Goal: Transaction & Acquisition: Purchase product/service

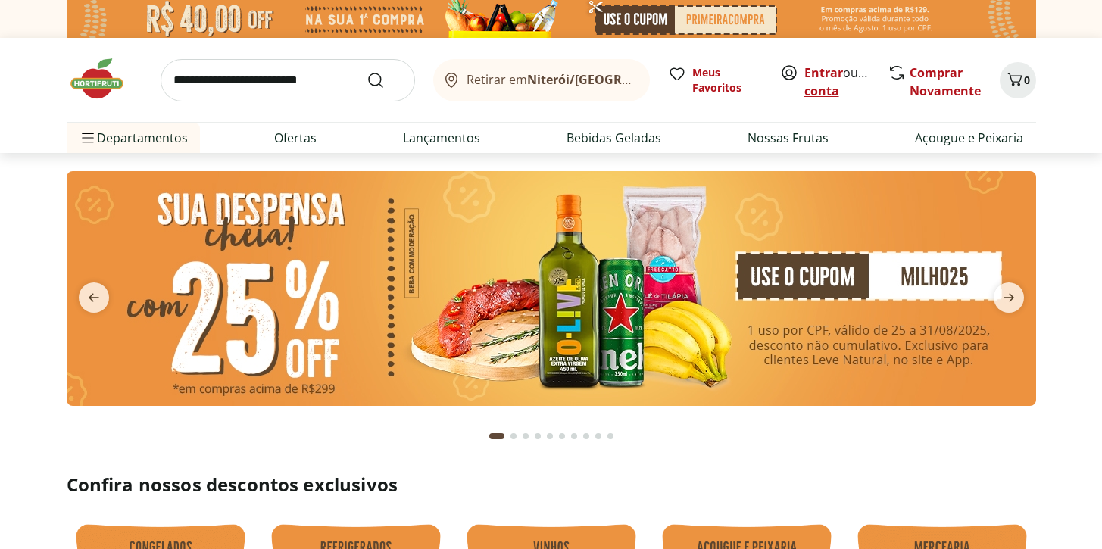
click at [846, 91] on link "Criar conta" at bounding box center [845, 81] width 83 height 35
click at [814, 67] on link "Entrar" at bounding box center [823, 72] width 39 height 17
click at [824, 75] on link "Entrar" at bounding box center [823, 72] width 39 height 17
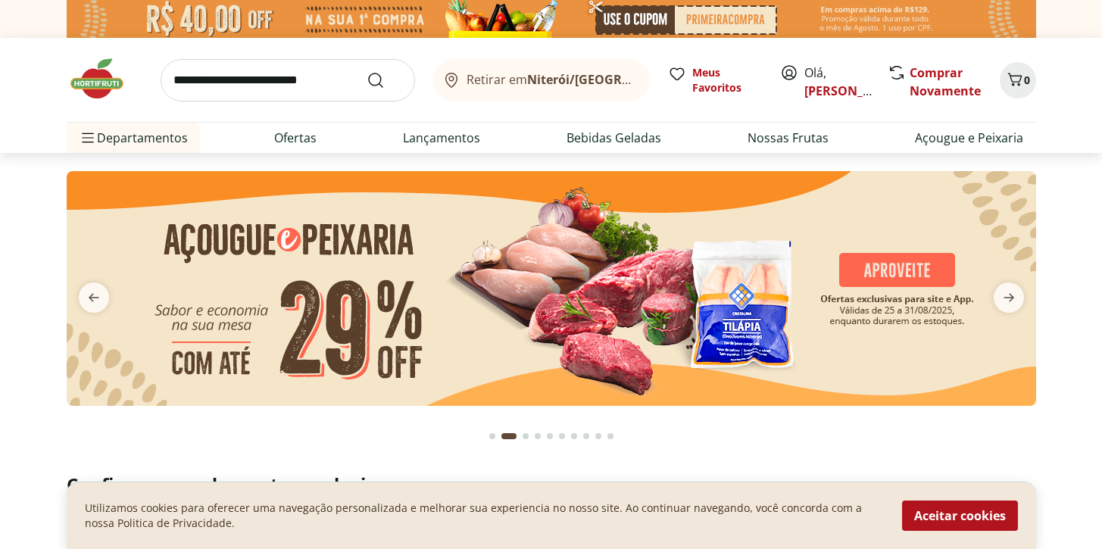
click at [297, 77] on input "search" at bounding box center [288, 80] width 255 height 42
type input "*******"
click at [367, 71] on button "Submit Search" at bounding box center [385, 80] width 36 height 18
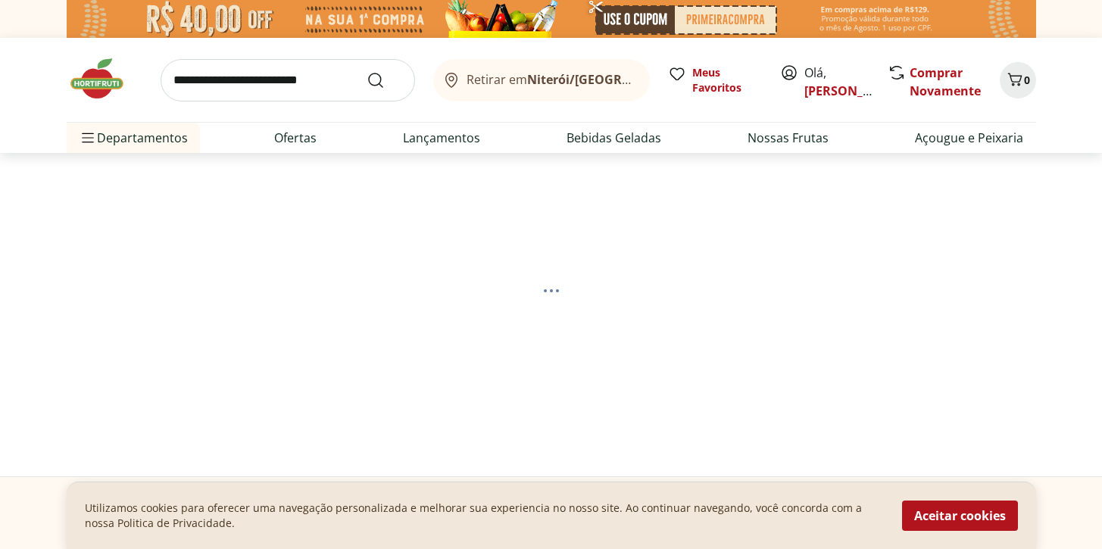
select select "**********"
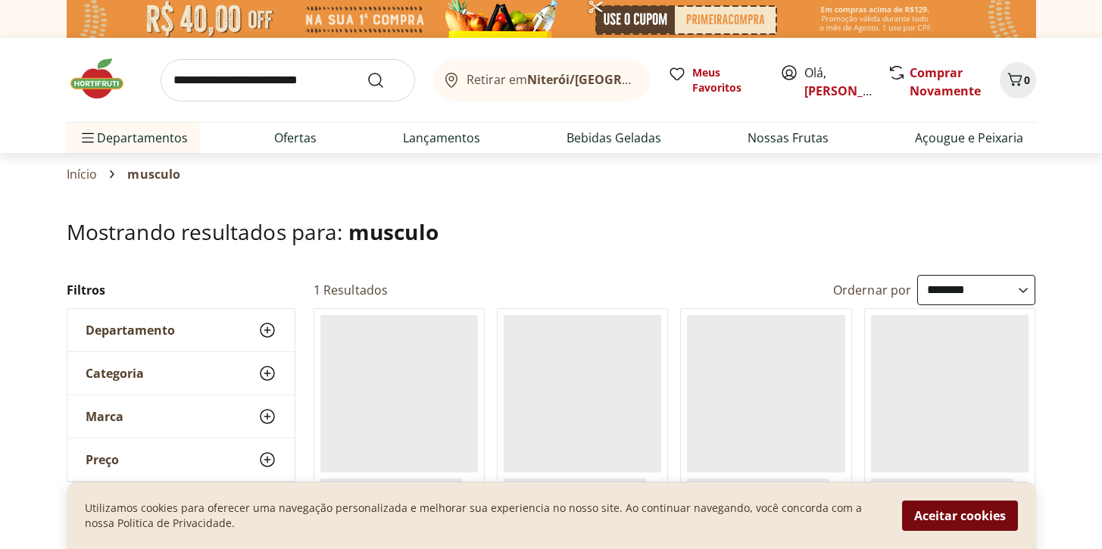
click at [954, 517] on button "Aceitar cookies" at bounding box center [960, 516] width 116 height 30
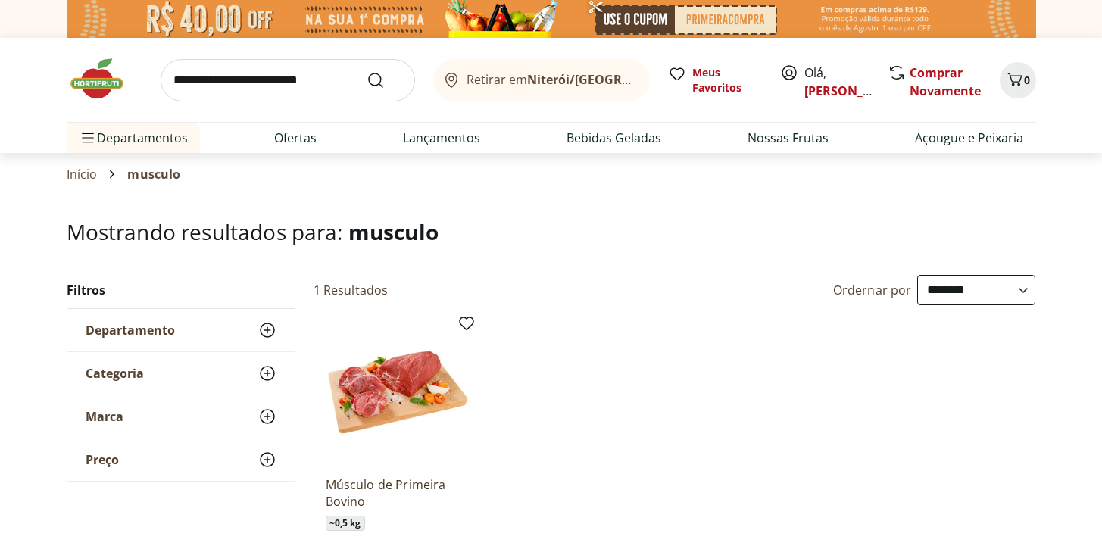
click at [391, 392] on img at bounding box center [398, 392] width 144 height 144
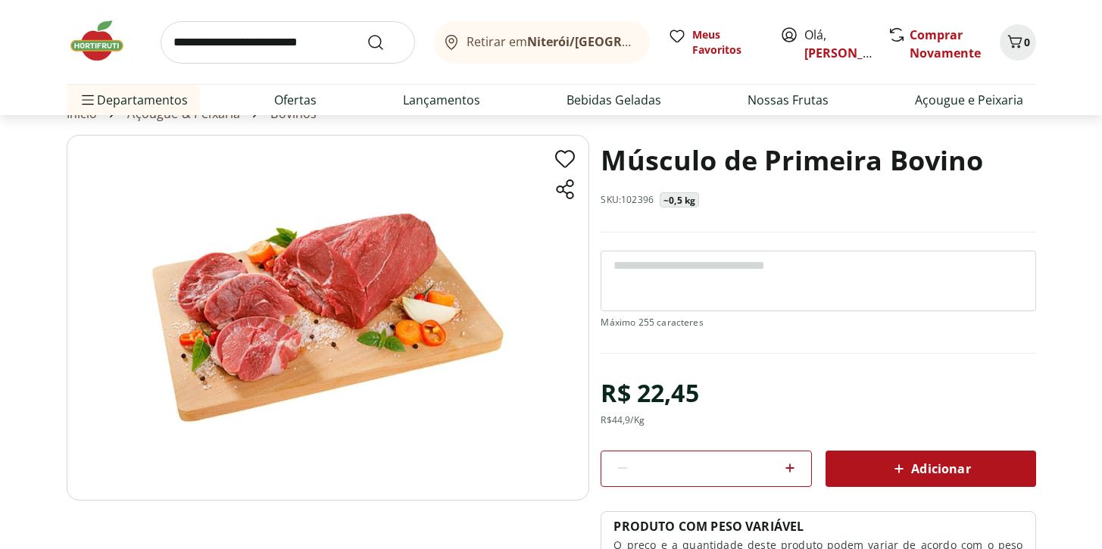
scroll to position [89, 0]
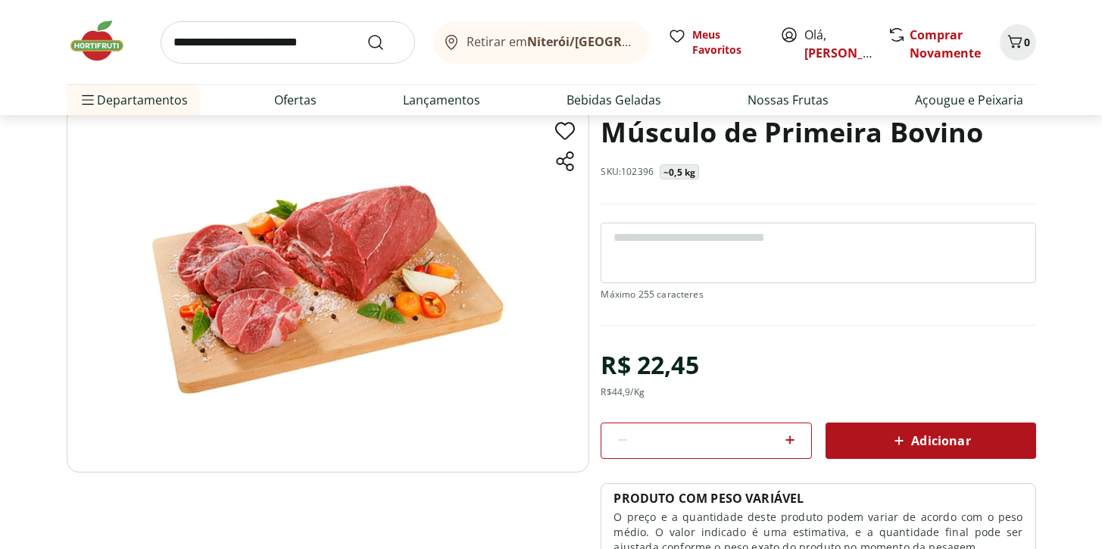
click at [792, 439] on icon at bounding box center [790, 440] width 18 height 18
type input "*"
click at [889, 436] on div "Adicionar" at bounding box center [931, 440] width 186 height 27
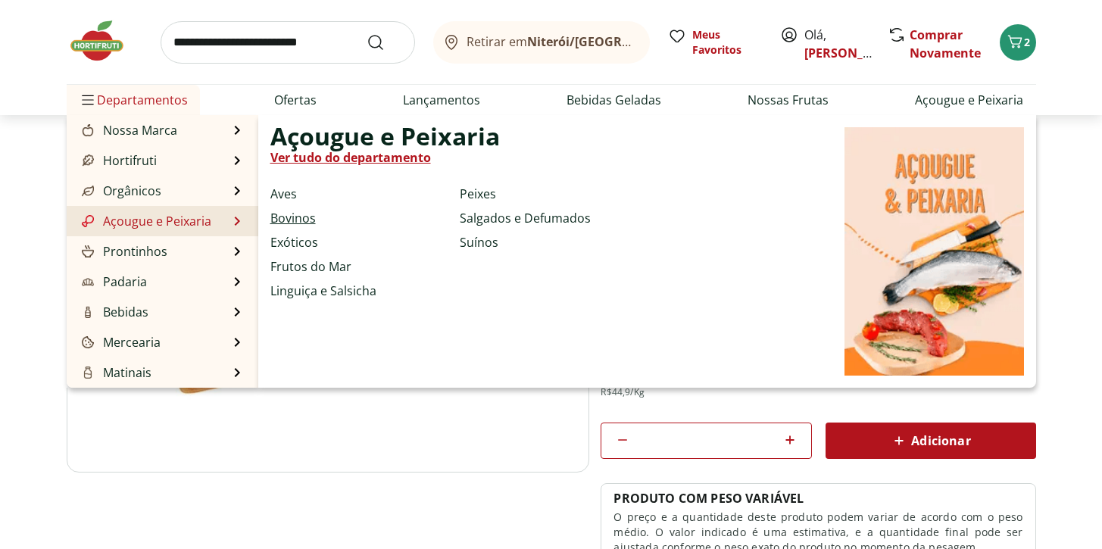
click at [298, 220] on link "Bovinos" at bounding box center [292, 218] width 45 height 18
select select "**********"
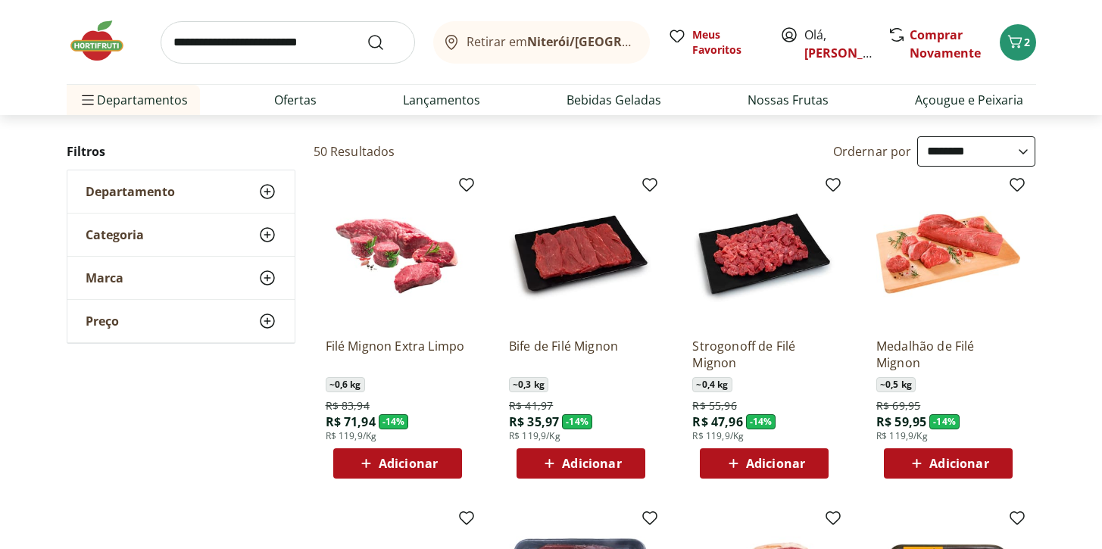
scroll to position [127, 0]
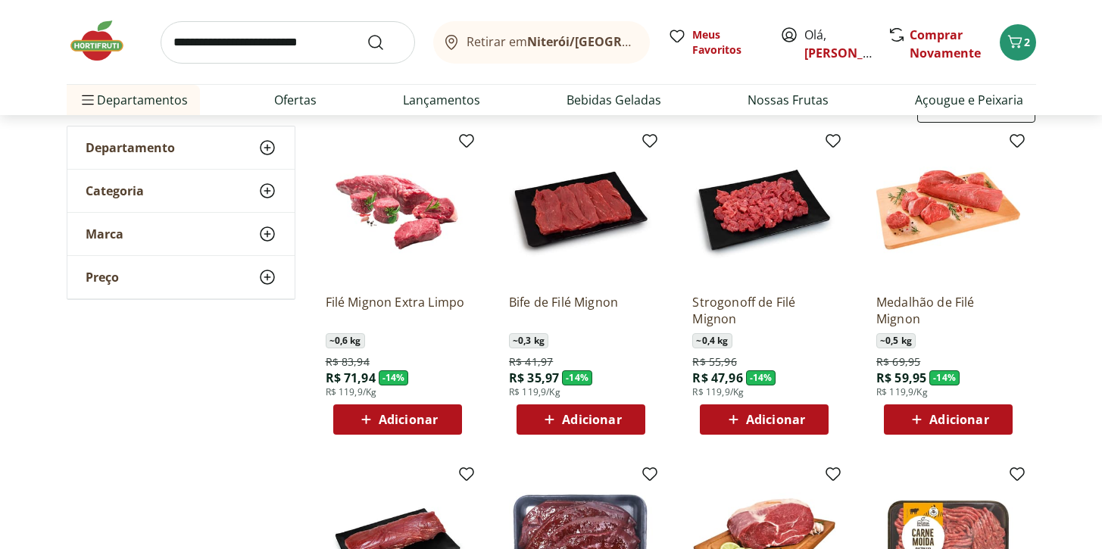
click at [387, 417] on span "Adicionar" at bounding box center [408, 420] width 59 height 12
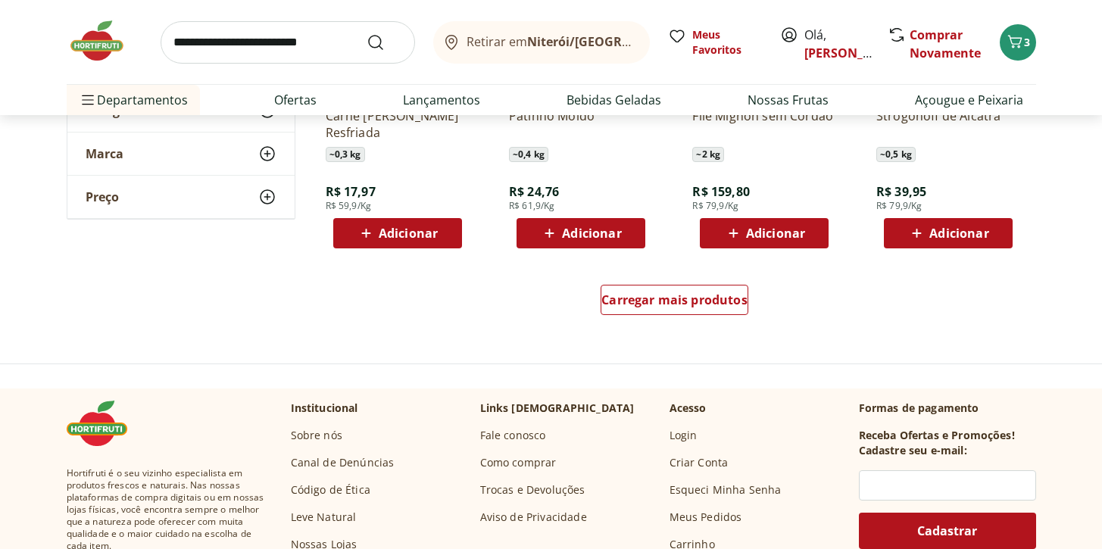
scroll to position [982, 0]
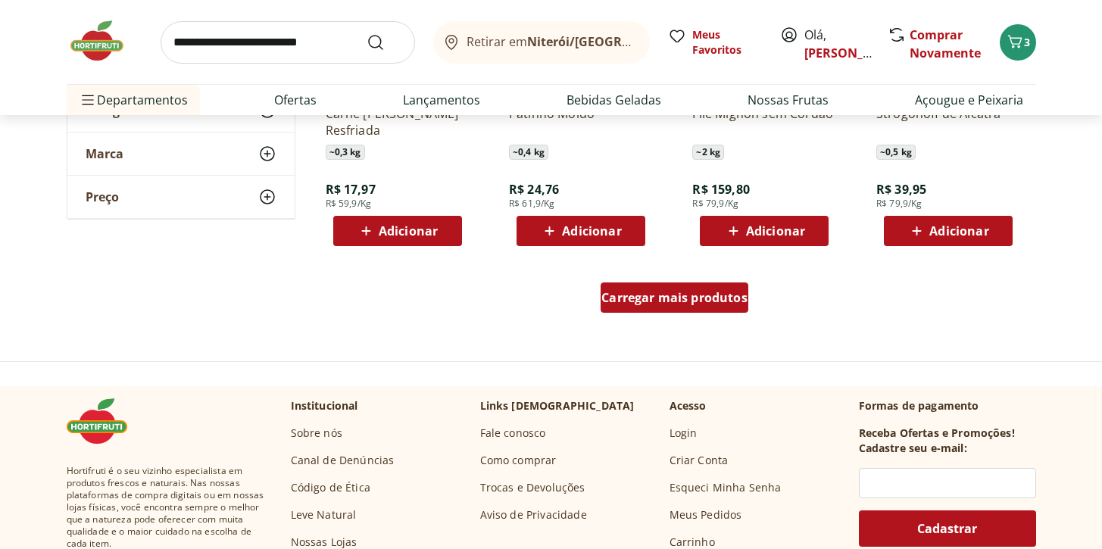
click at [680, 304] on span "Carregar mais produtos" at bounding box center [674, 298] width 146 height 12
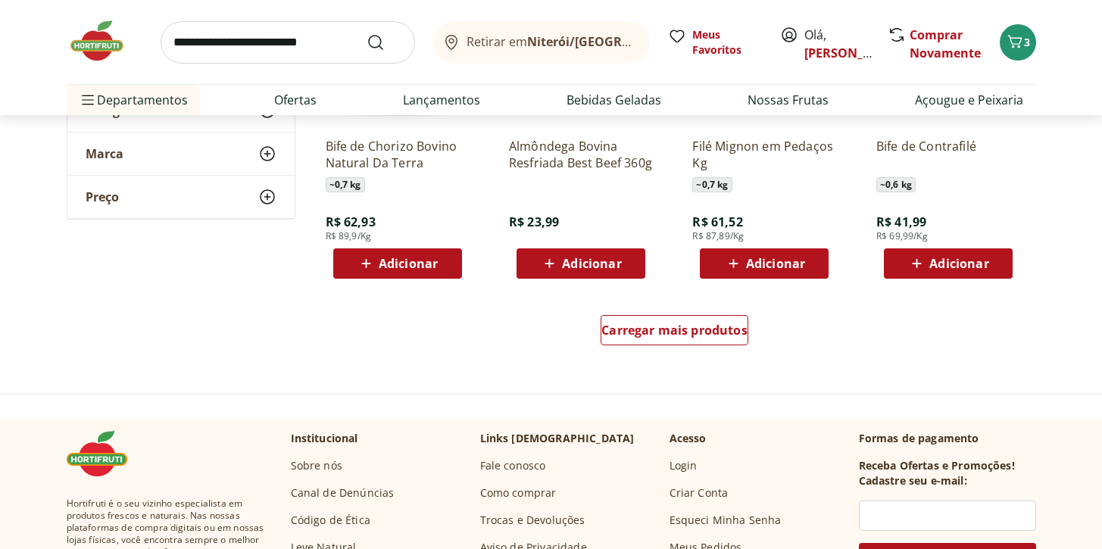
scroll to position [1948, 0]
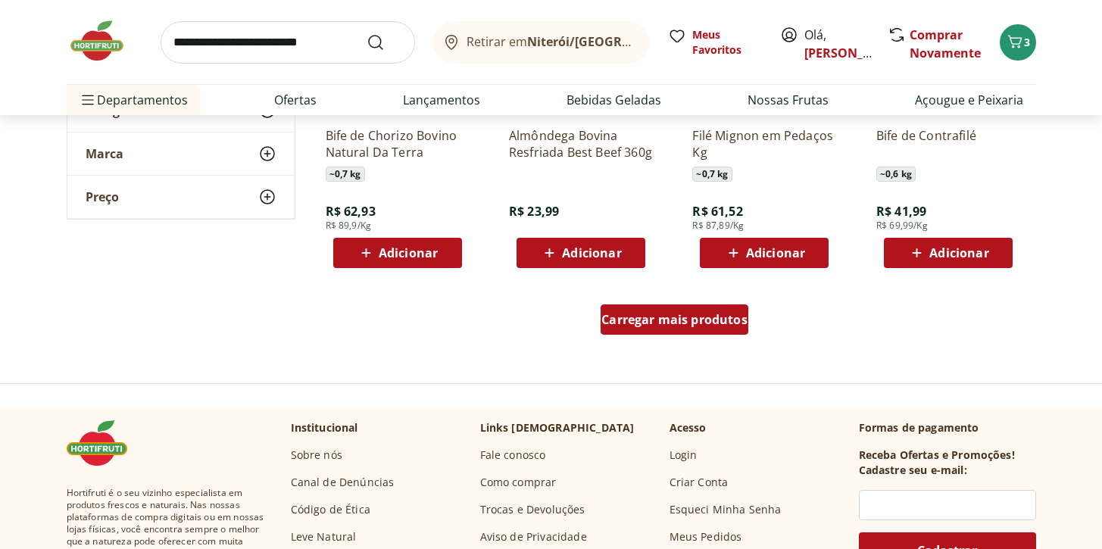
click at [721, 334] on div "Carregar mais produtos" at bounding box center [675, 320] width 148 height 30
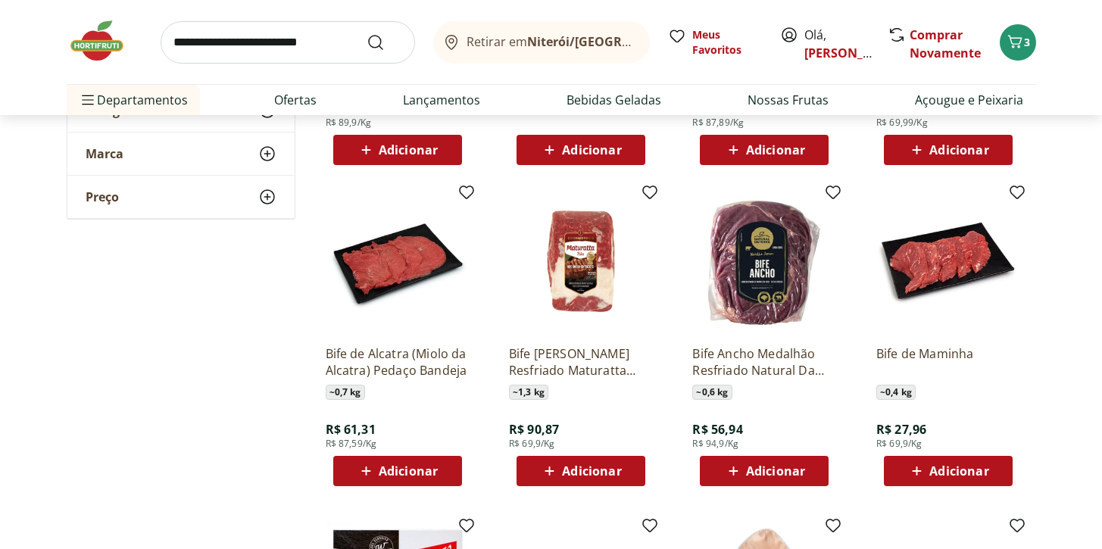
scroll to position [2054, 0]
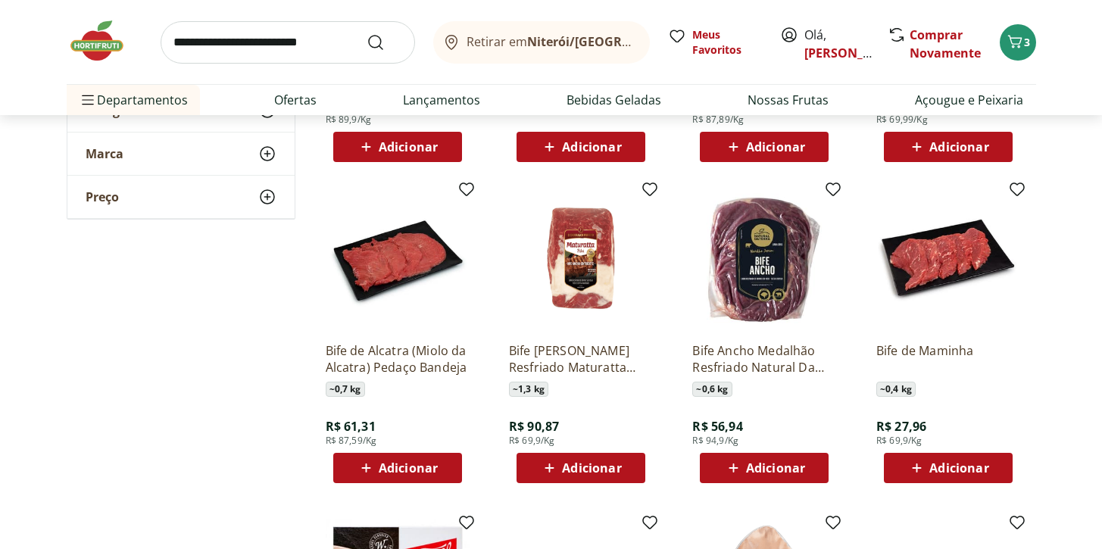
click at [980, 472] on span "Adicionar" at bounding box center [958, 468] width 59 height 12
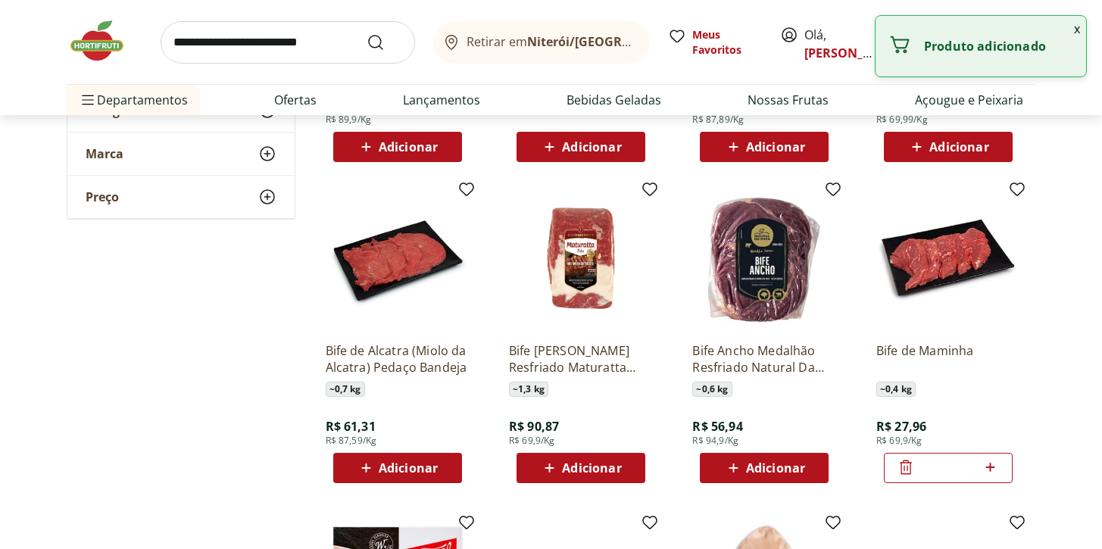
click at [994, 467] on icon at bounding box center [990, 467] width 19 height 18
type input "*"
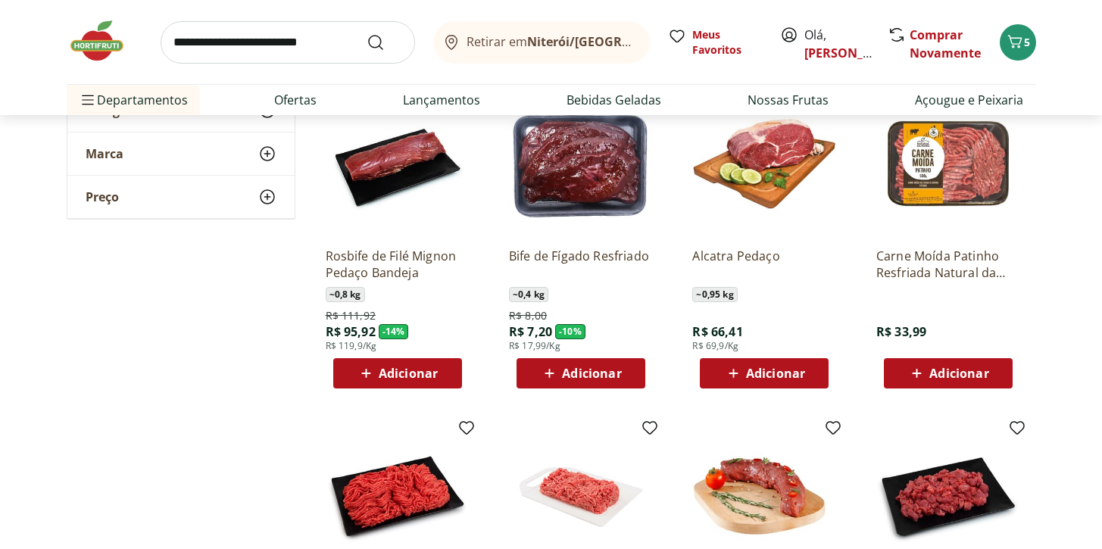
scroll to position [0, 0]
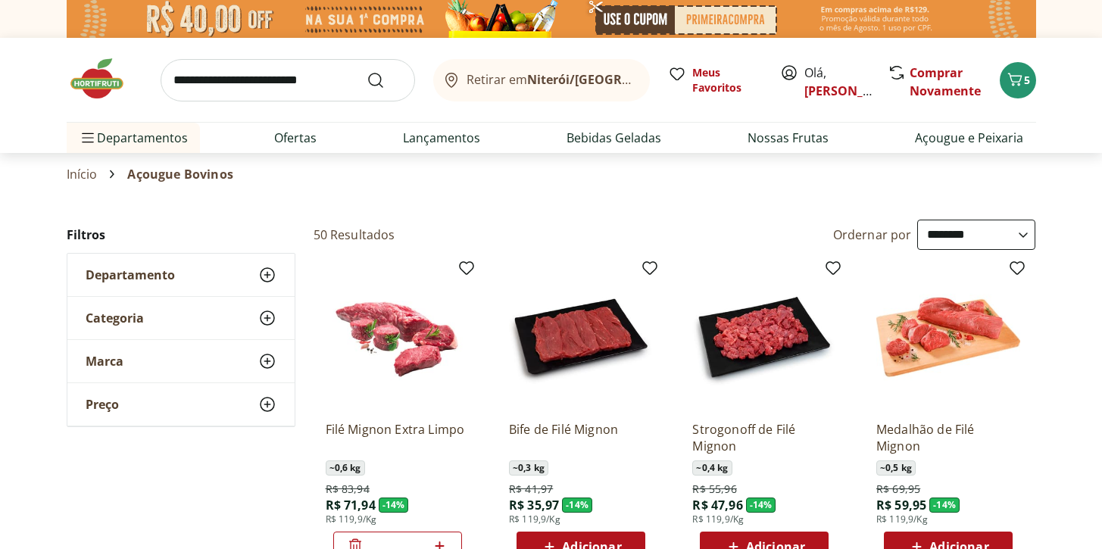
scroll to position [89, 0]
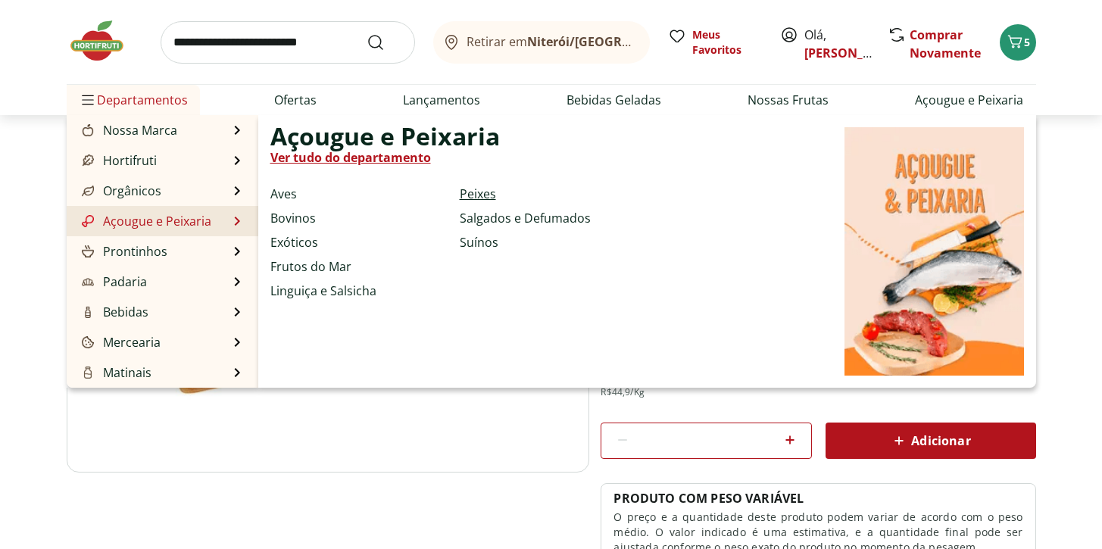
click at [476, 189] on link "Peixes" at bounding box center [478, 194] width 36 height 18
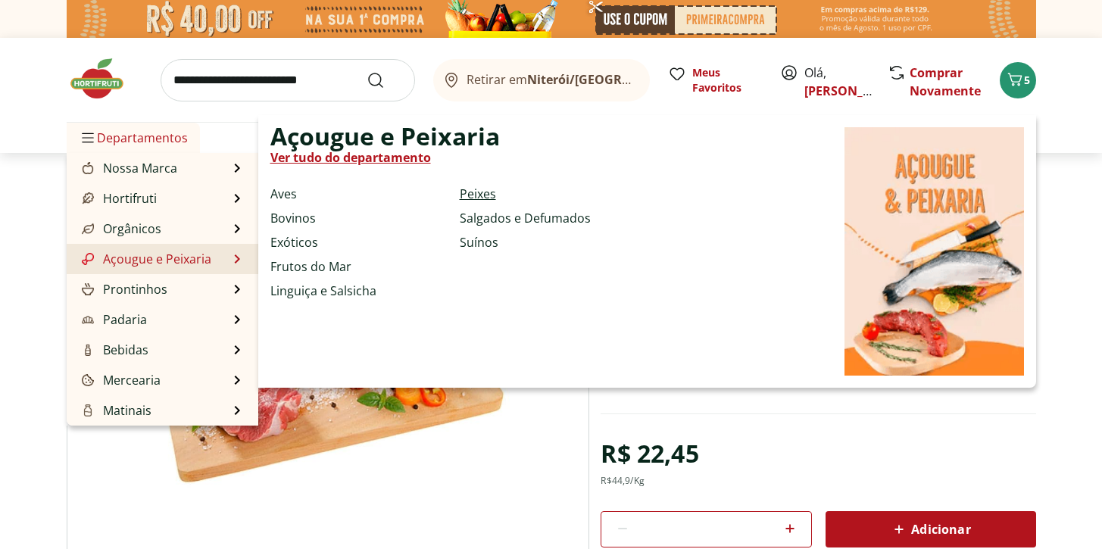
select select "**********"
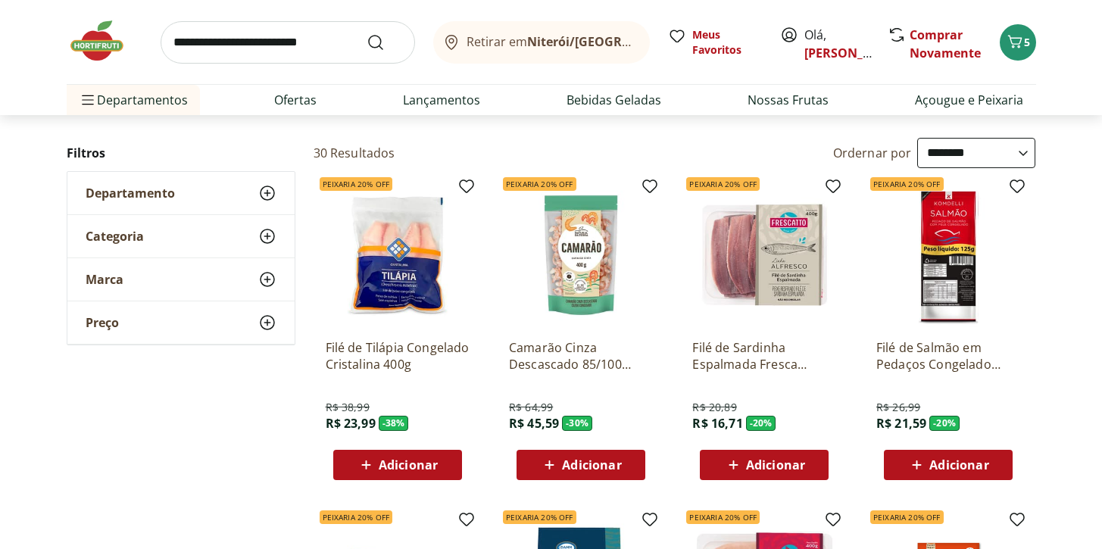
scroll to position [83, 0]
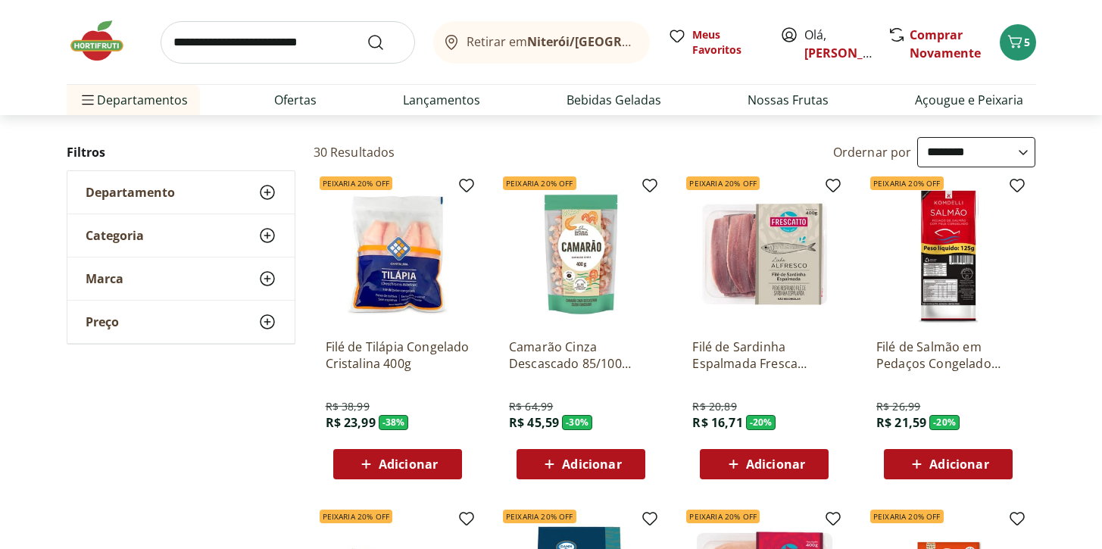
click at [396, 460] on span "Adicionar" at bounding box center [408, 464] width 59 height 12
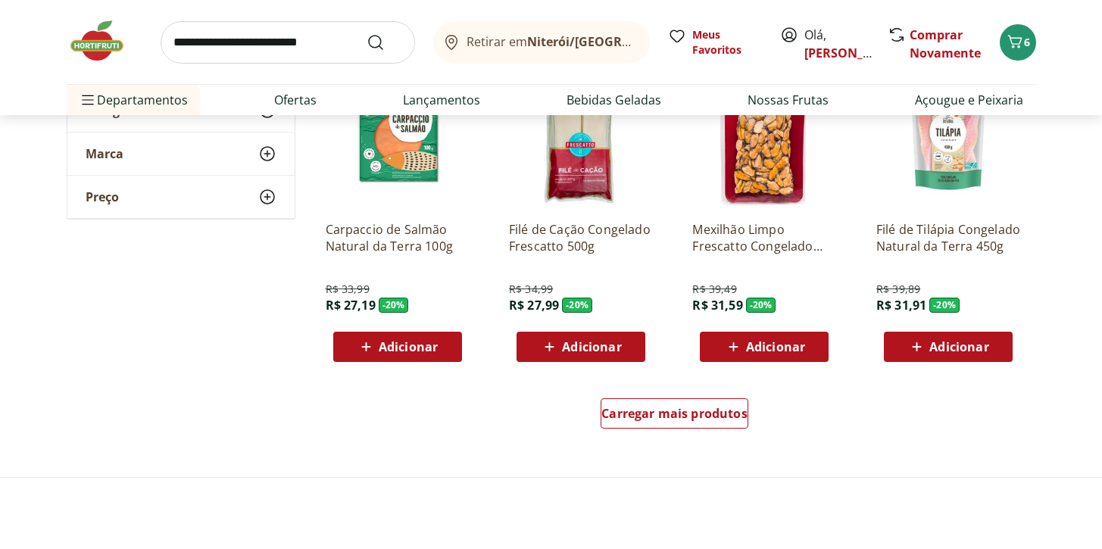
scroll to position [871, 0]
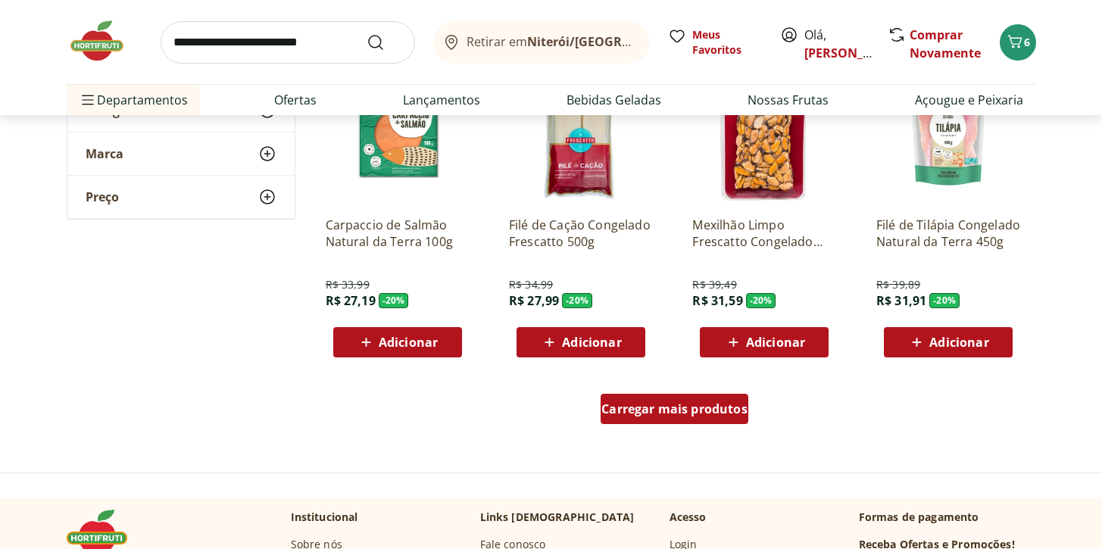
click at [646, 411] on span "Carregar mais produtos" at bounding box center [674, 409] width 146 height 12
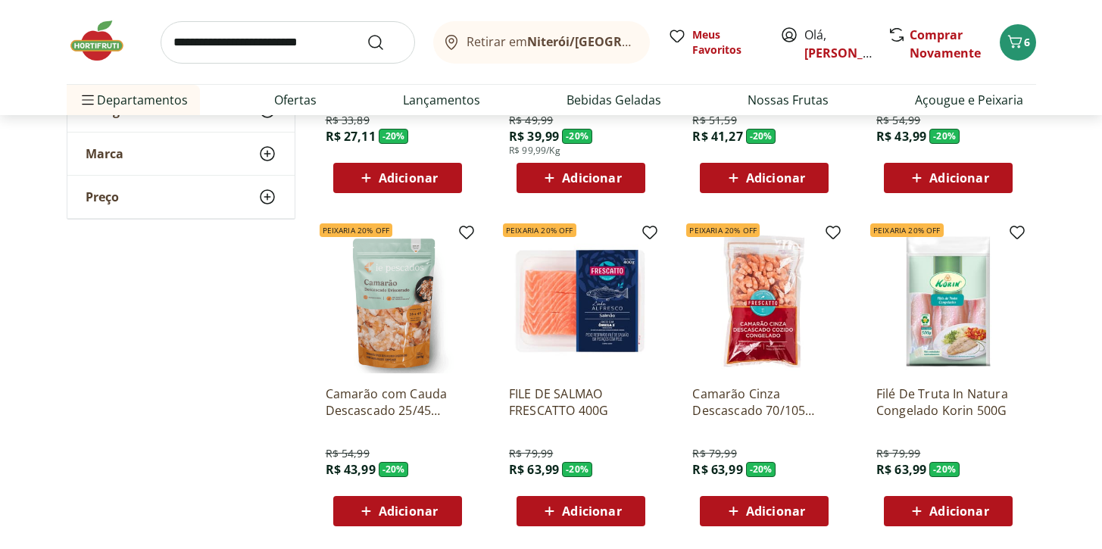
scroll to position [1358, 0]
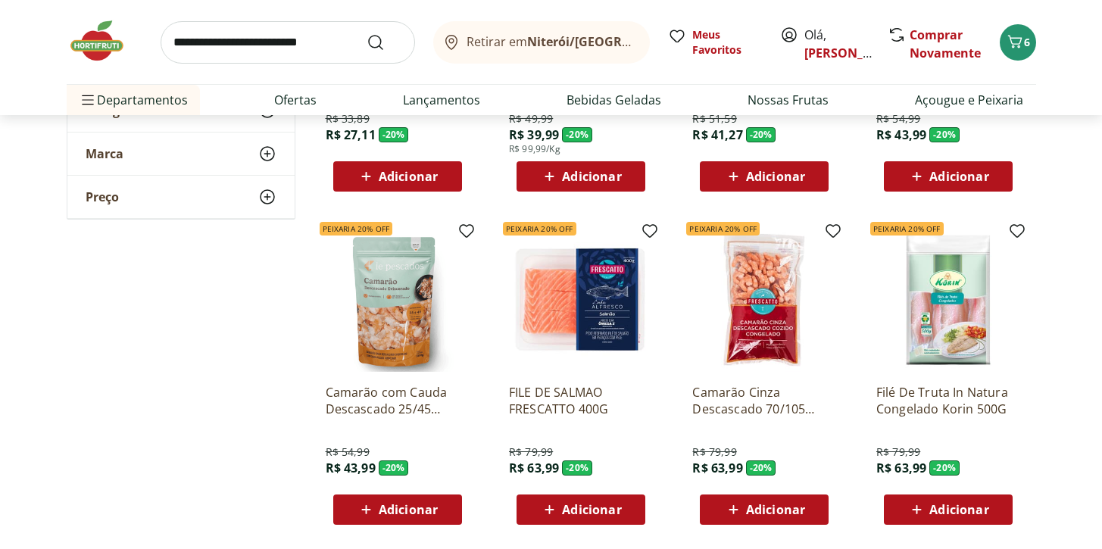
click at [583, 507] on span "Adicionar" at bounding box center [591, 510] width 59 height 12
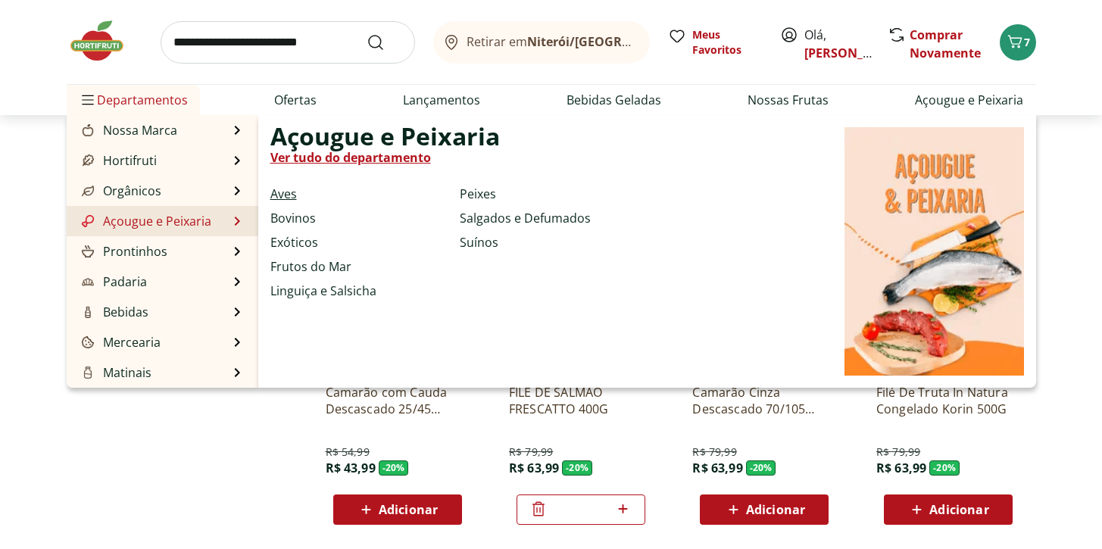
click at [292, 199] on link "Aves" at bounding box center [283, 194] width 27 height 18
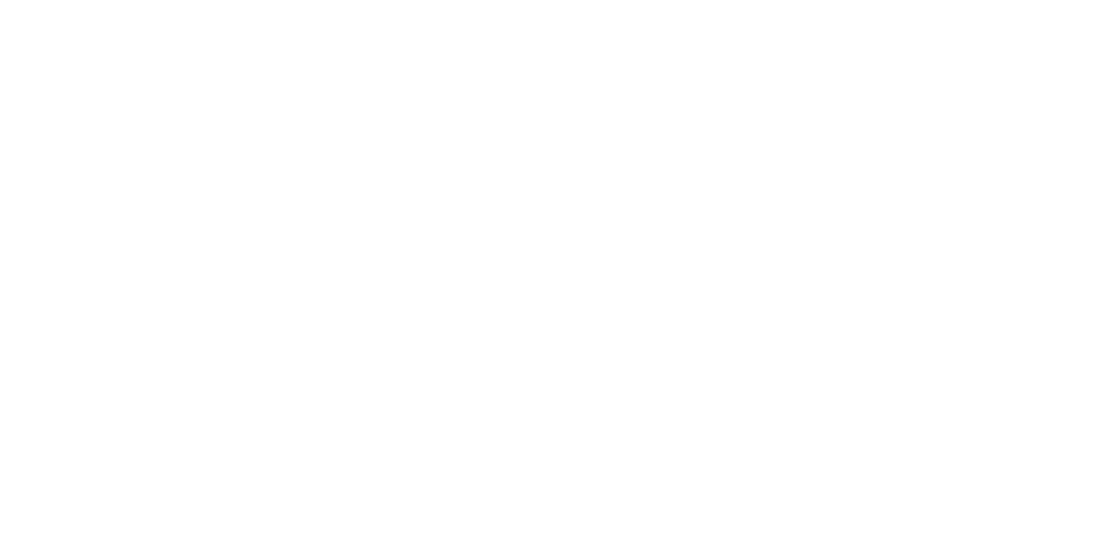
select select "**********"
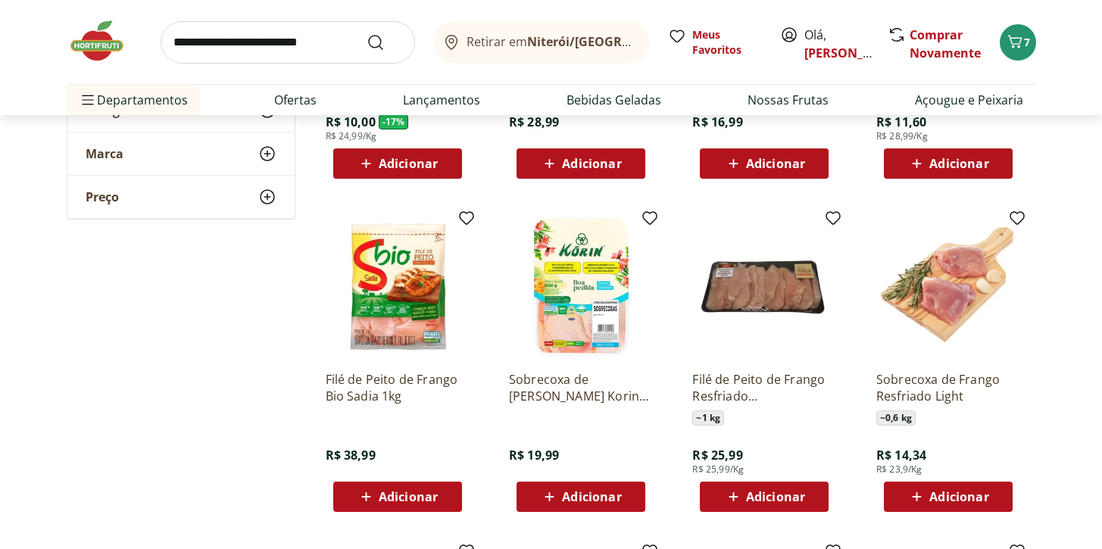
scroll to position [401, 0]
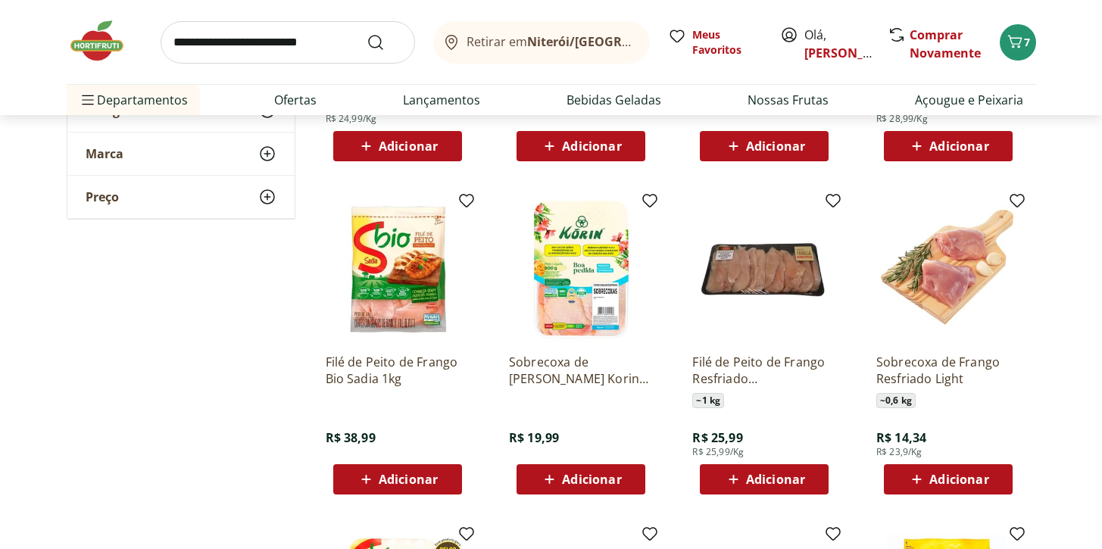
click at [433, 468] on div "Adicionar" at bounding box center [397, 479] width 105 height 27
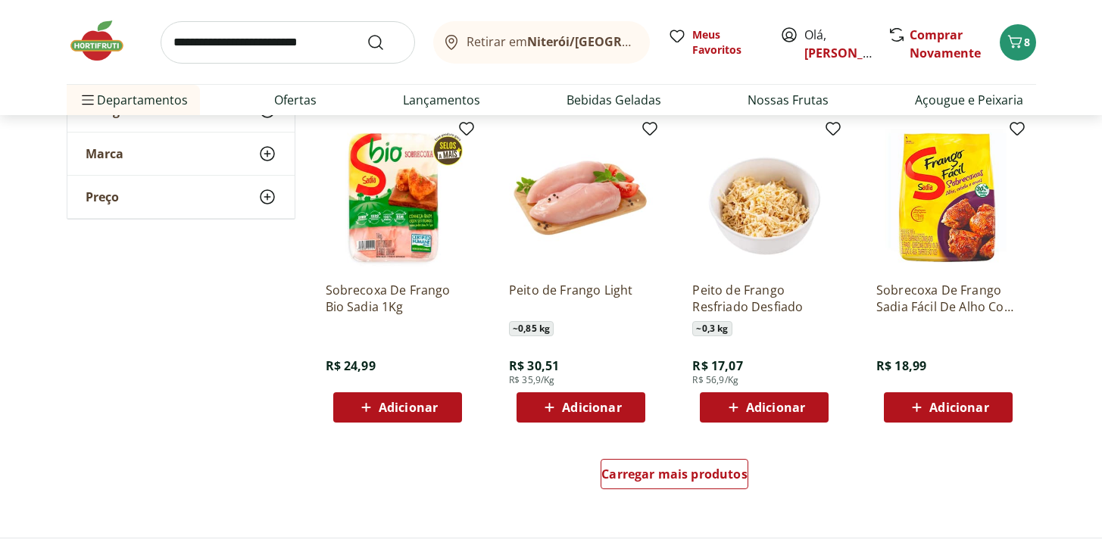
scroll to position [830, 0]
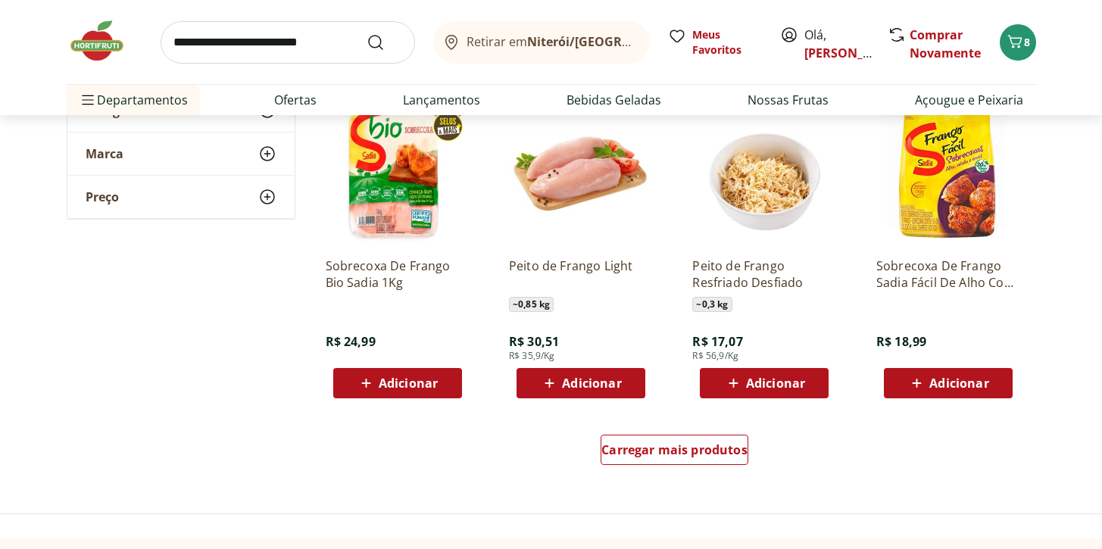
click at [971, 386] on span "Adicionar" at bounding box center [958, 383] width 59 height 12
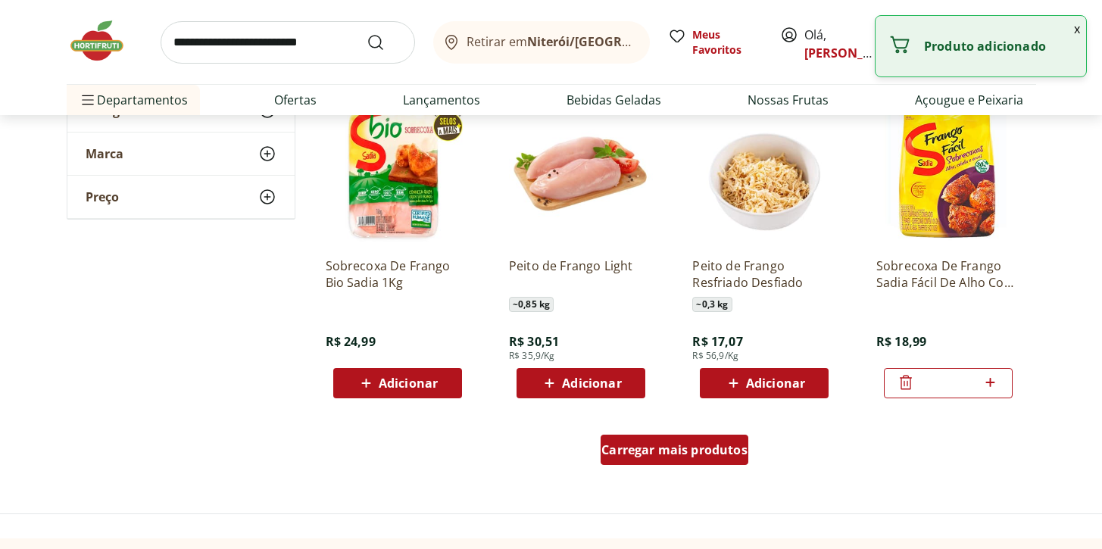
click at [723, 453] on span "Carregar mais produtos" at bounding box center [674, 450] width 146 height 12
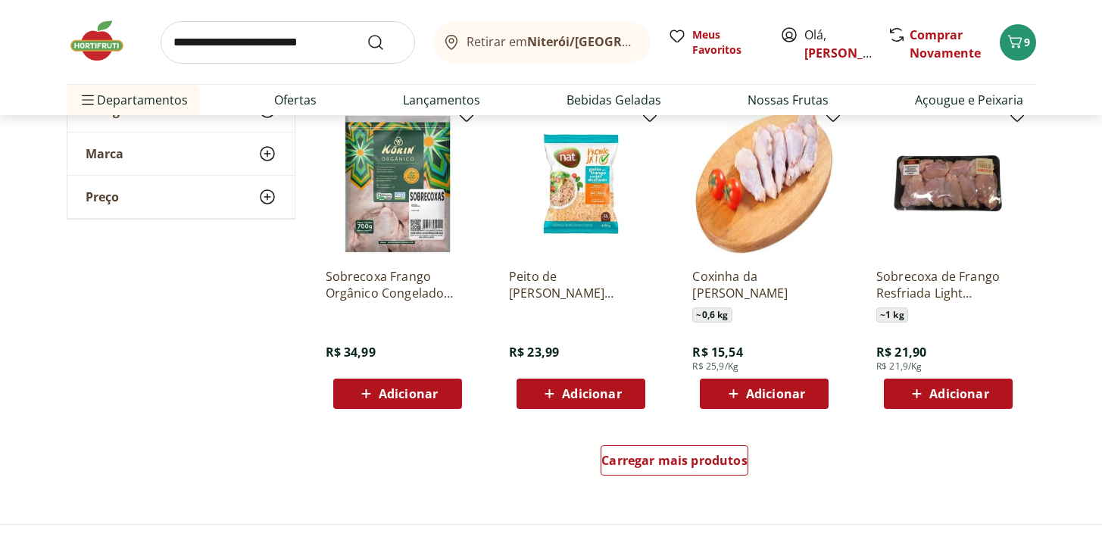
scroll to position [1825, 0]
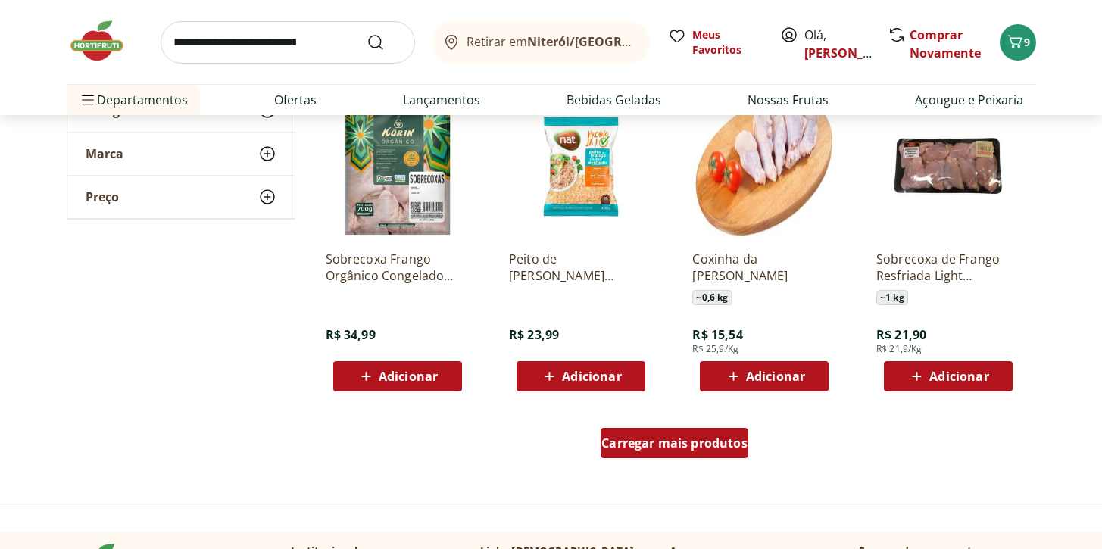
click at [677, 442] on span "Carregar mais produtos" at bounding box center [674, 443] width 146 height 12
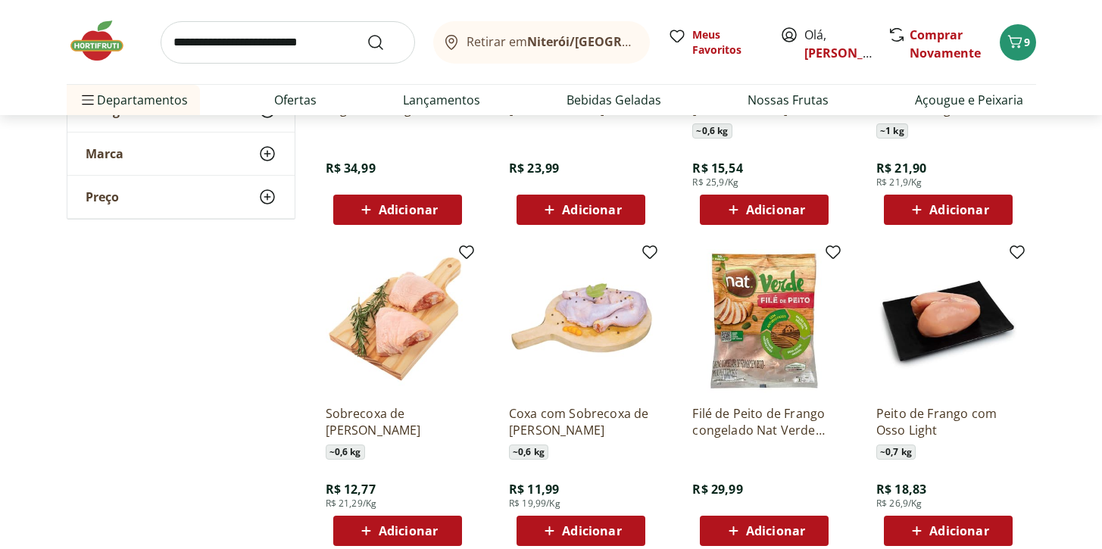
scroll to position [2077, 0]
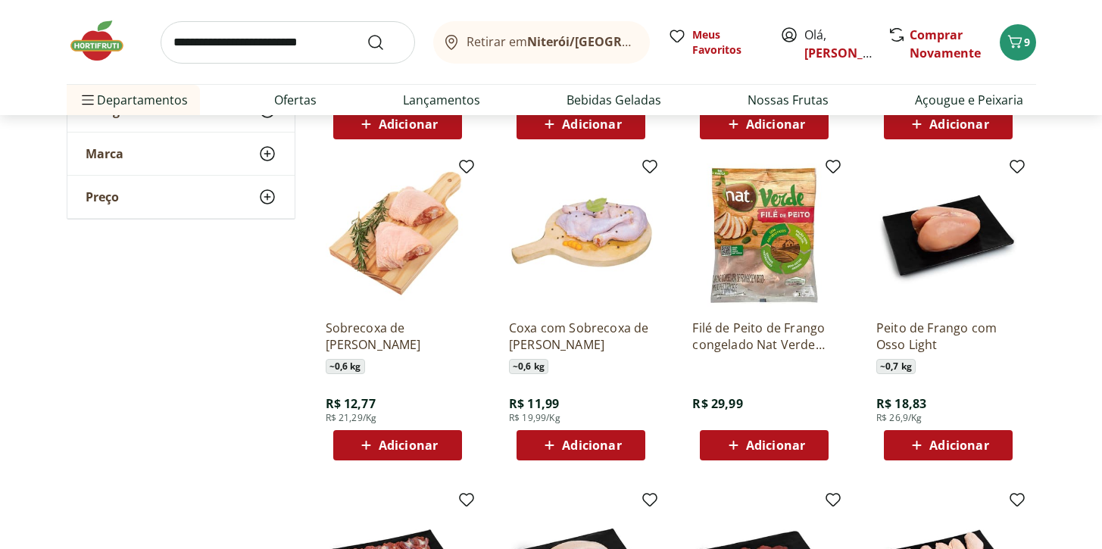
click at [590, 439] on span "Adicionar" at bounding box center [591, 445] width 59 height 12
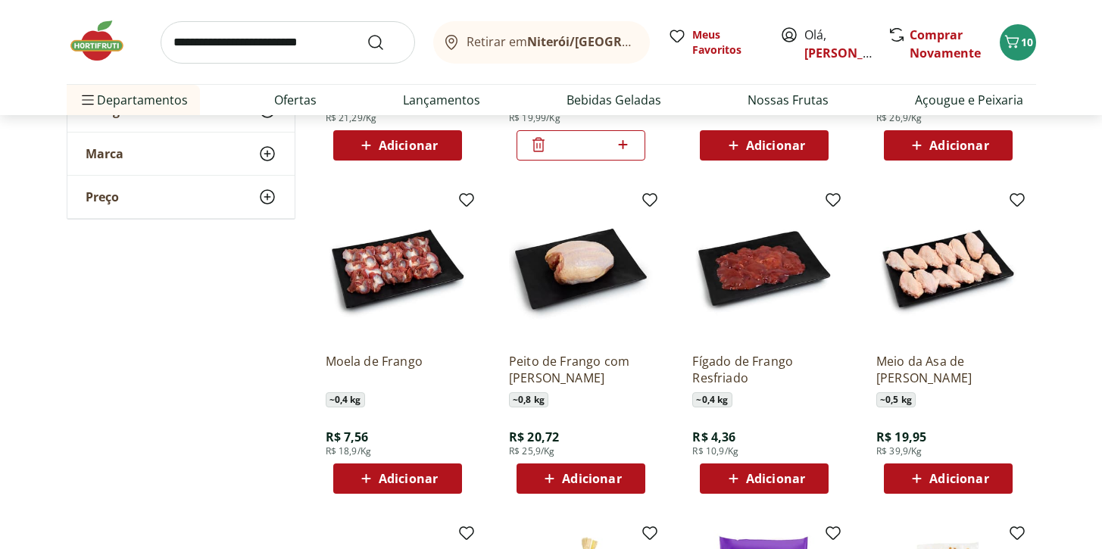
scroll to position [2403, 0]
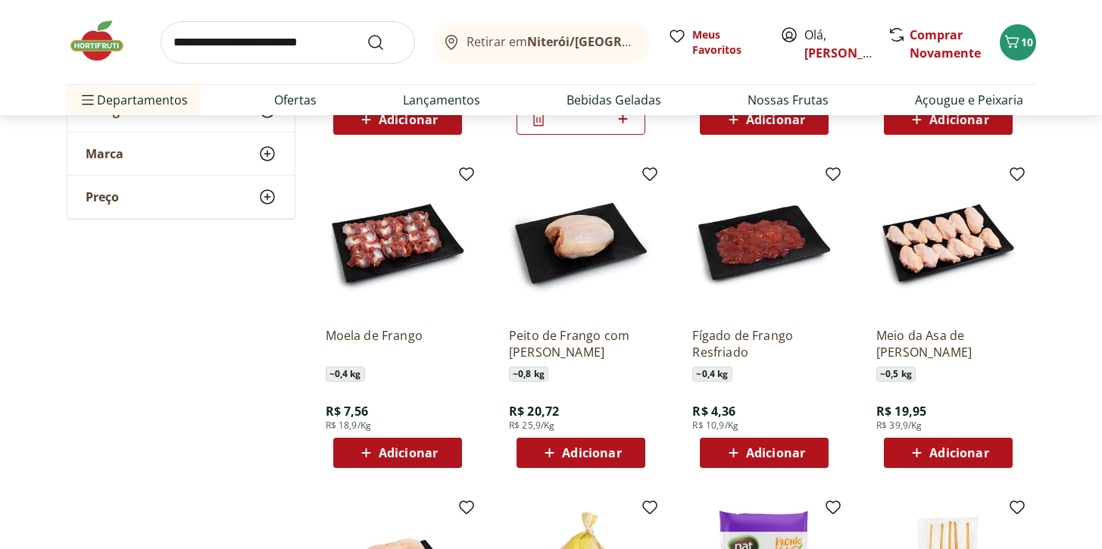
click at [569, 463] on div "Adicionar" at bounding box center [581, 452] width 105 height 27
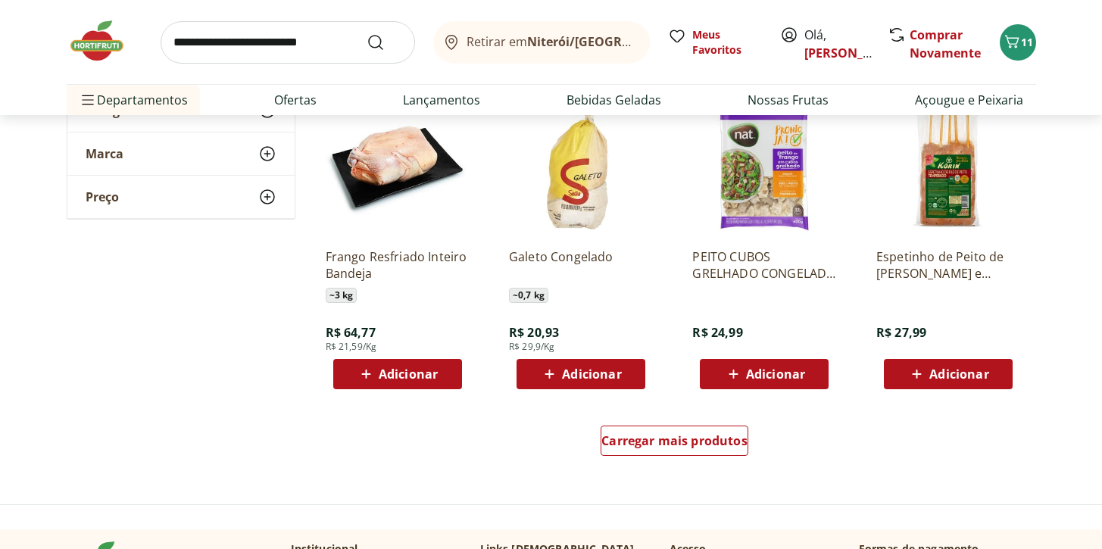
scroll to position [2816, 0]
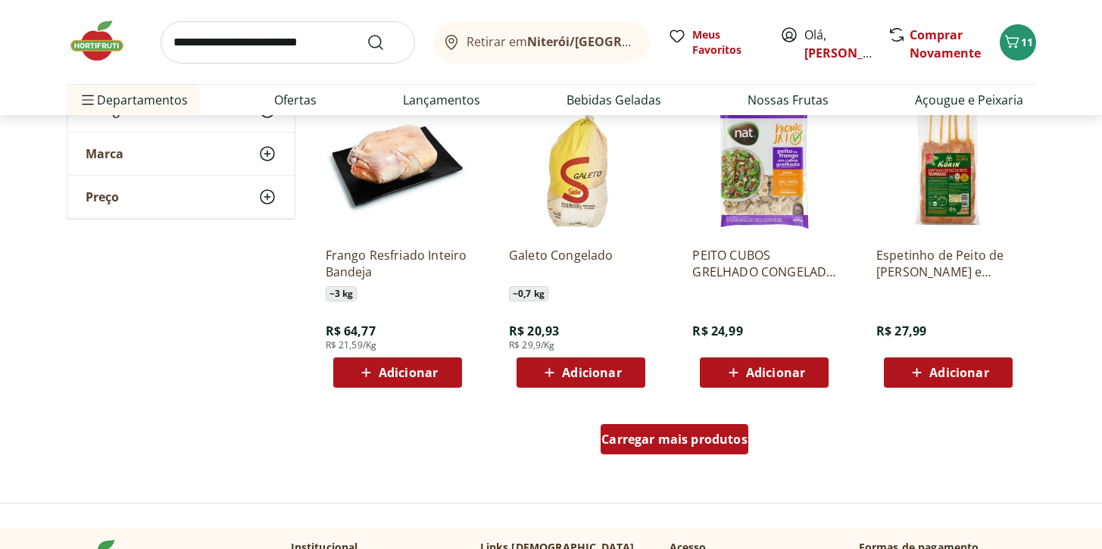
click at [698, 439] on span "Carregar mais produtos" at bounding box center [674, 439] width 146 height 12
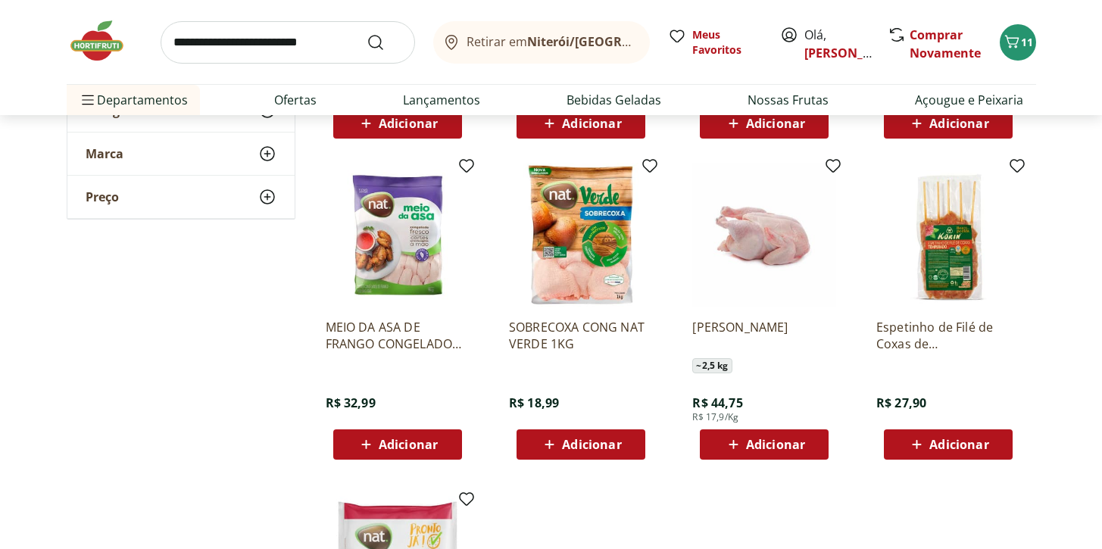
scroll to position [3071, 0]
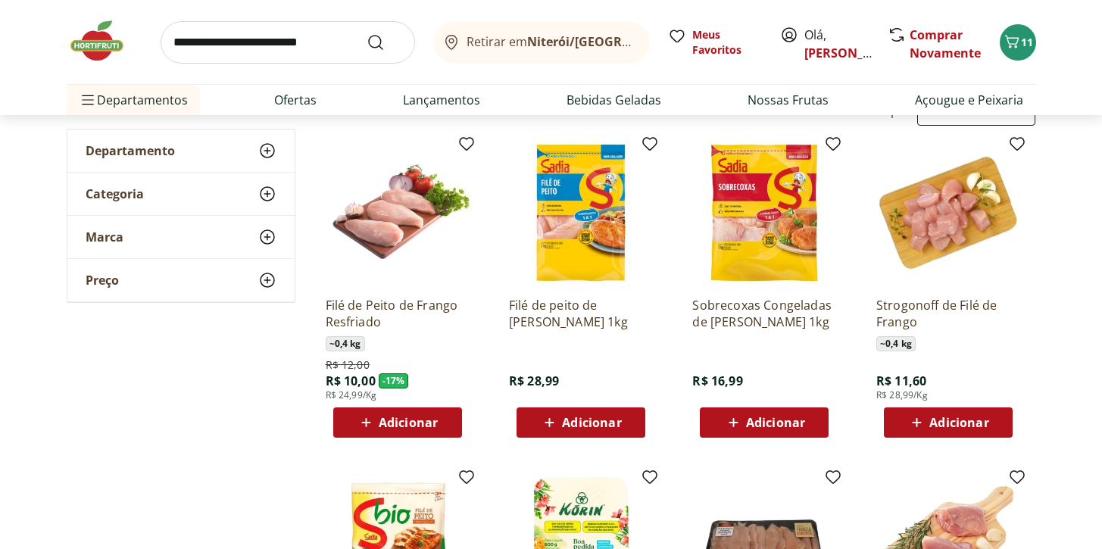
scroll to position [127, 0]
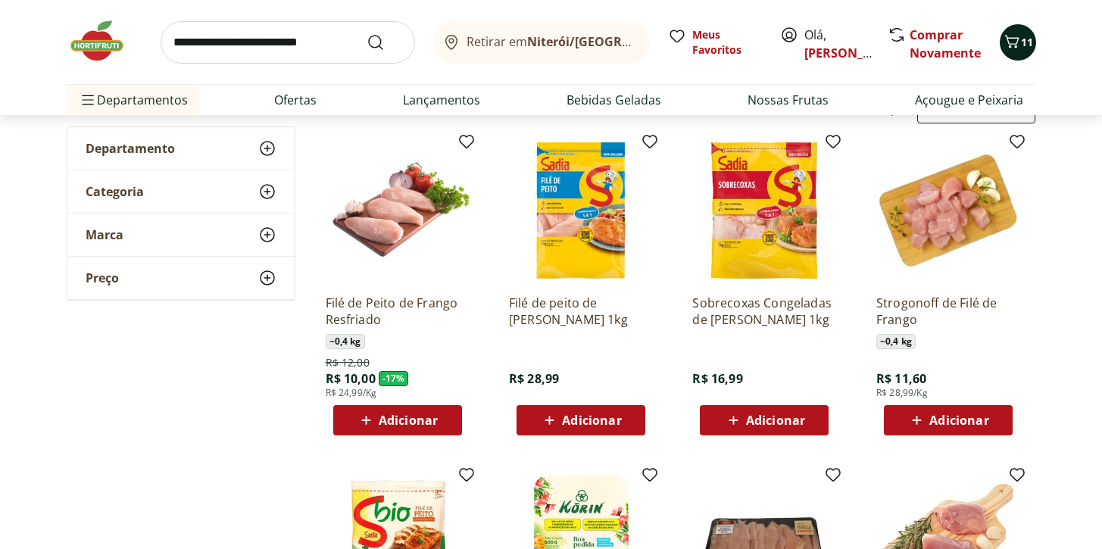
click at [1014, 50] on icon "Carrinho" at bounding box center [1012, 42] width 18 height 18
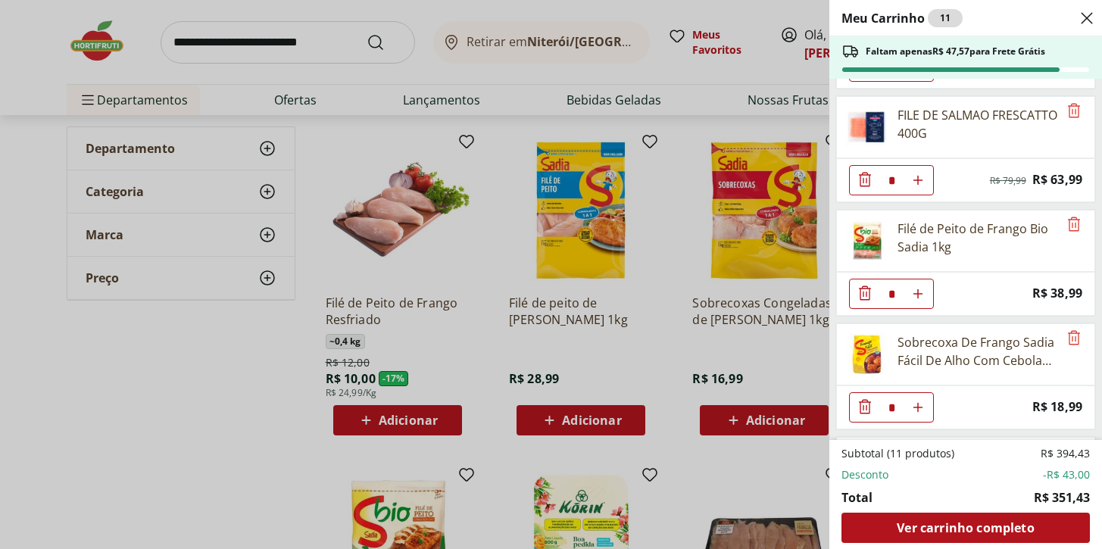
scroll to position [450, 0]
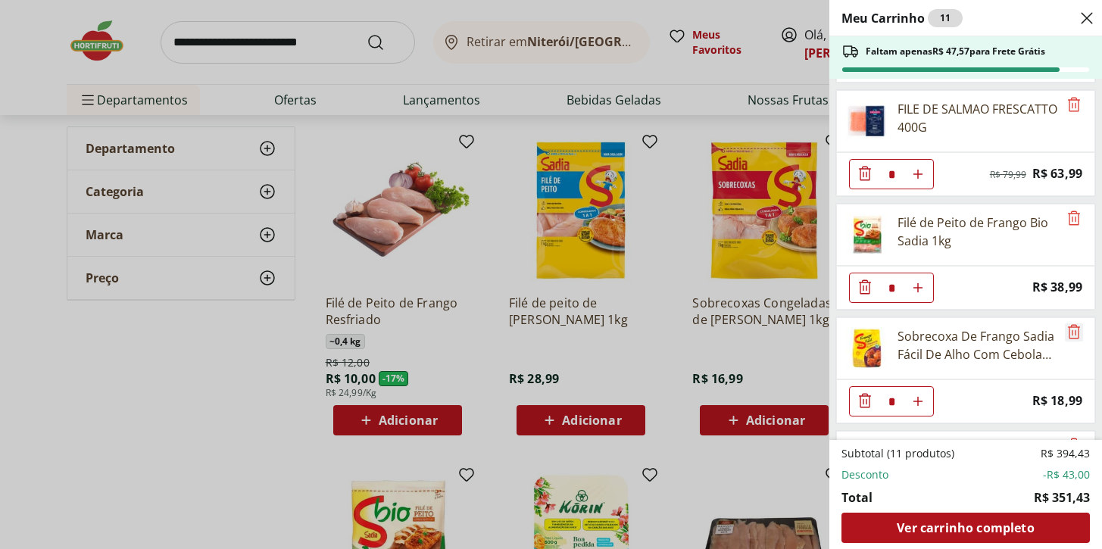
click at [1070, 334] on icon "Remove" at bounding box center [1074, 332] width 18 height 18
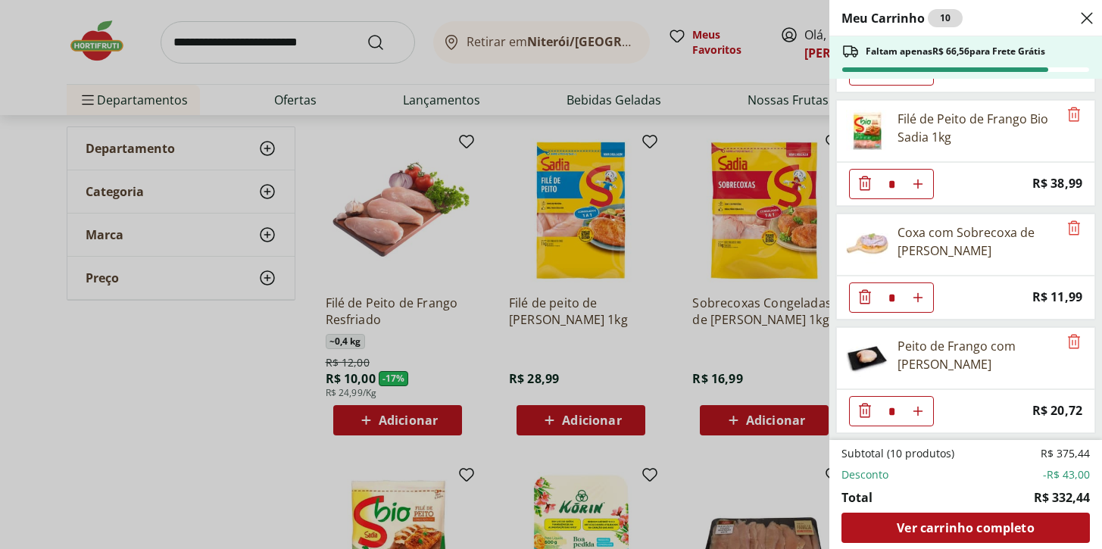
type input "*"
click at [269, 429] on div "Meu Carrinho 11 Faltam apenas R$ 45,84 para Frete Grátis Músculo de Primeira Bo…" at bounding box center [551, 274] width 1102 height 549
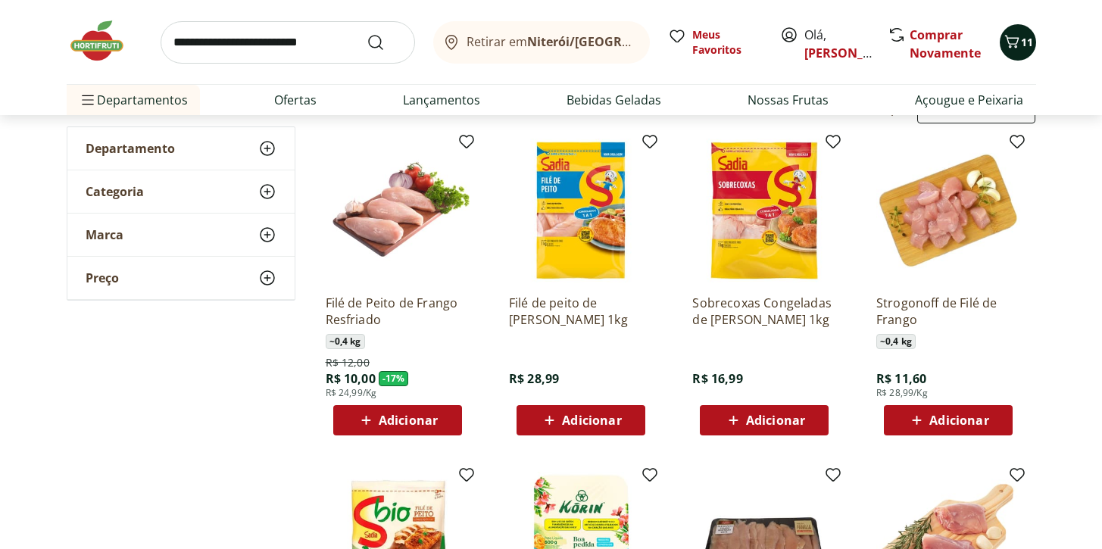
click at [1017, 36] on icon "Carrinho" at bounding box center [1012, 42] width 18 height 18
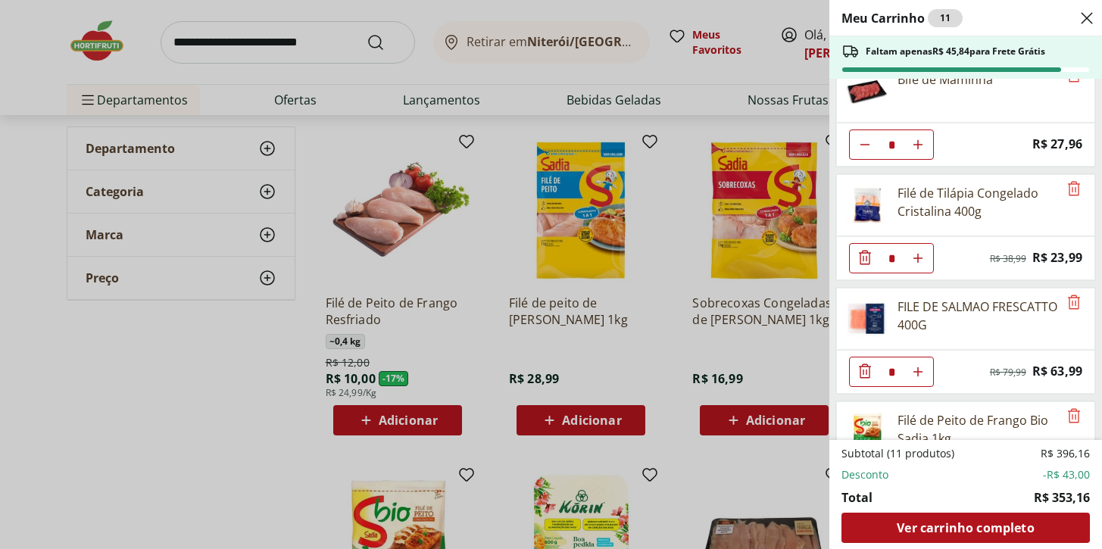
scroll to position [489, 0]
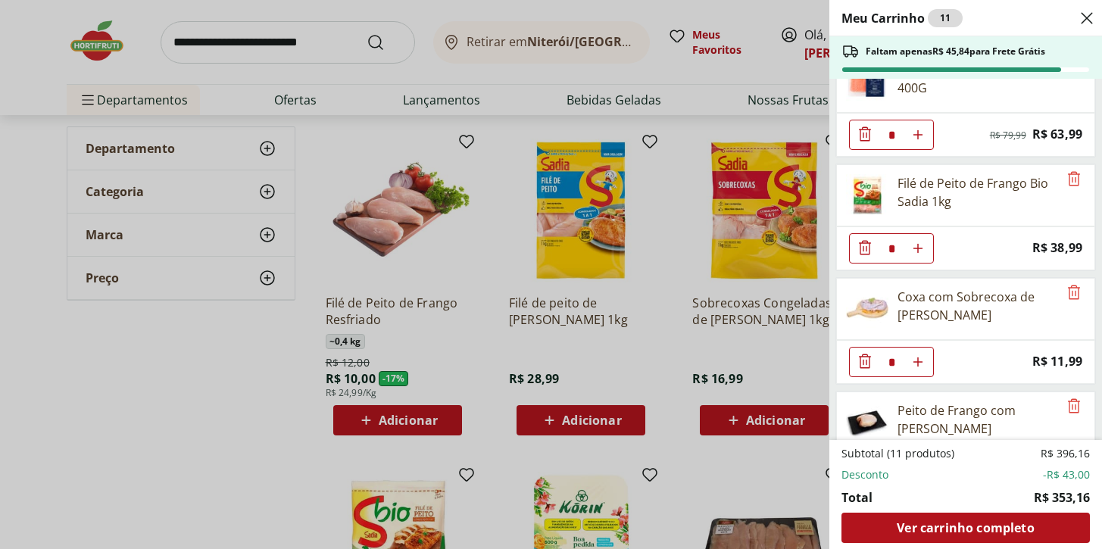
click at [233, 454] on div "Meu Carrinho 11 Faltam apenas R$ 45,84 para Frete Grátis Músculo de Primeira Bo…" at bounding box center [551, 274] width 1102 height 549
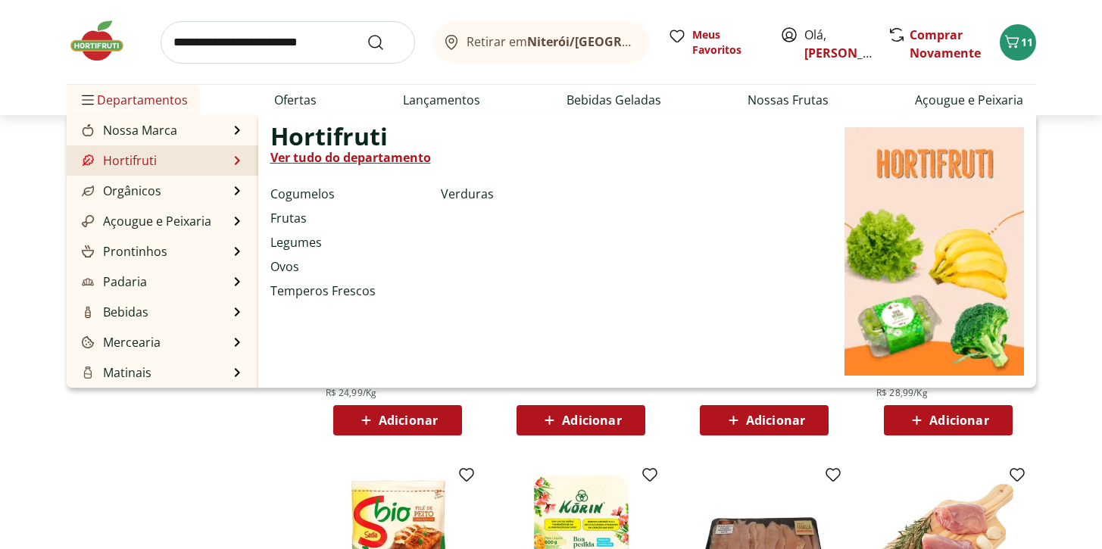
click at [125, 161] on link "Hortifruti" at bounding box center [118, 160] width 78 height 18
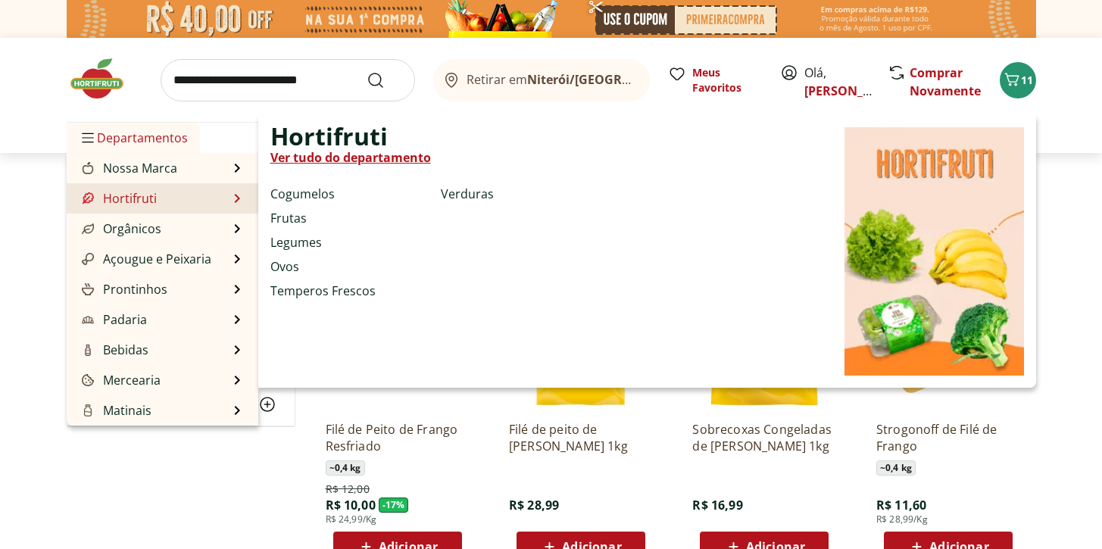
select select "**********"
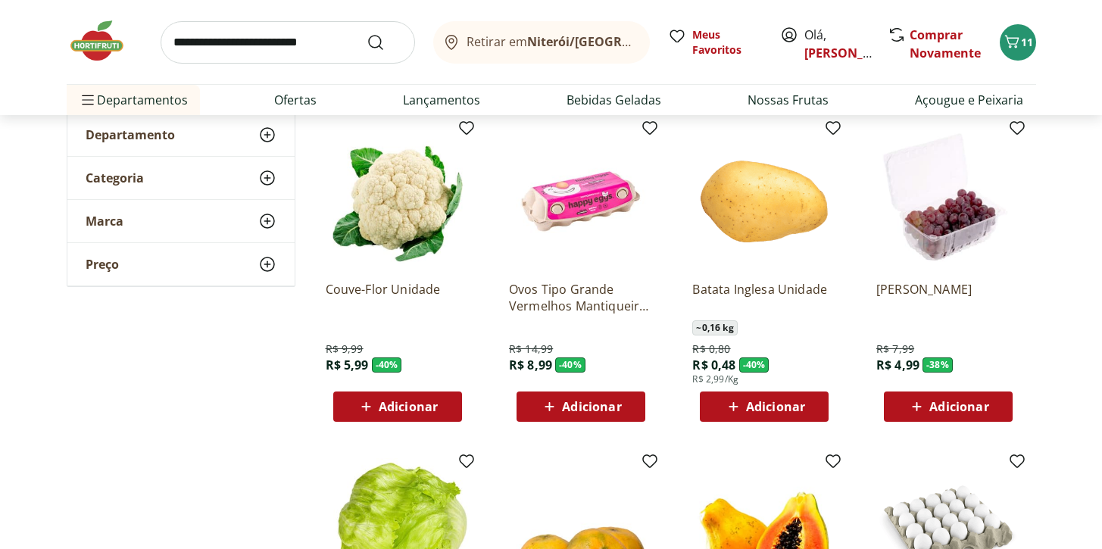
scroll to position [142, 0]
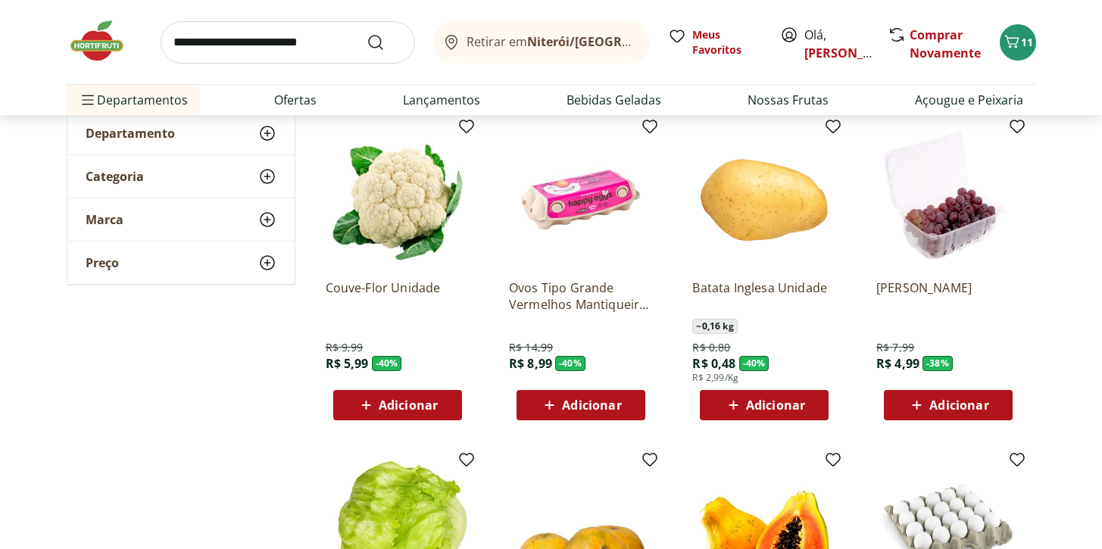
click at [769, 404] on span "Adicionar" at bounding box center [775, 405] width 59 height 12
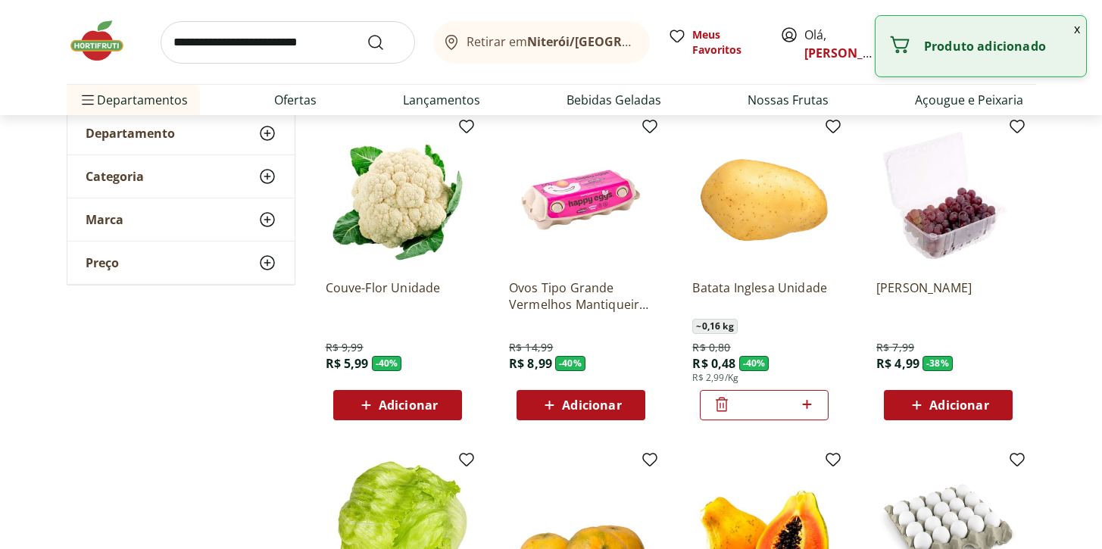
click at [812, 407] on icon at bounding box center [807, 404] width 19 height 18
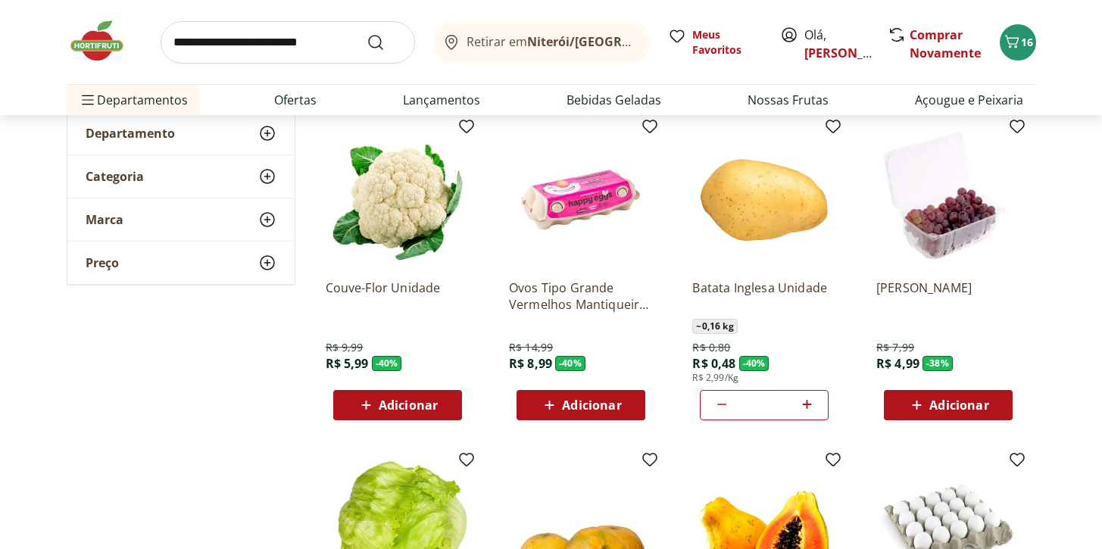
click at [812, 407] on icon at bounding box center [807, 404] width 19 height 18
type input "*"
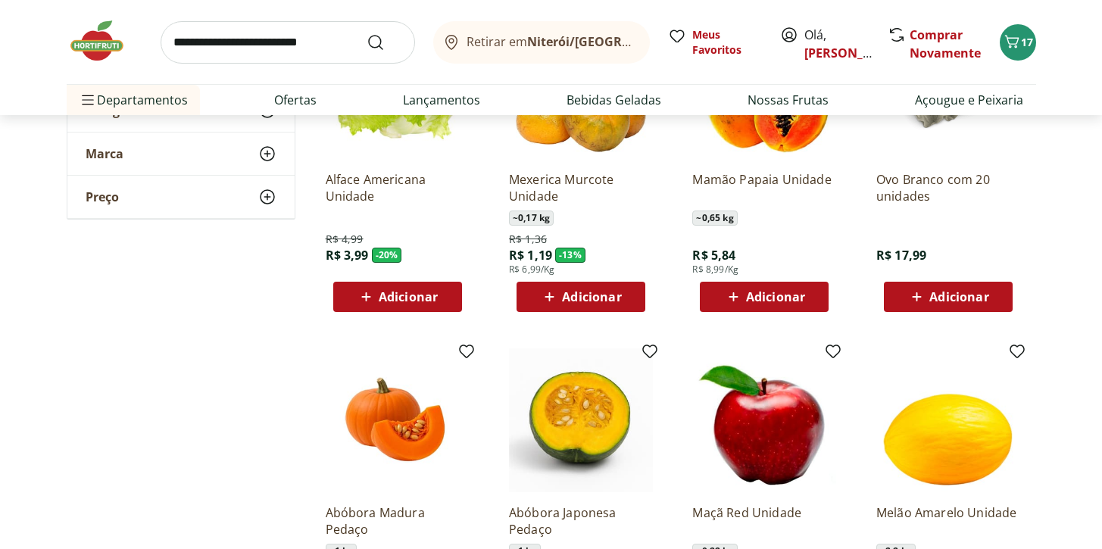
scroll to position [765, 0]
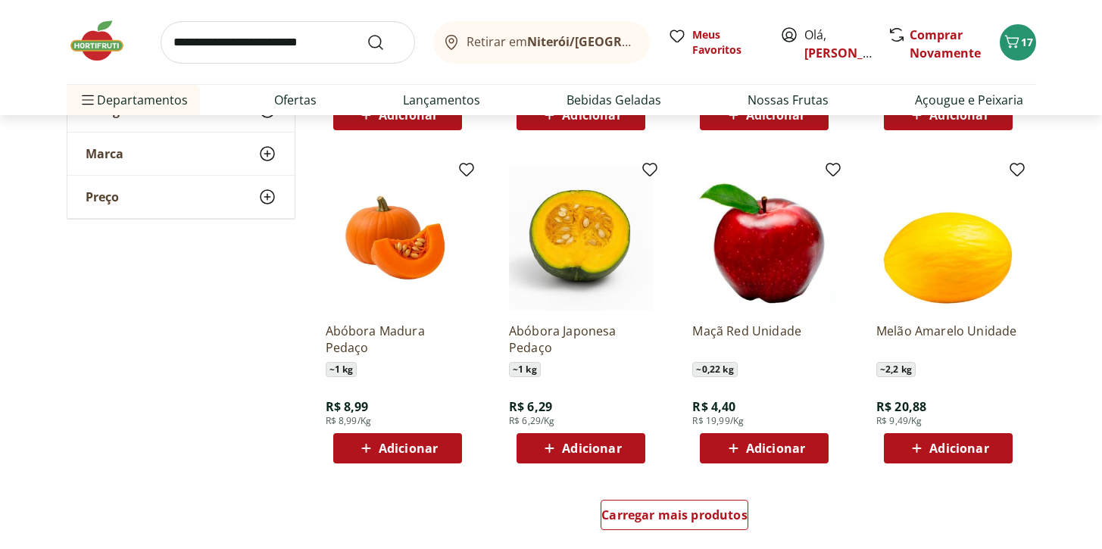
click at [608, 448] on span "Adicionar" at bounding box center [591, 448] width 59 height 12
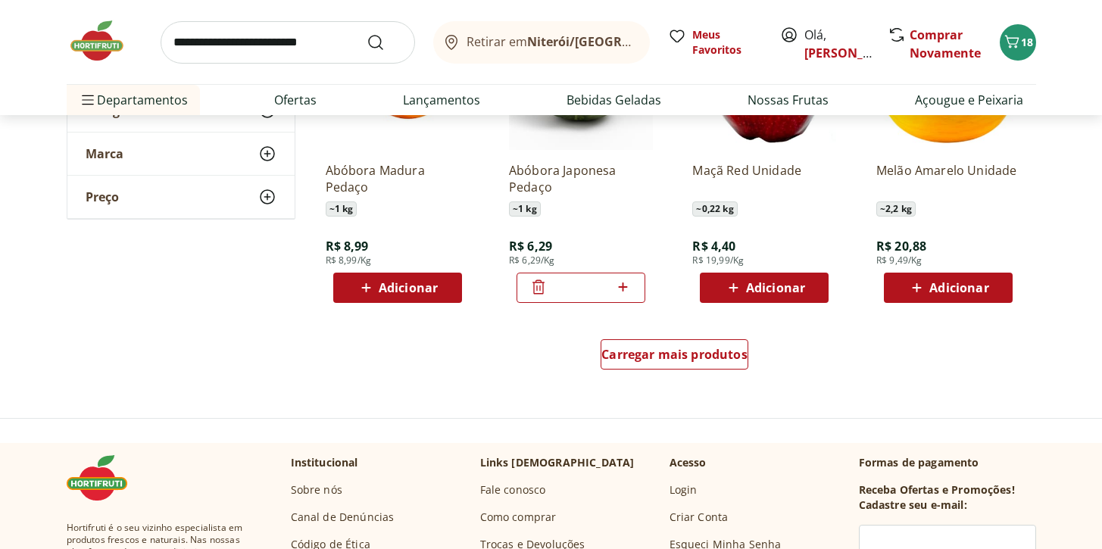
scroll to position [927, 0]
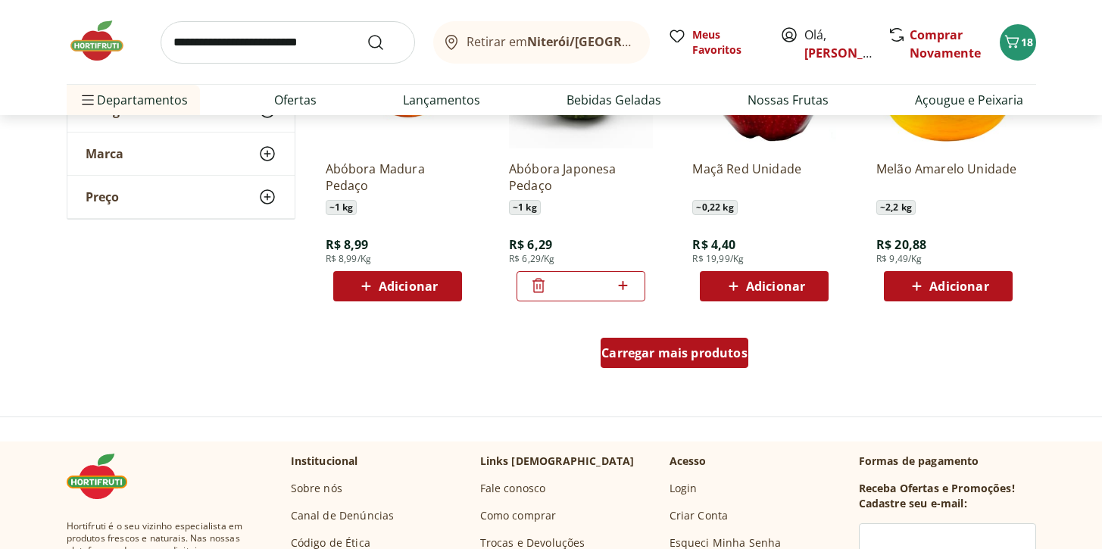
click at [707, 358] on span "Carregar mais produtos" at bounding box center [674, 353] width 146 height 12
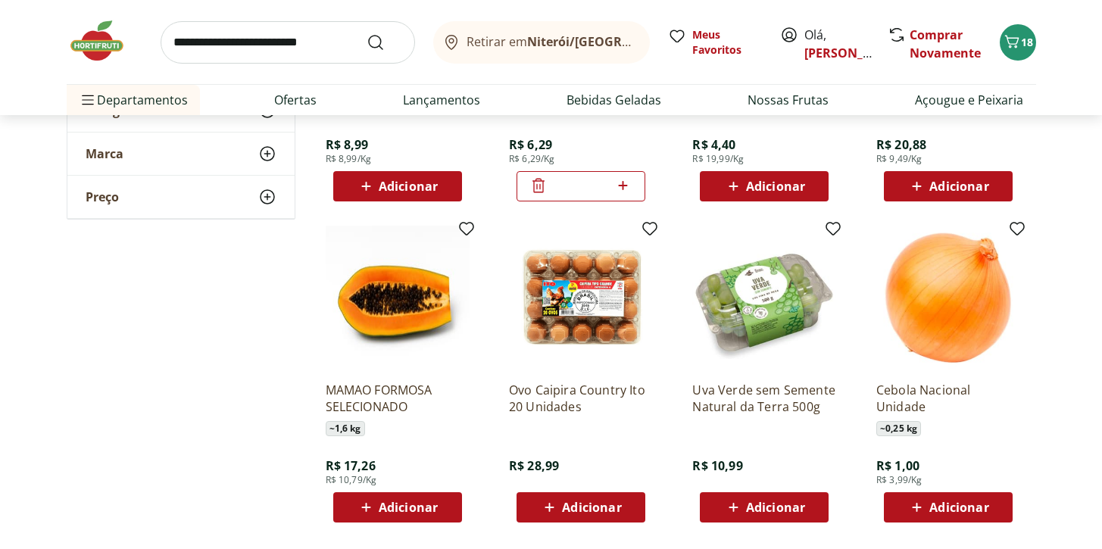
scroll to position [1108, 0]
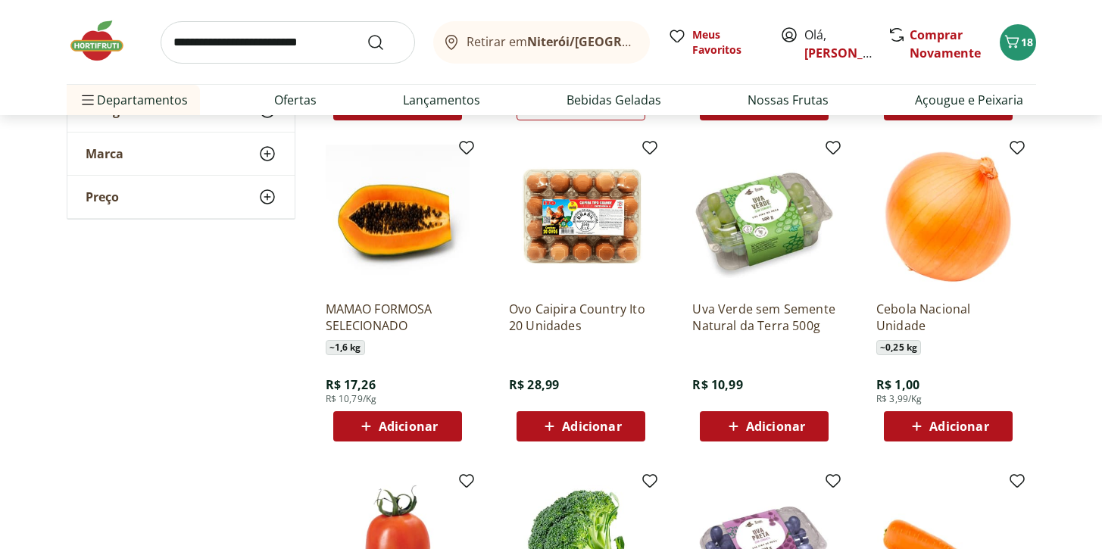
click at [961, 433] on span "Adicionar" at bounding box center [958, 426] width 59 height 12
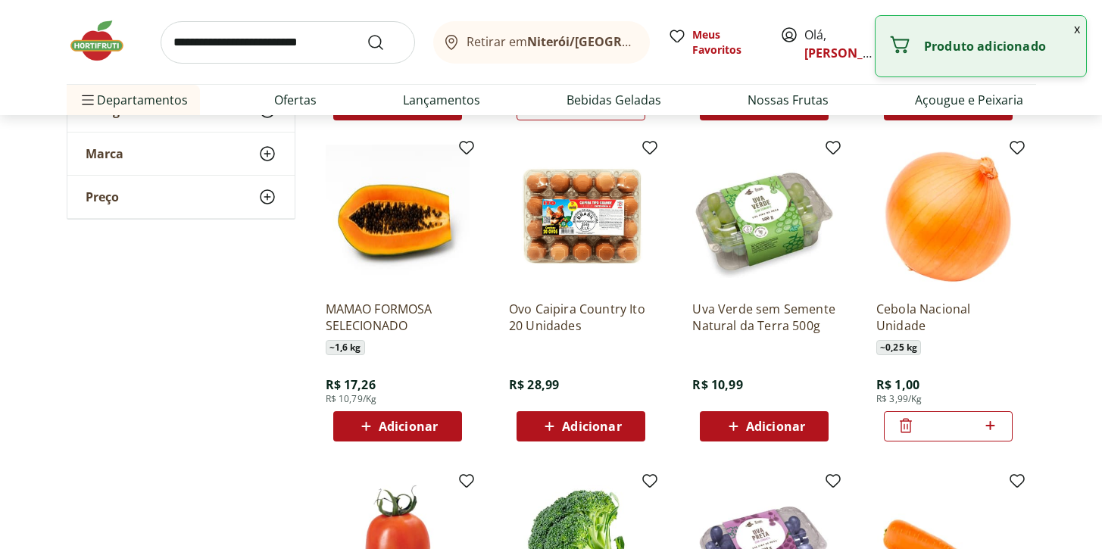
click at [1004, 431] on div "*" at bounding box center [948, 426] width 129 height 30
click at [998, 431] on icon at bounding box center [990, 426] width 19 height 18
type input "*"
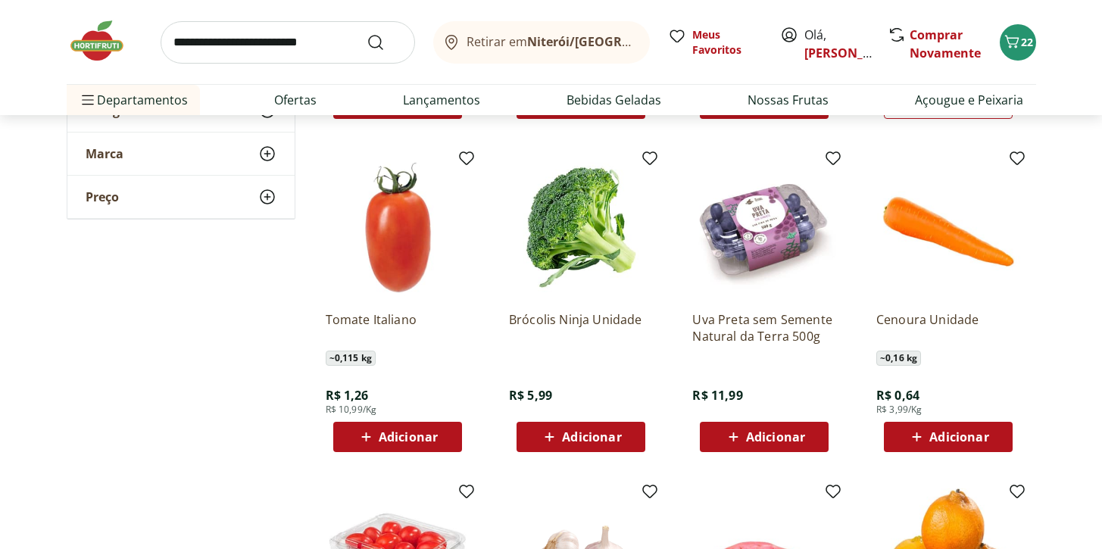
scroll to position [1469, 0]
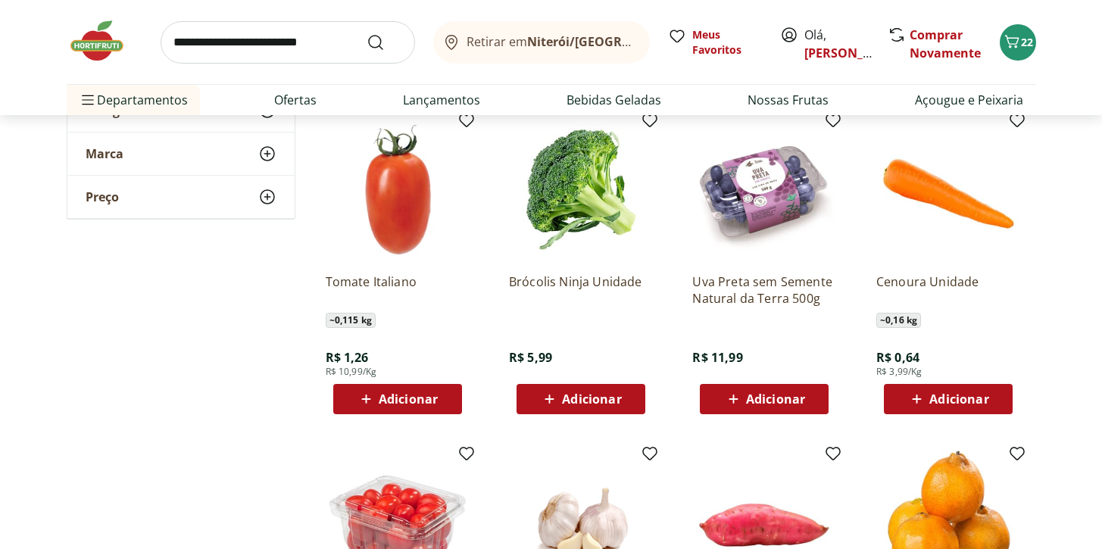
click at [971, 398] on span "Adicionar" at bounding box center [958, 399] width 59 height 12
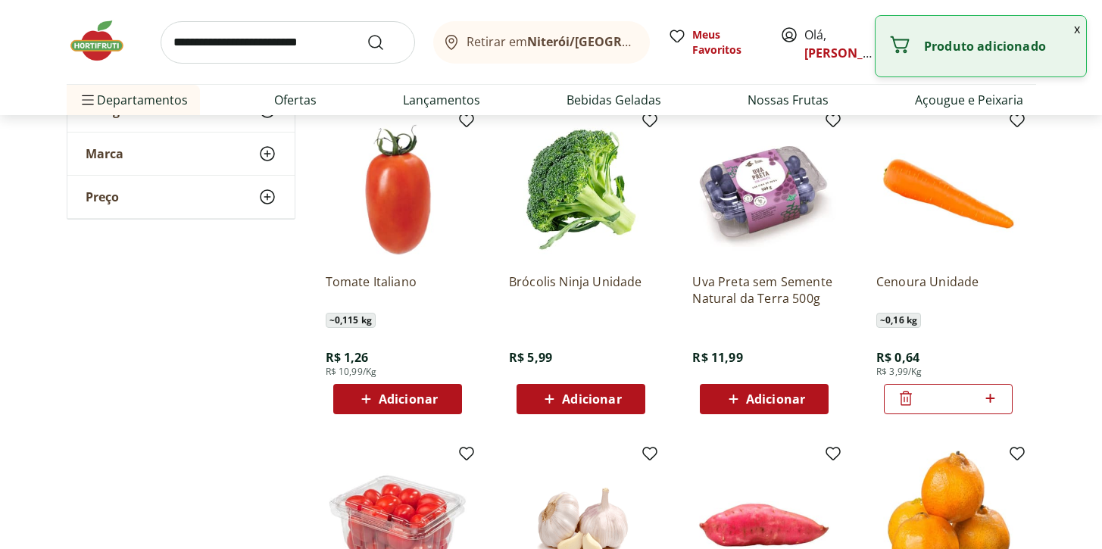
click at [989, 399] on icon at bounding box center [990, 398] width 9 height 9
click at [906, 398] on icon at bounding box center [905, 399] width 9 height 2
click at [993, 401] on icon at bounding box center [990, 398] width 19 height 18
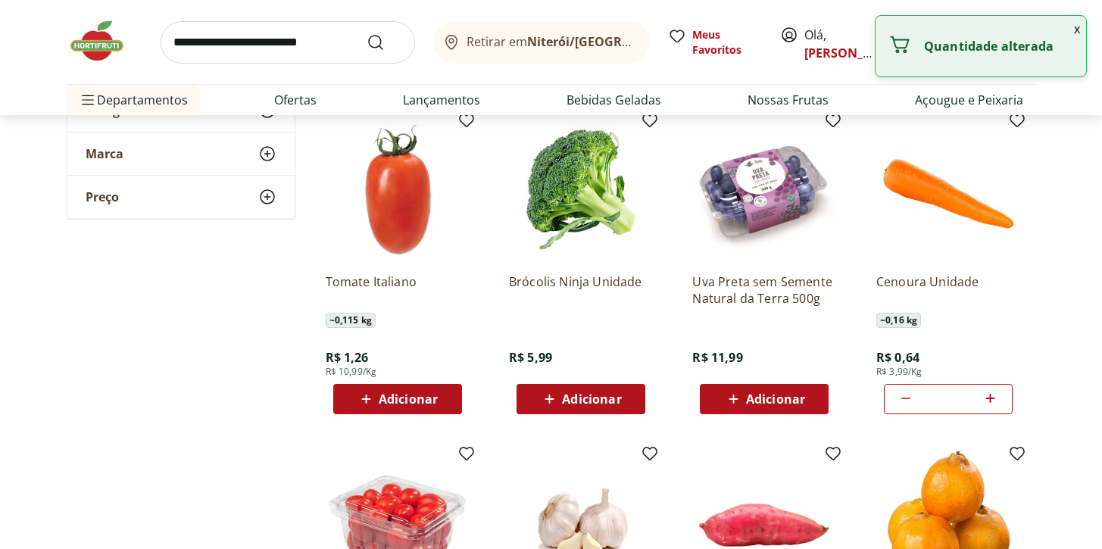
type input "*"
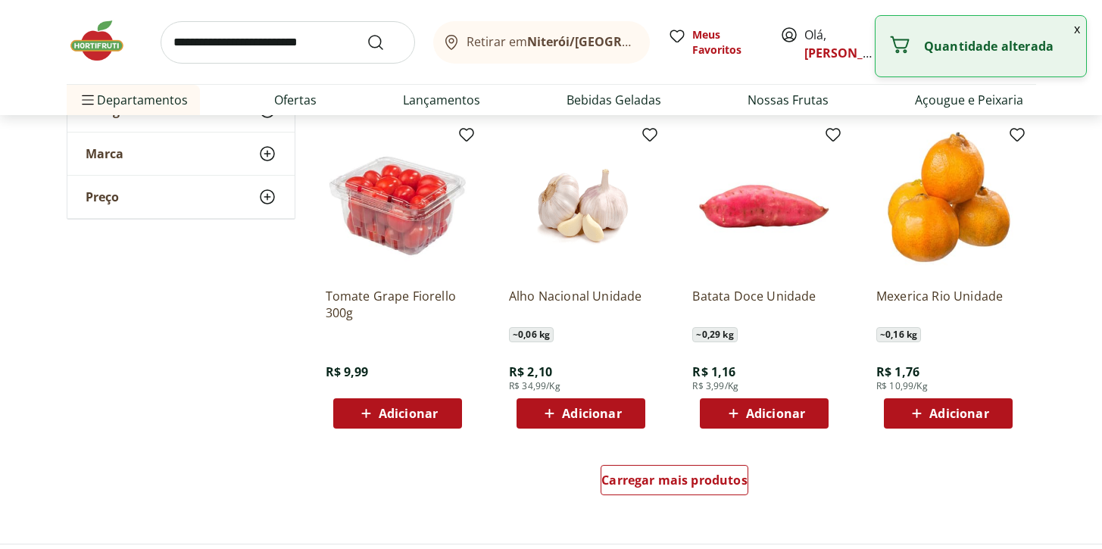
scroll to position [1808, 0]
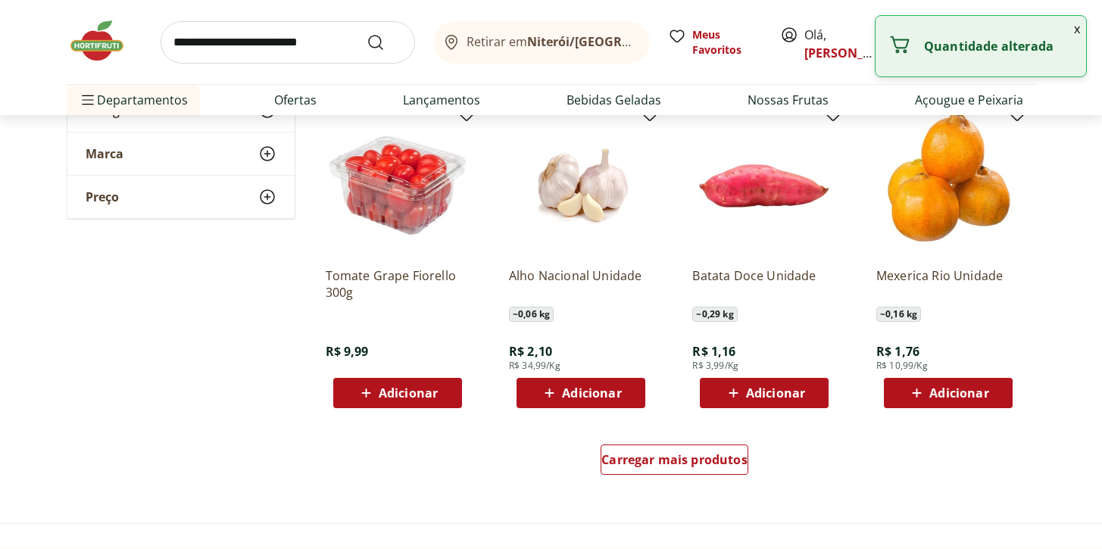
click at [427, 393] on span "Adicionar" at bounding box center [408, 393] width 59 height 12
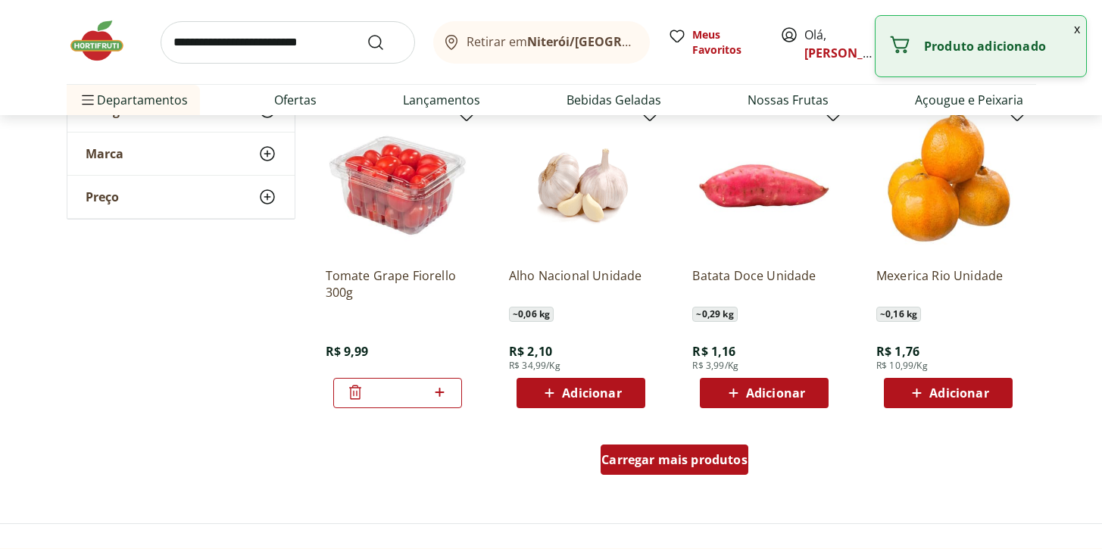
click at [652, 465] on span "Carregar mais produtos" at bounding box center [674, 460] width 146 height 12
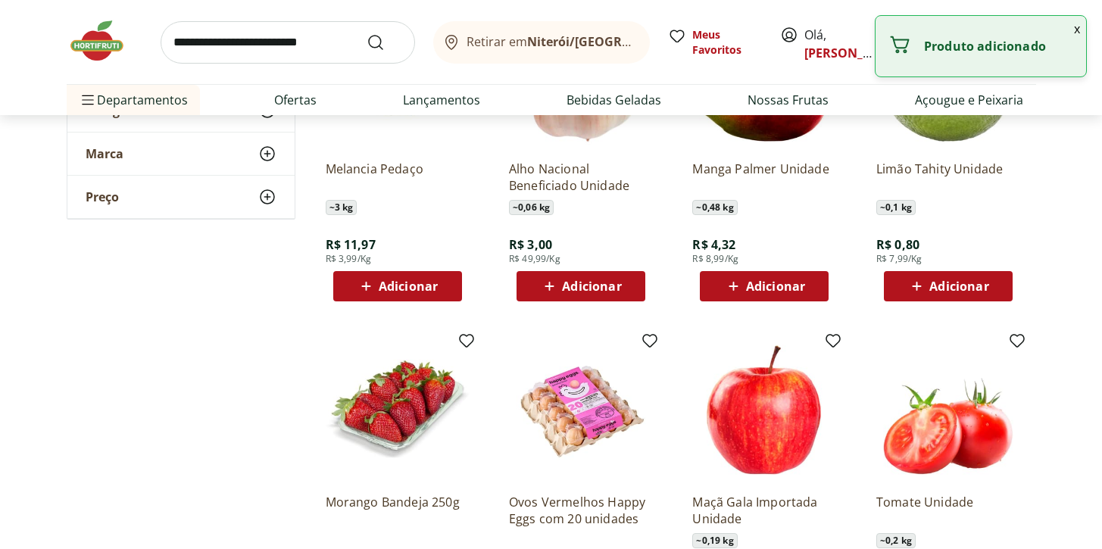
scroll to position [2240, 0]
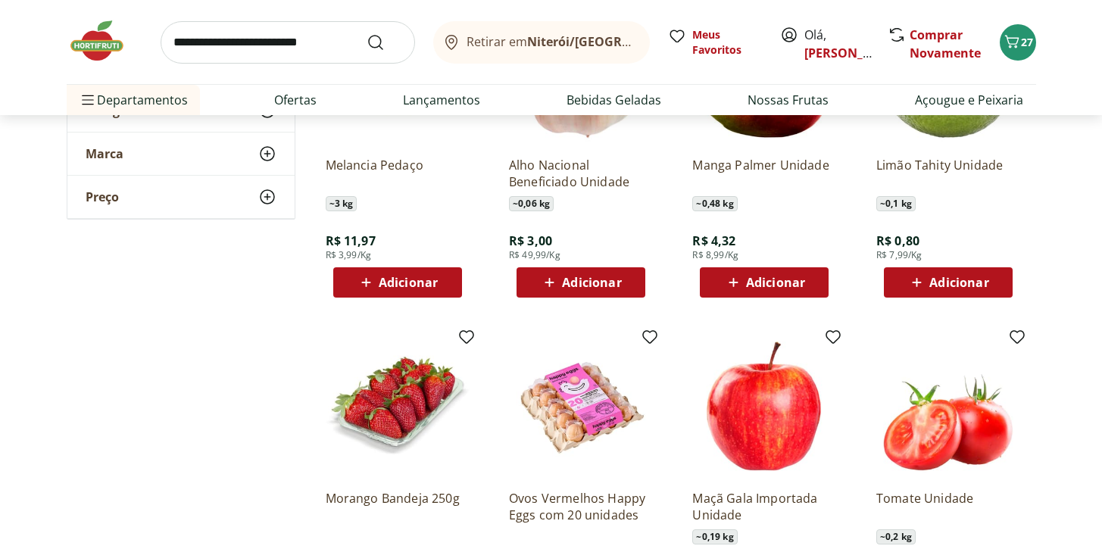
click at [945, 281] on span "Adicionar" at bounding box center [958, 282] width 59 height 12
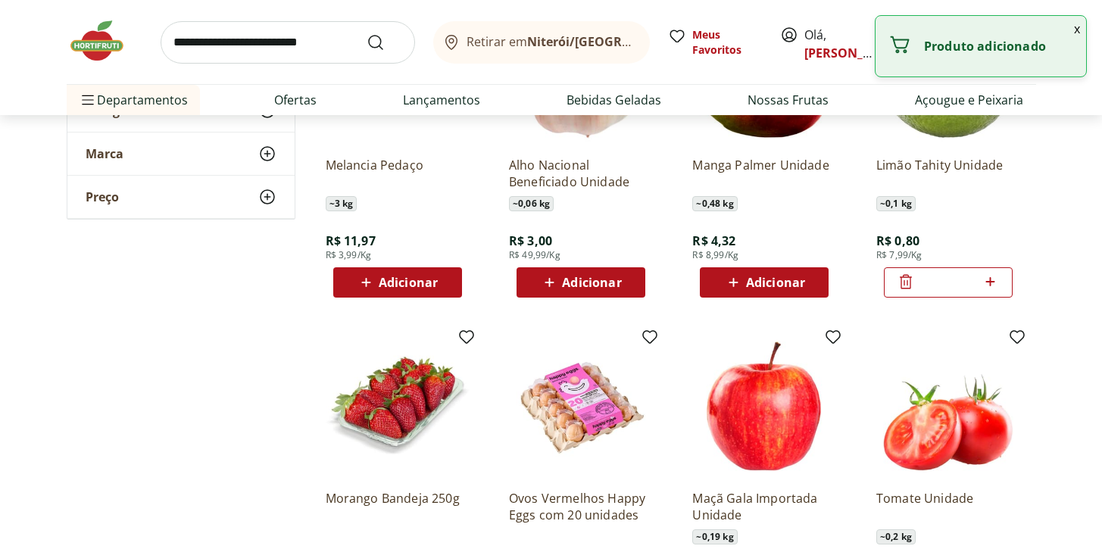
click at [1000, 280] on div "*" at bounding box center [948, 282] width 129 height 30
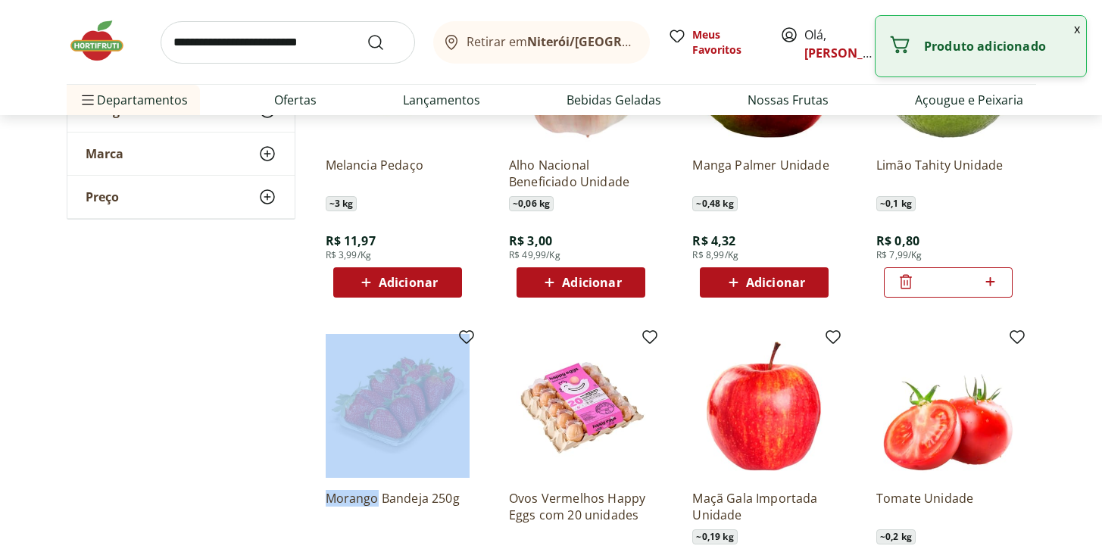
click at [1000, 280] on div "*" at bounding box center [948, 282] width 129 height 30
click at [996, 279] on icon at bounding box center [990, 282] width 19 height 18
type input "*"
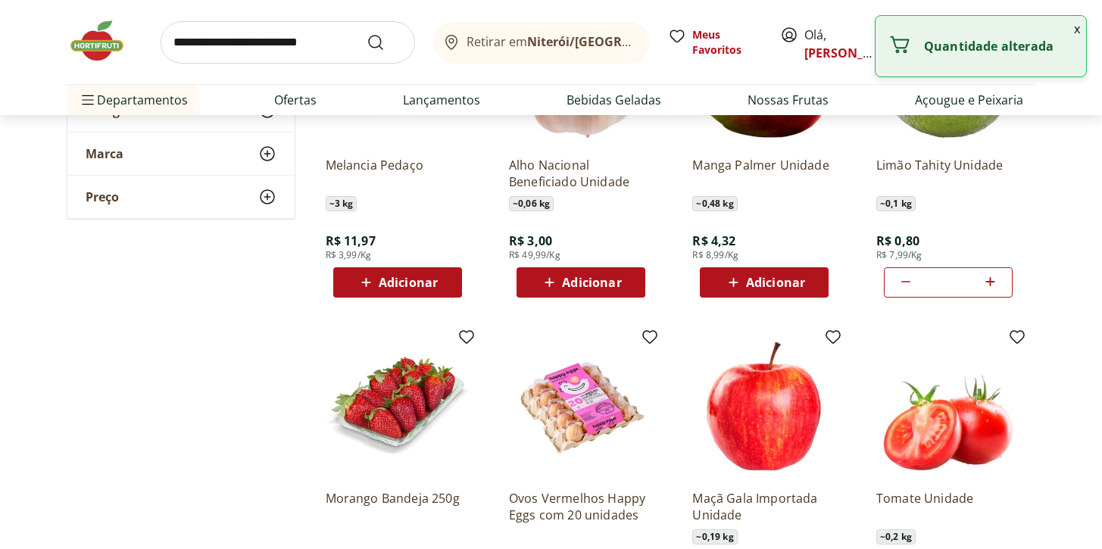
click at [1035, 287] on div "Limão Tahity Unidade ~ 0,1 kg R$ 0,80 R$ 7,99/Kg *" at bounding box center [950, 149] width 172 height 321
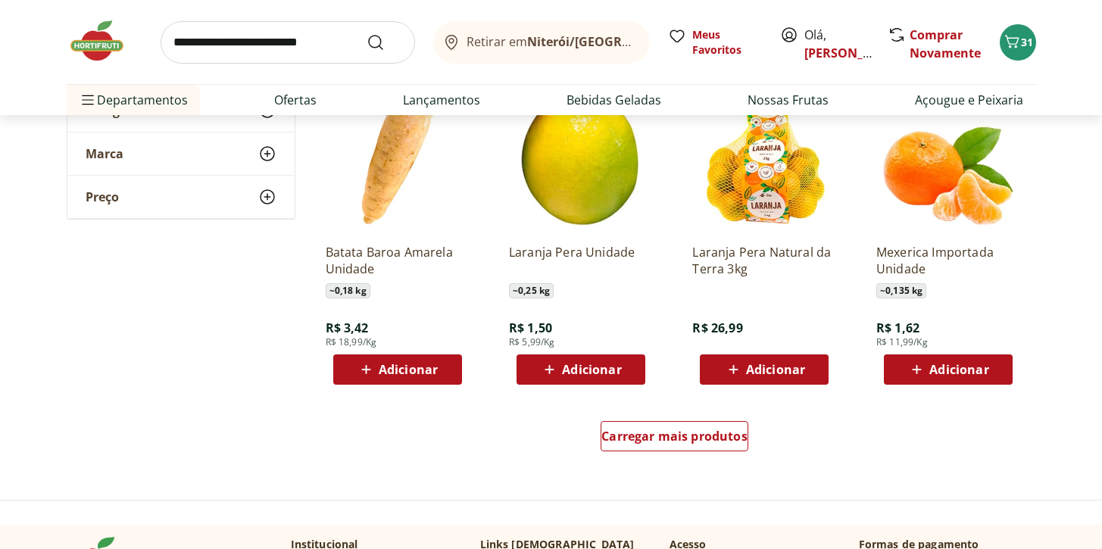
scroll to position [2821, 0]
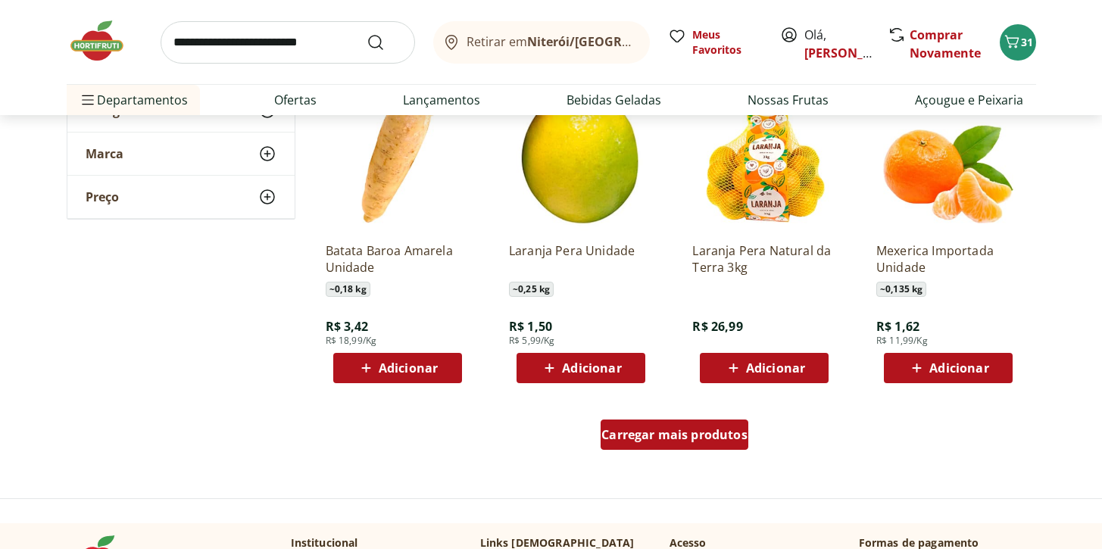
click at [734, 429] on span "Carregar mais produtos" at bounding box center [674, 435] width 146 height 12
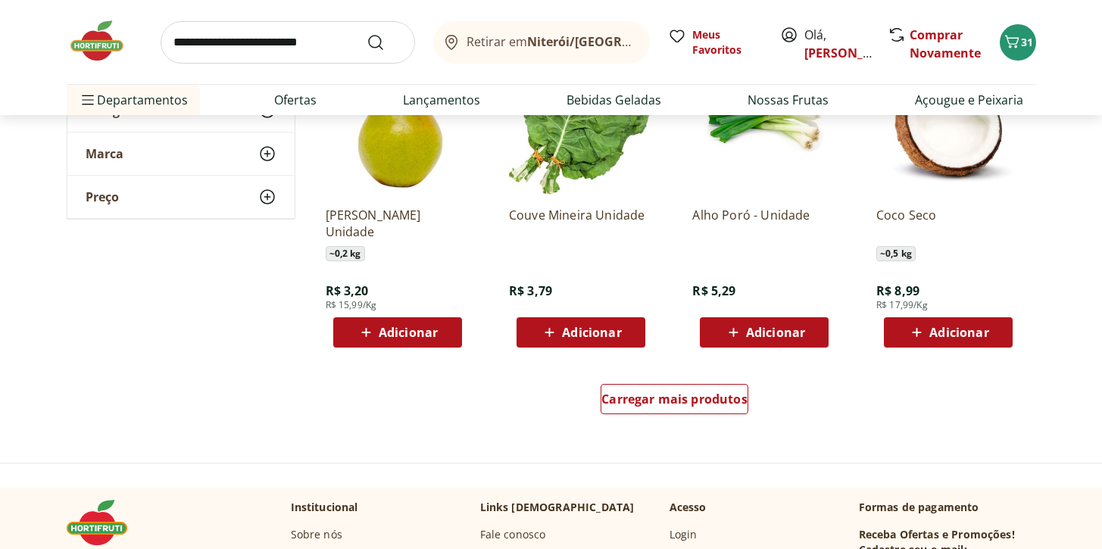
scroll to position [4020, 0]
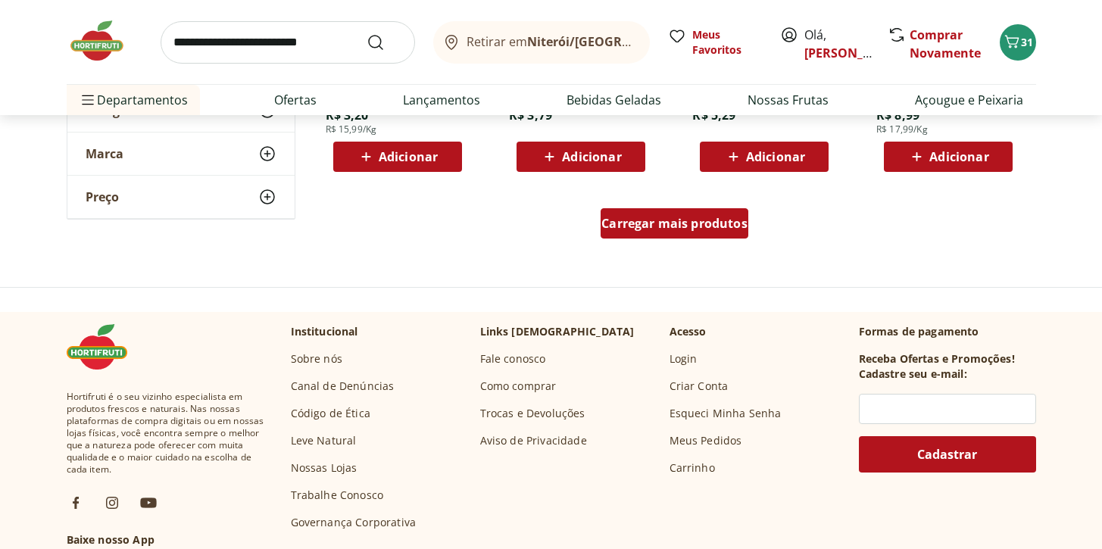
click at [636, 233] on div "Carregar mais produtos" at bounding box center [675, 223] width 148 height 30
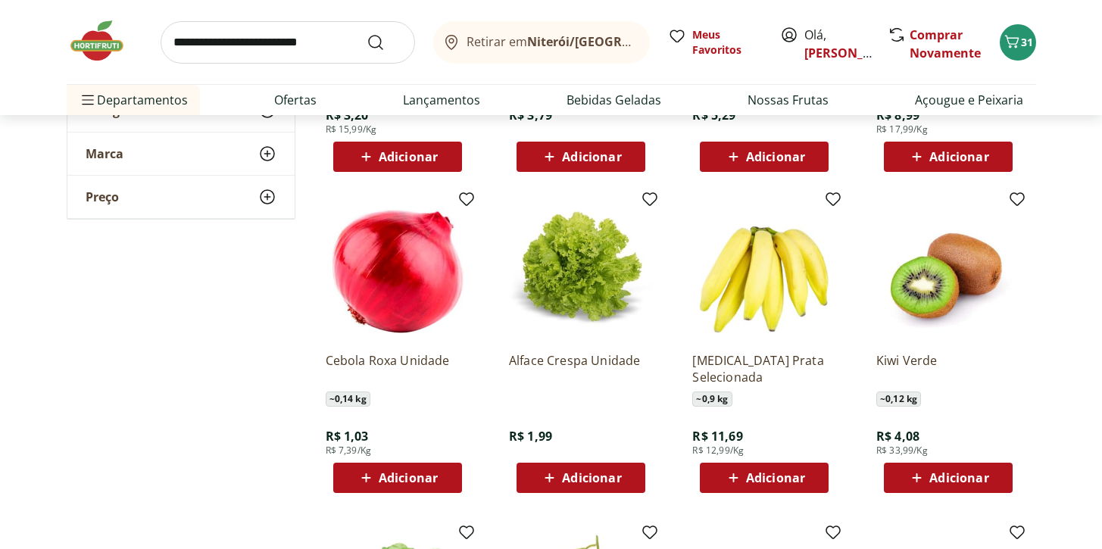
click at [777, 479] on span "Adicionar" at bounding box center [775, 478] width 59 height 12
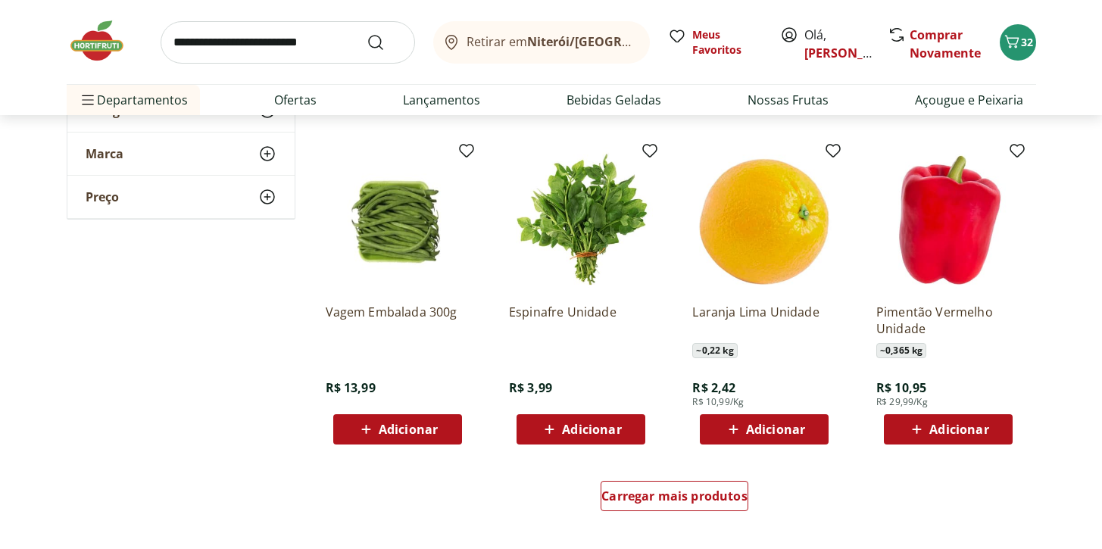
scroll to position [4768, 0]
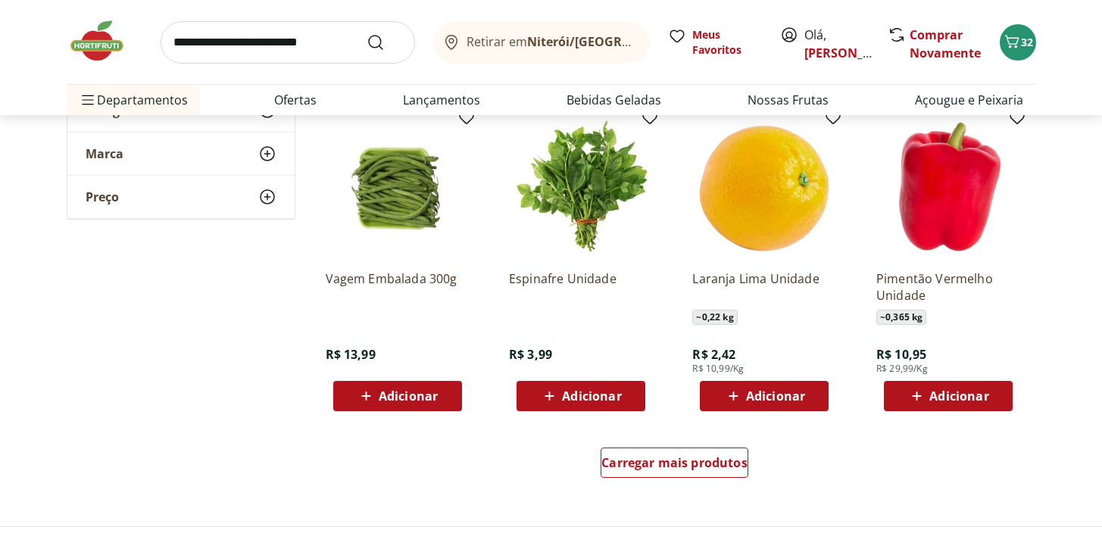
click at [386, 392] on span "Adicionar" at bounding box center [408, 396] width 59 height 12
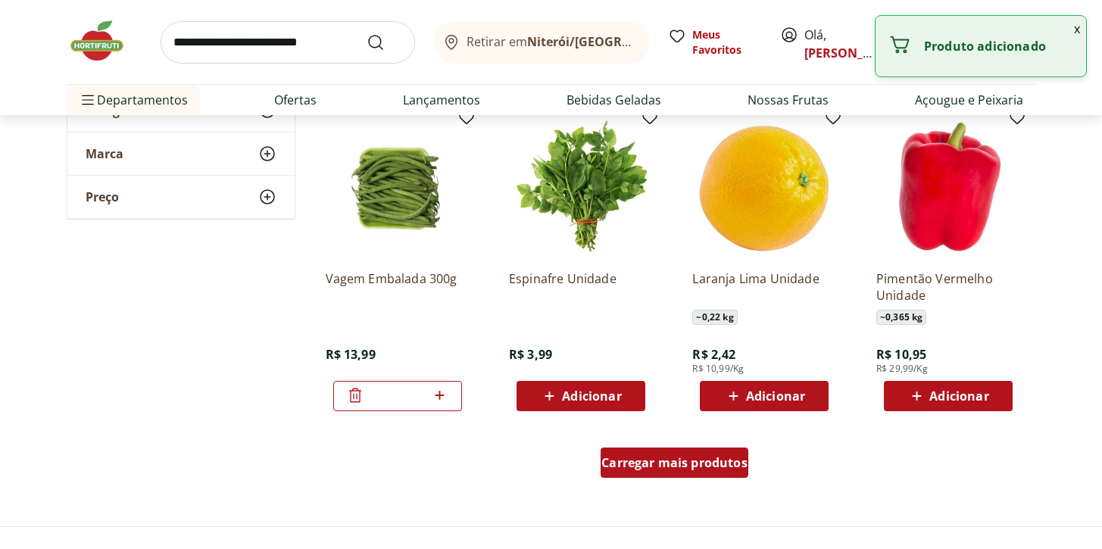
click at [673, 463] on span "Carregar mais produtos" at bounding box center [674, 463] width 146 height 12
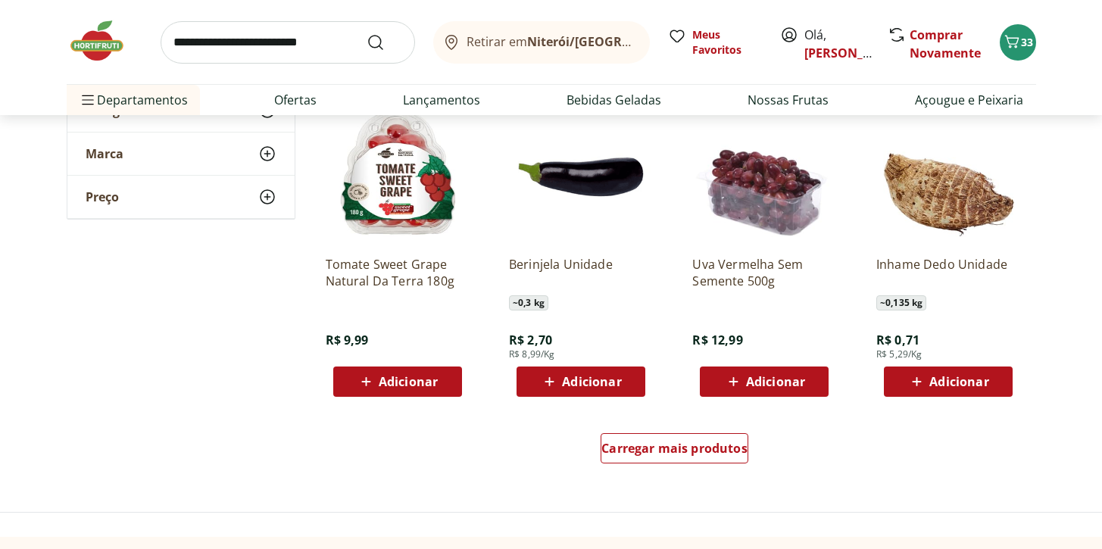
scroll to position [5772, 0]
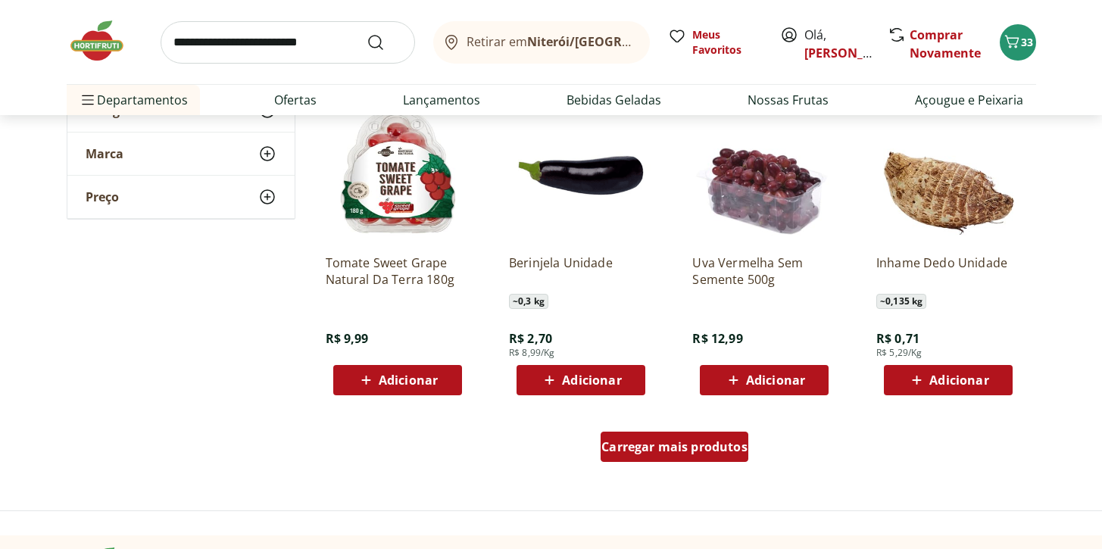
click at [655, 456] on div "Carregar mais produtos" at bounding box center [675, 447] width 148 height 30
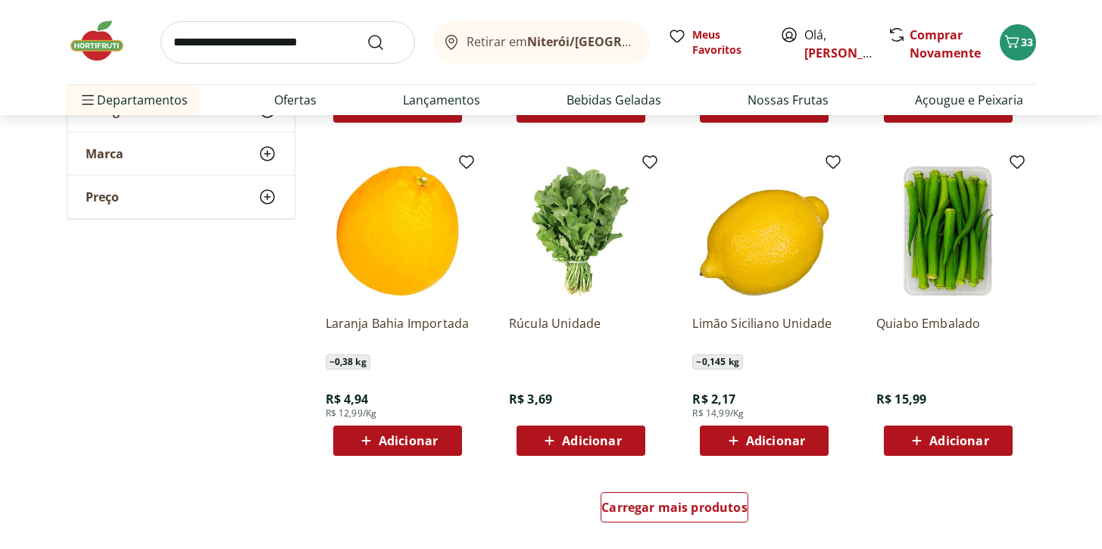
scroll to position [6720, 0]
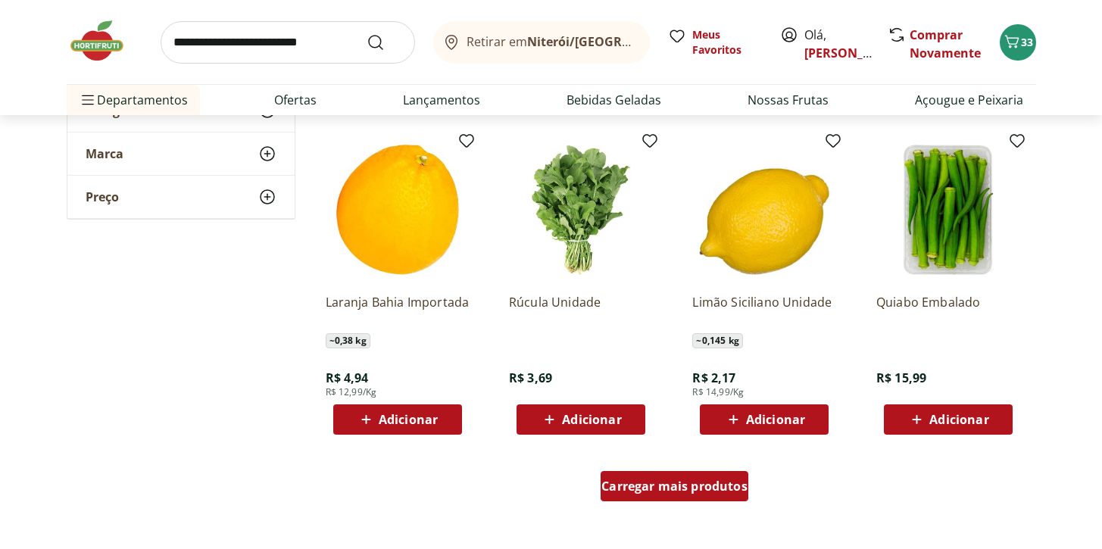
click at [733, 480] on span "Carregar mais produtos" at bounding box center [674, 486] width 146 height 12
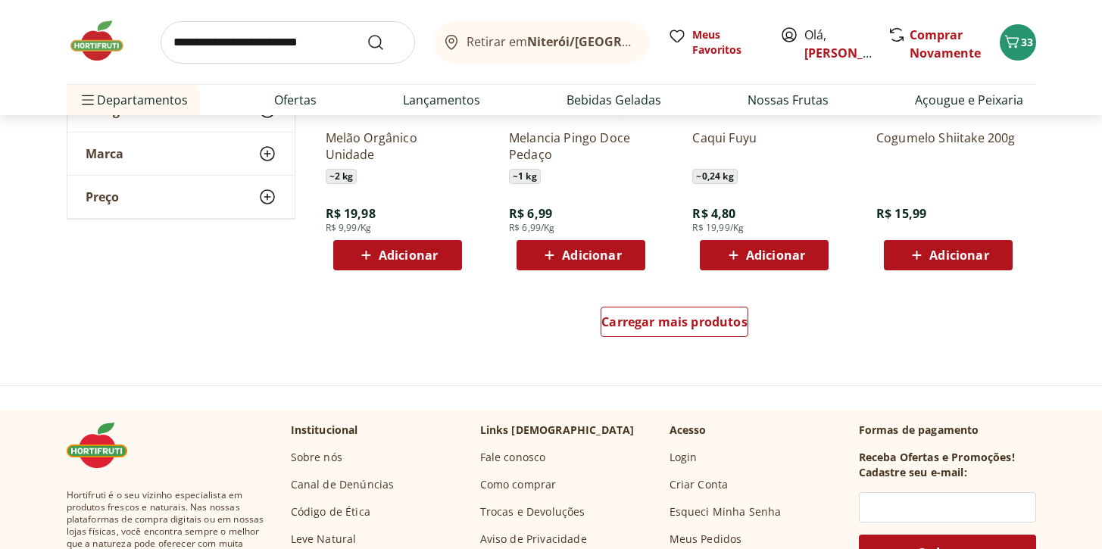
scroll to position [7873, 0]
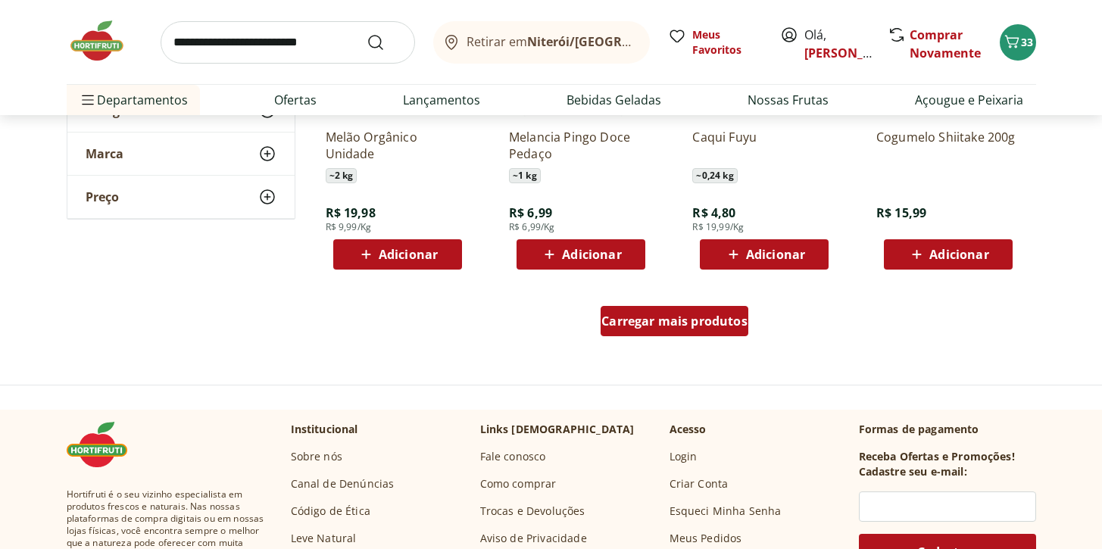
click at [717, 317] on span "Carregar mais produtos" at bounding box center [674, 321] width 146 height 12
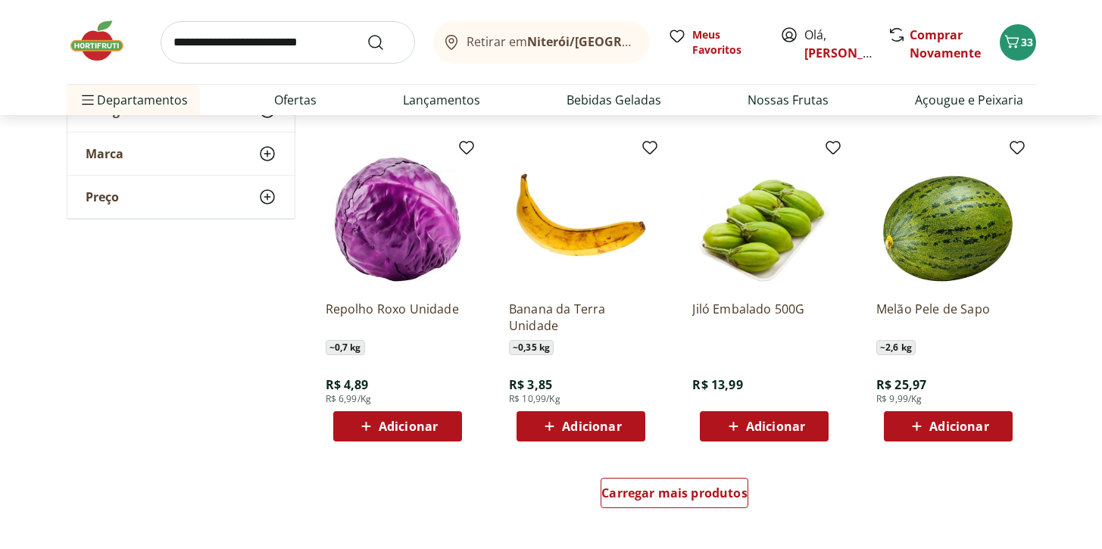
scroll to position [8690, 0]
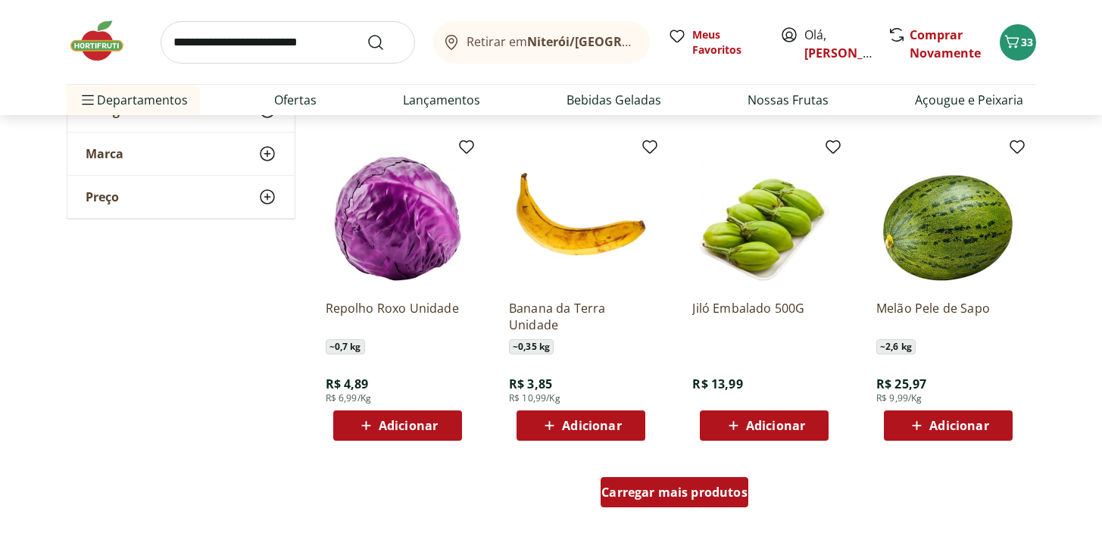
click at [651, 492] on span "Carregar mais produtos" at bounding box center [674, 492] width 146 height 12
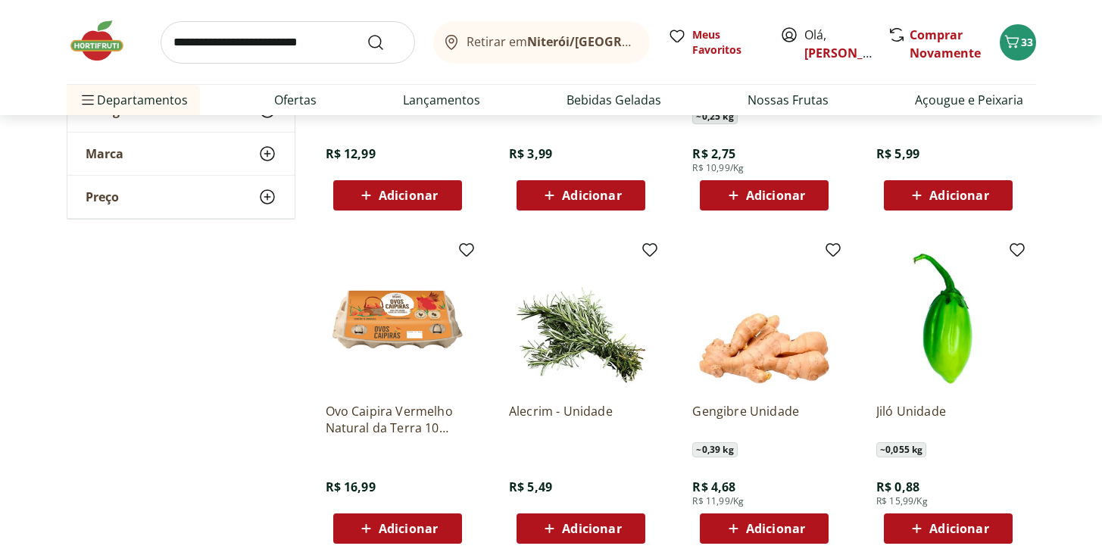
scroll to position [9290, 0]
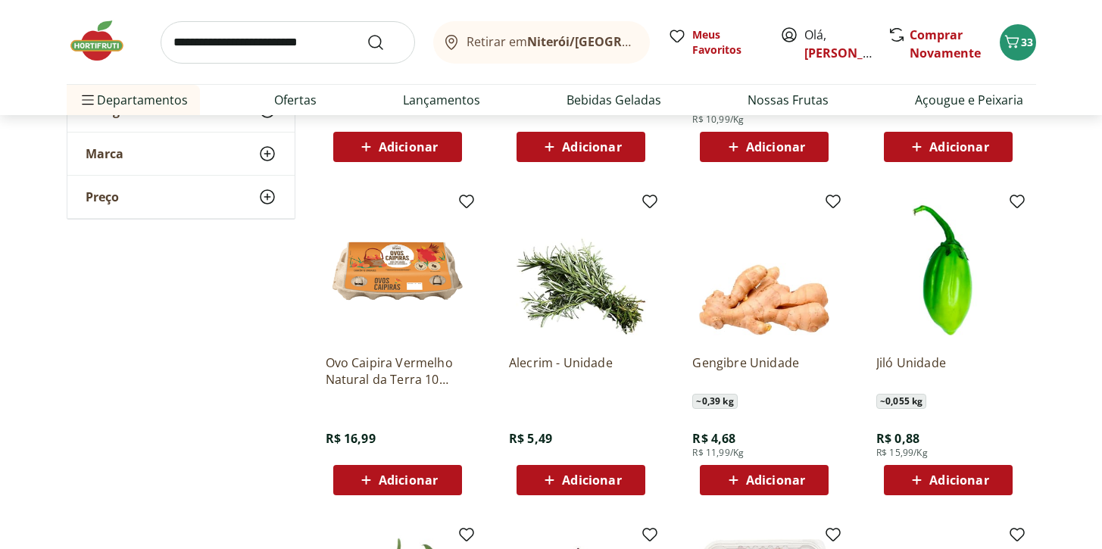
click at [596, 481] on span "Adicionar" at bounding box center [591, 480] width 59 height 12
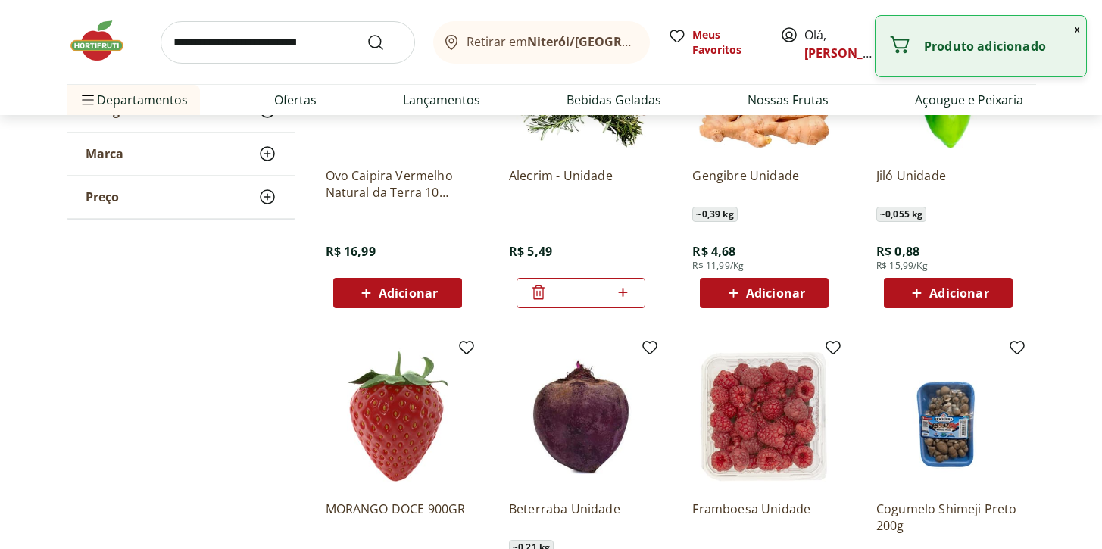
scroll to position [9636, 0]
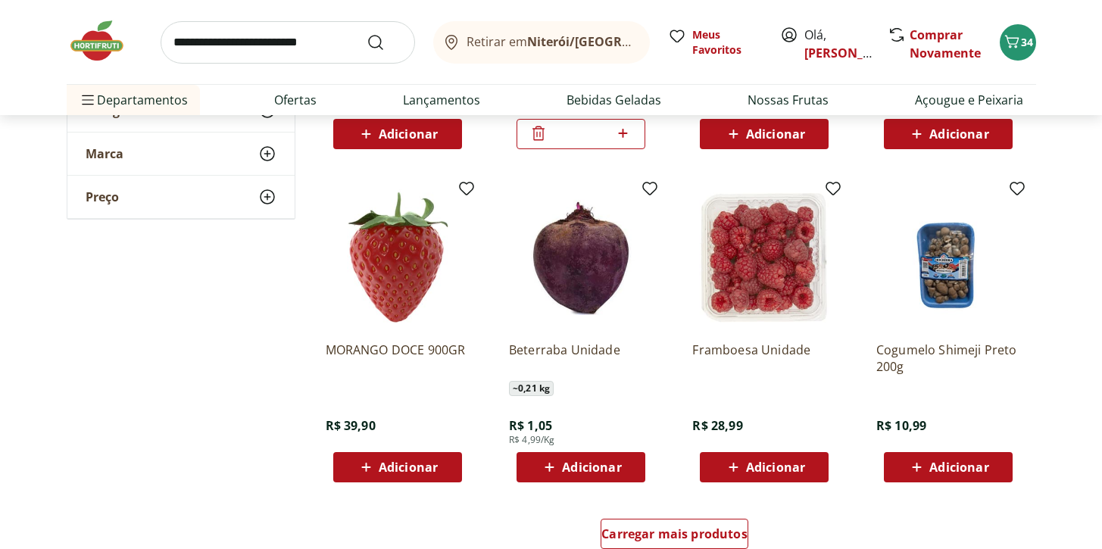
click at [573, 464] on span "Adicionar" at bounding box center [591, 467] width 59 height 12
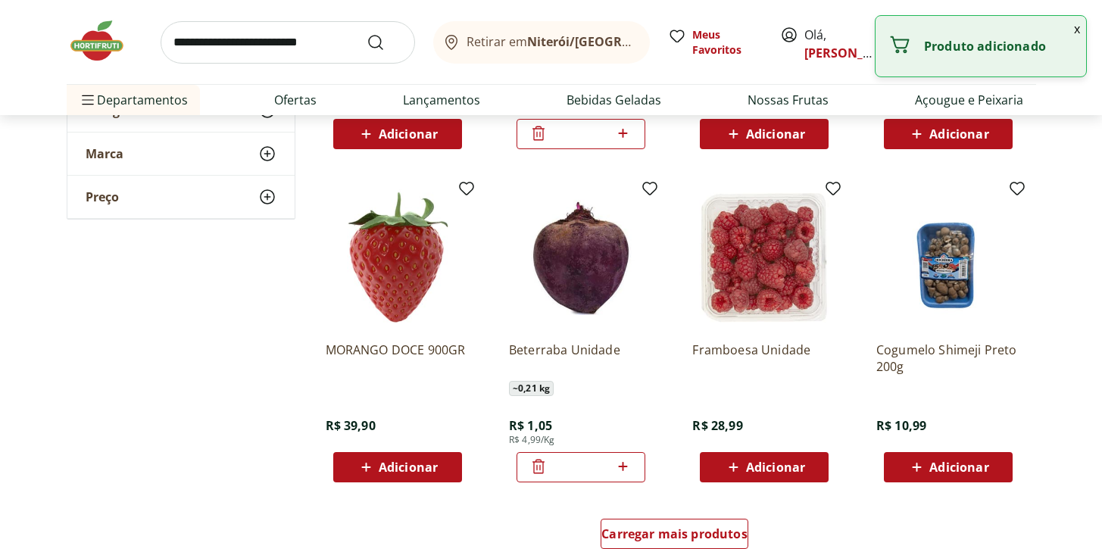
click at [627, 466] on icon at bounding box center [623, 466] width 9 height 9
type input "*"
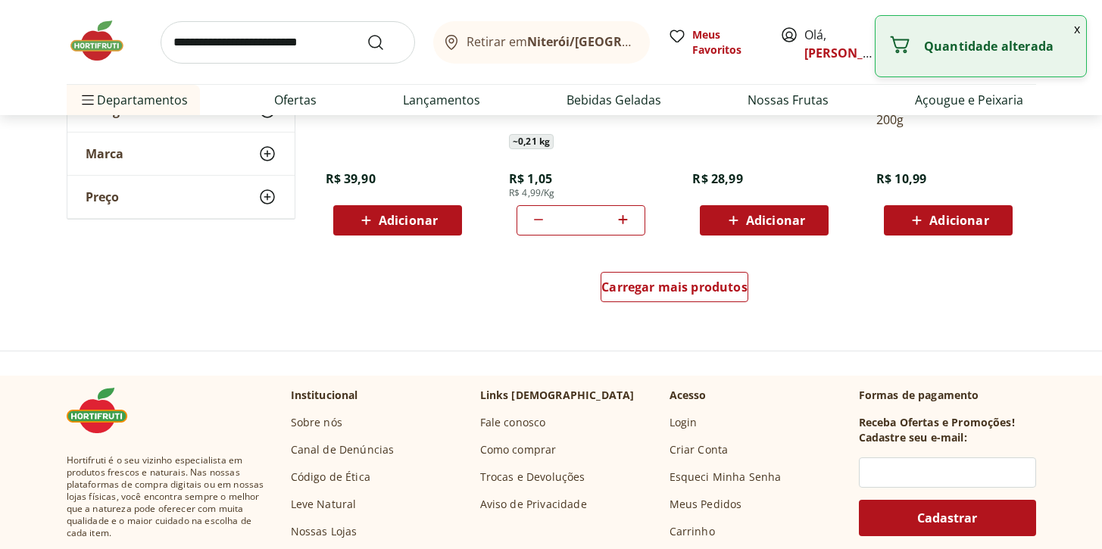
scroll to position [9885, 0]
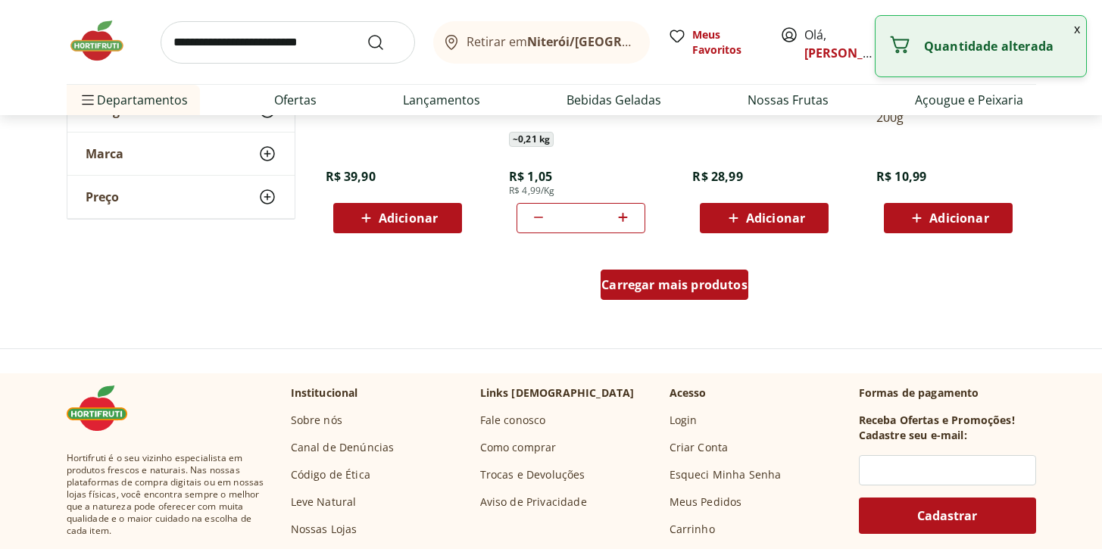
click at [700, 301] on link "Carregar mais produtos" at bounding box center [675, 288] width 148 height 36
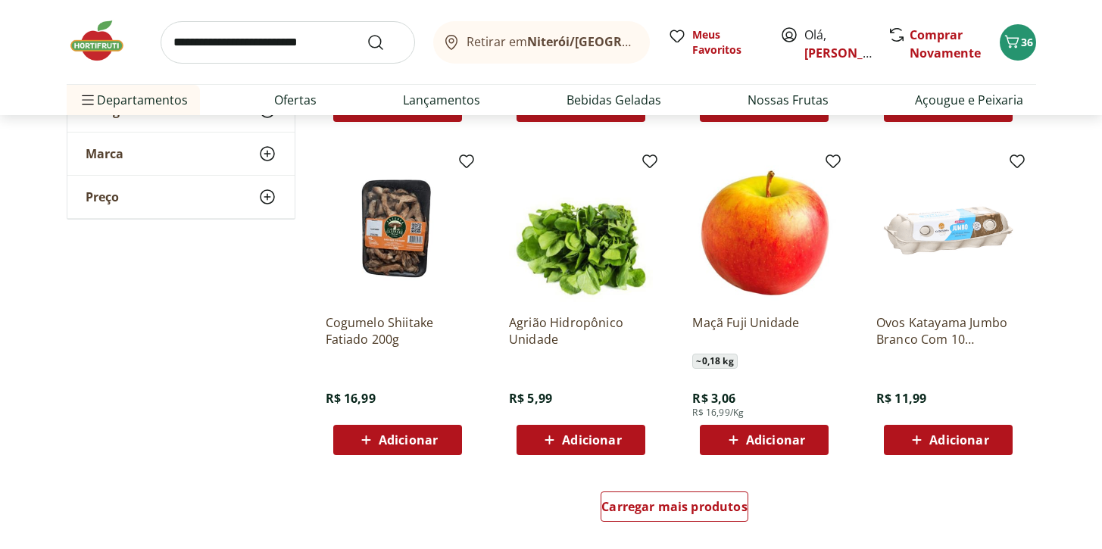
scroll to position [10652, 0]
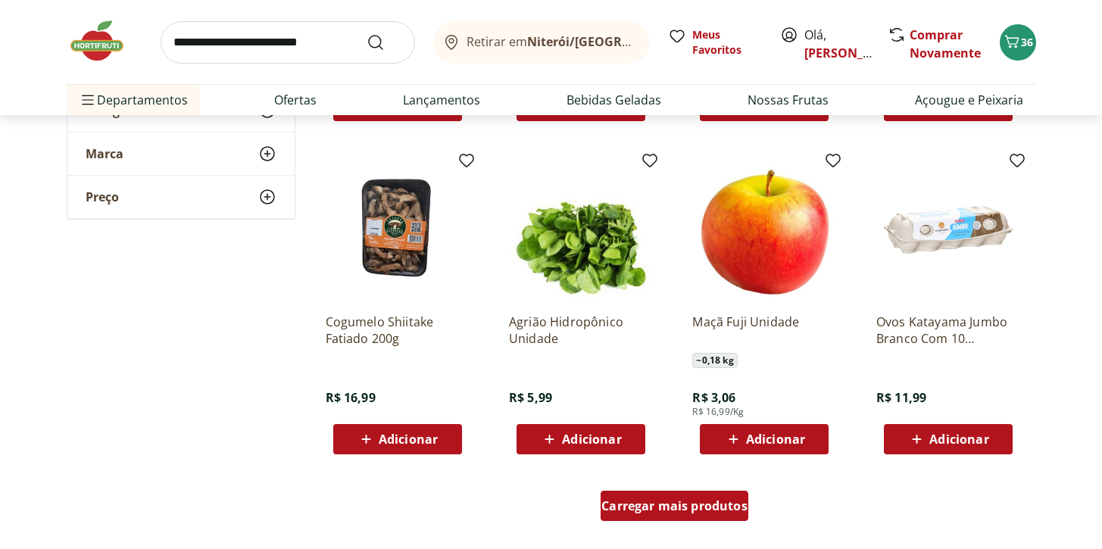
click at [683, 512] on span "Carregar mais produtos" at bounding box center [674, 506] width 146 height 12
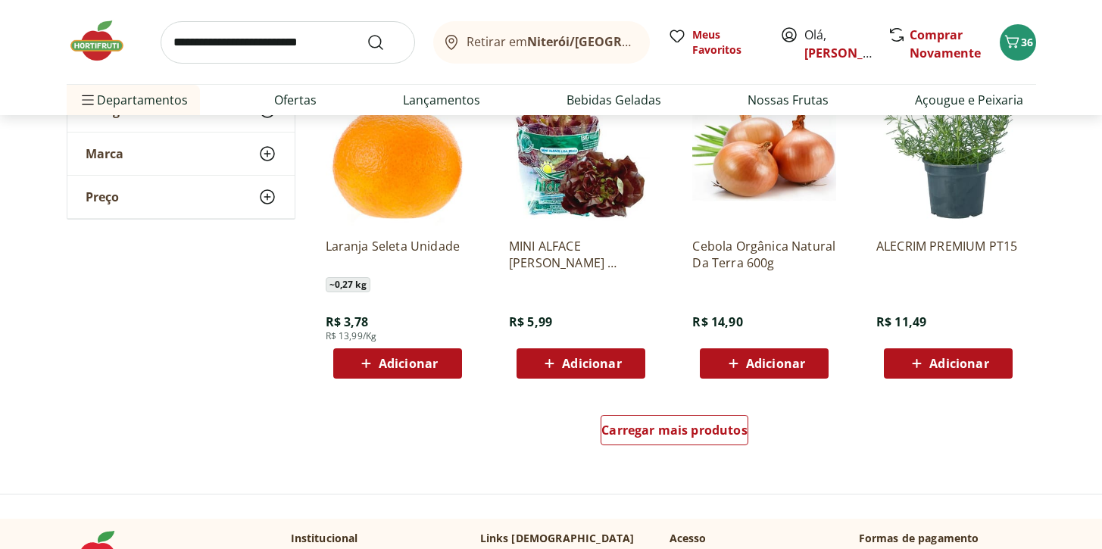
scroll to position [11718, 0]
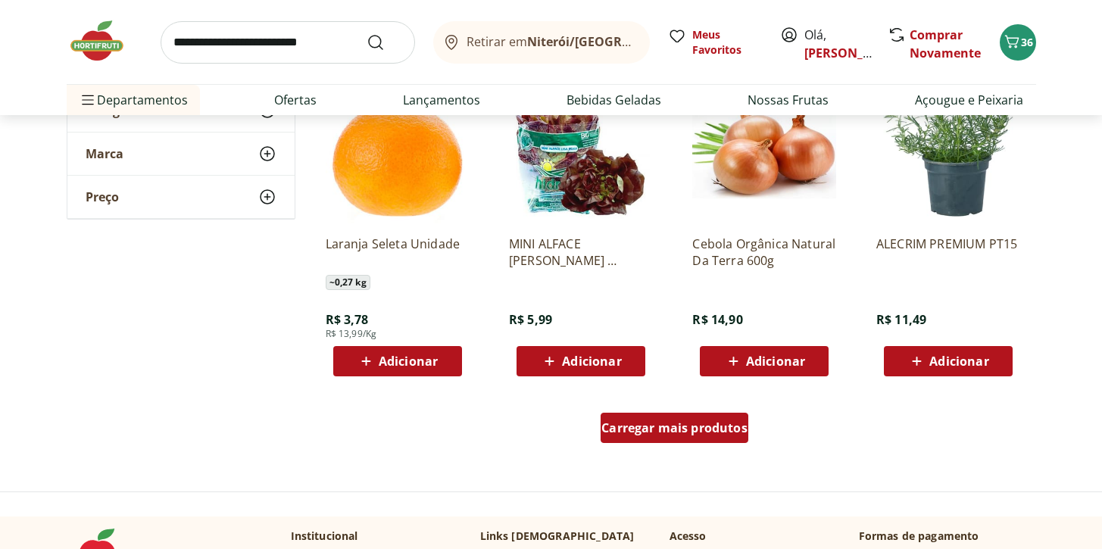
click at [725, 422] on span "Carregar mais produtos" at bounding box center [674, 428] width 146 height 12
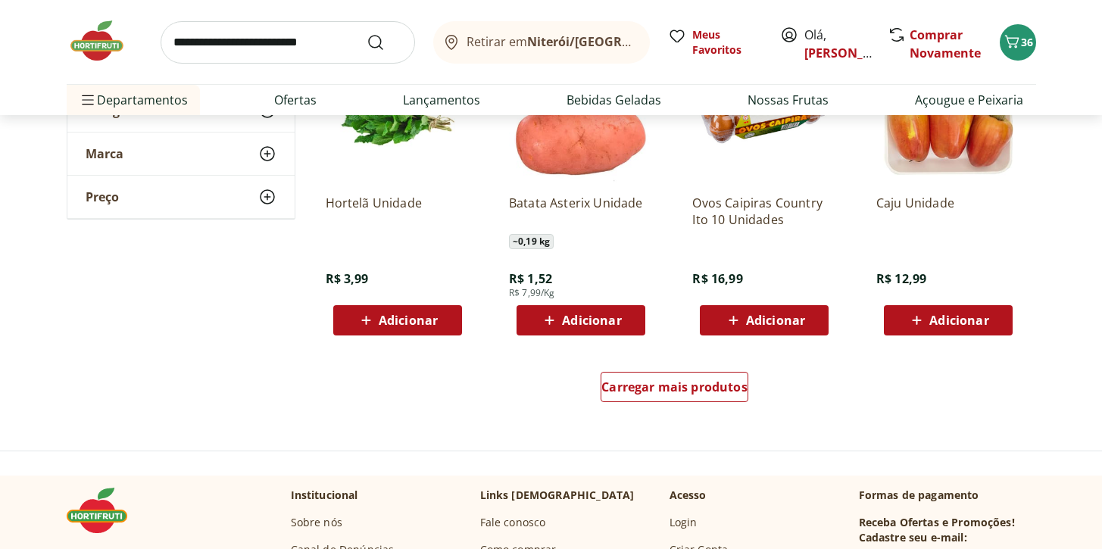
scroll to position [12748, 0]
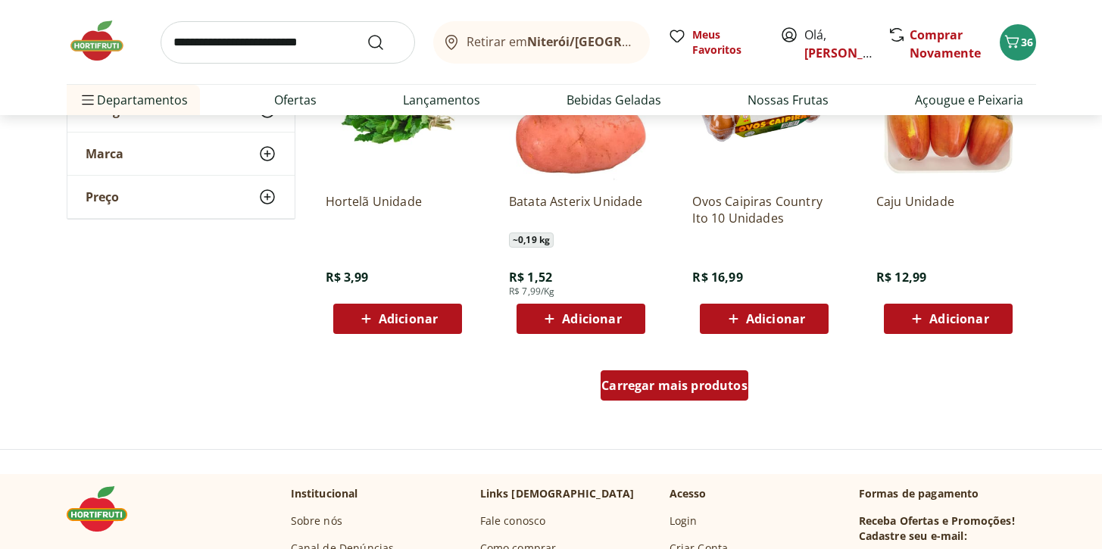
click at [671, 395] on div "Carregar mais produtos" at bounding box center [675, 385] width 148 height 30
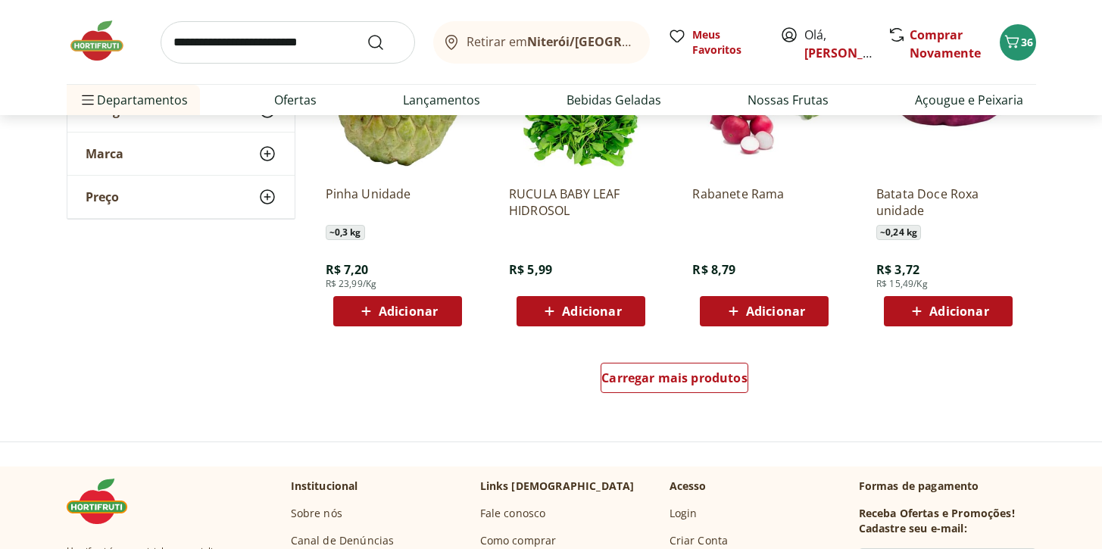
scroll to position [13767, 0]
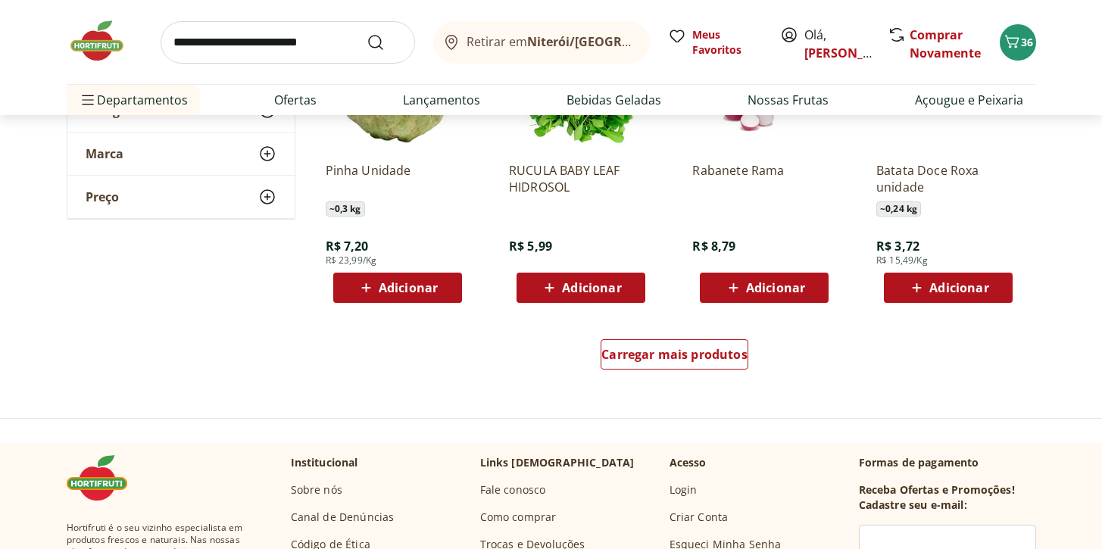
click at [746, 289] on span "Adicionar" at bounding box center [775, 288] width 59 height 12
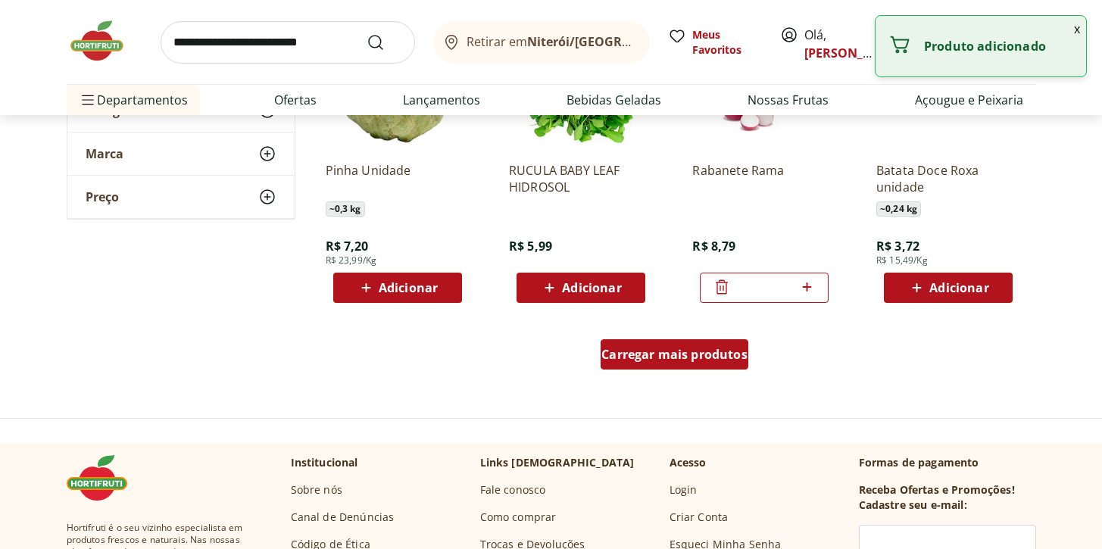
click at [678, 345] on div "Carregar mais produtos" at bounding box center [675, 354] width 148 height 30
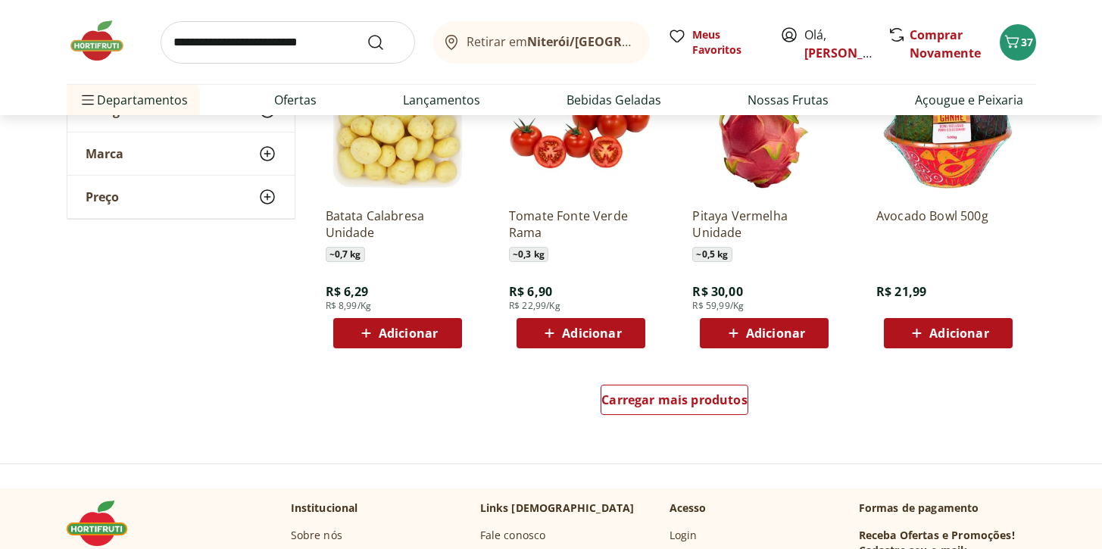
scroll to position [14748, 0]
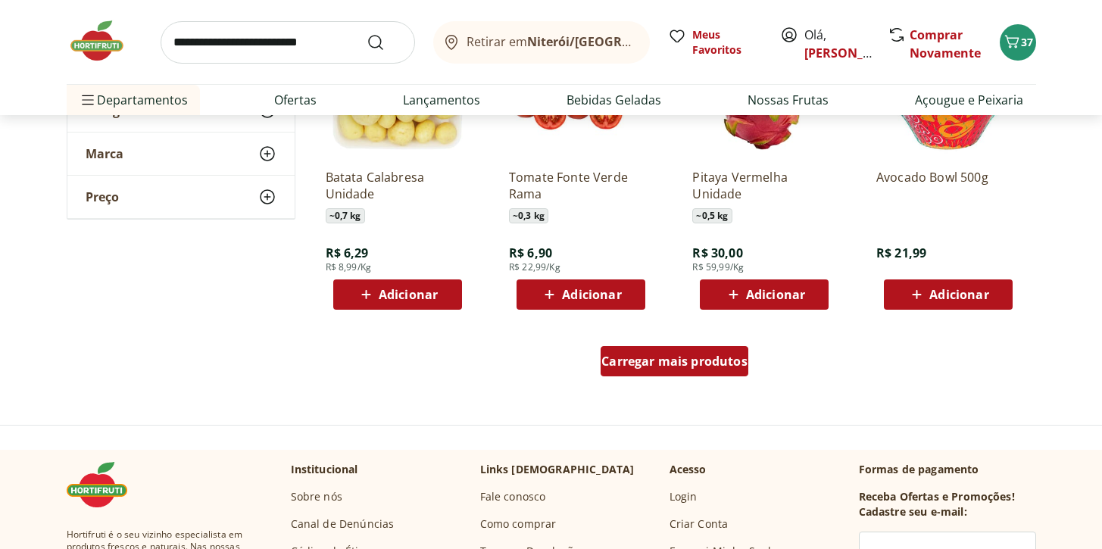
click at [672, 361] on span "Carregar mais produtos" at bounding box center [674, 361] width 146 height 12
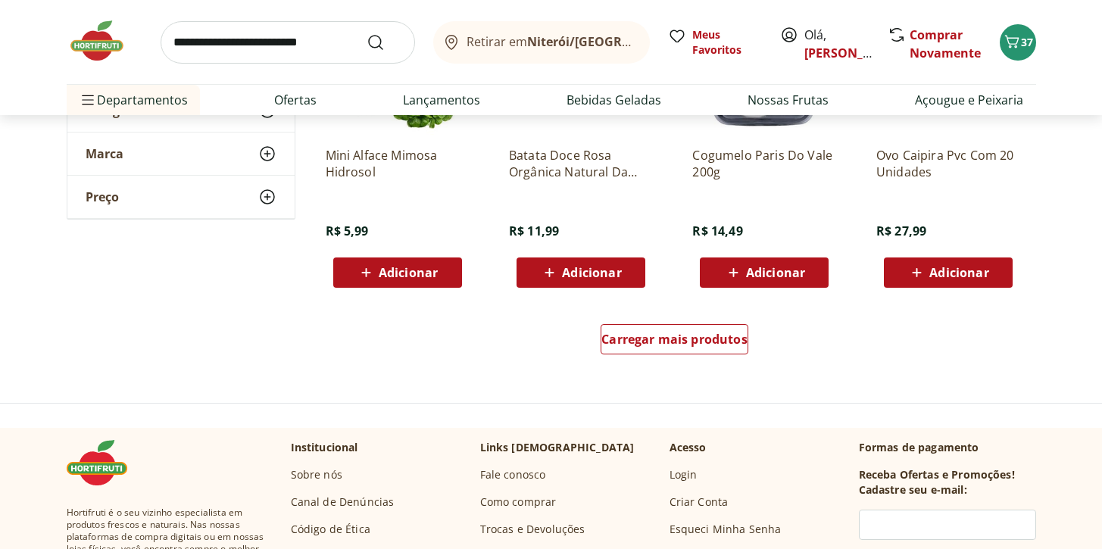
scroll to position [15763, 0]
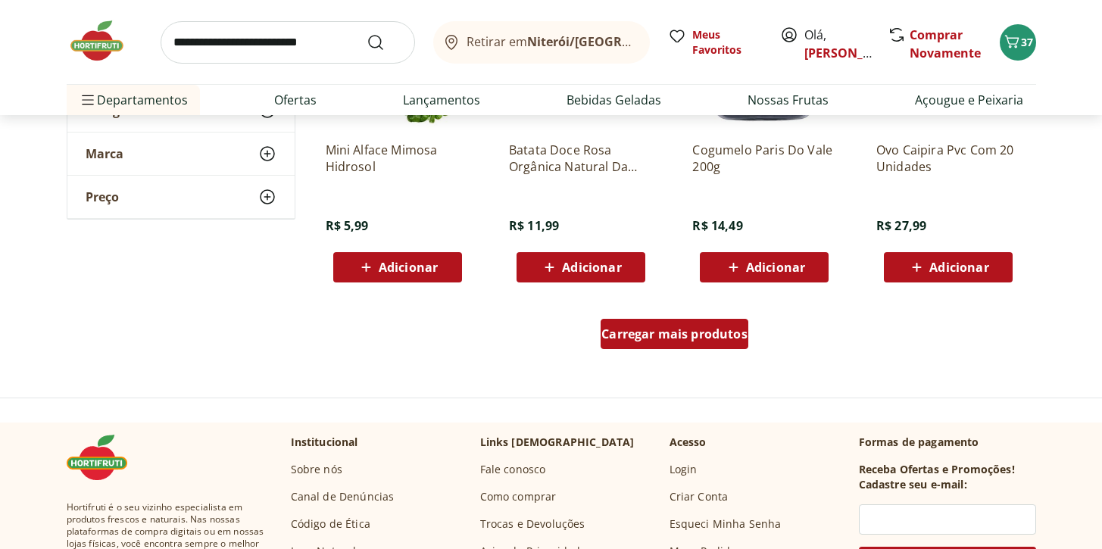
click at [720, 345] on div "Carregar mais produtos" at bounding box center [675, 334] width 148 height 30
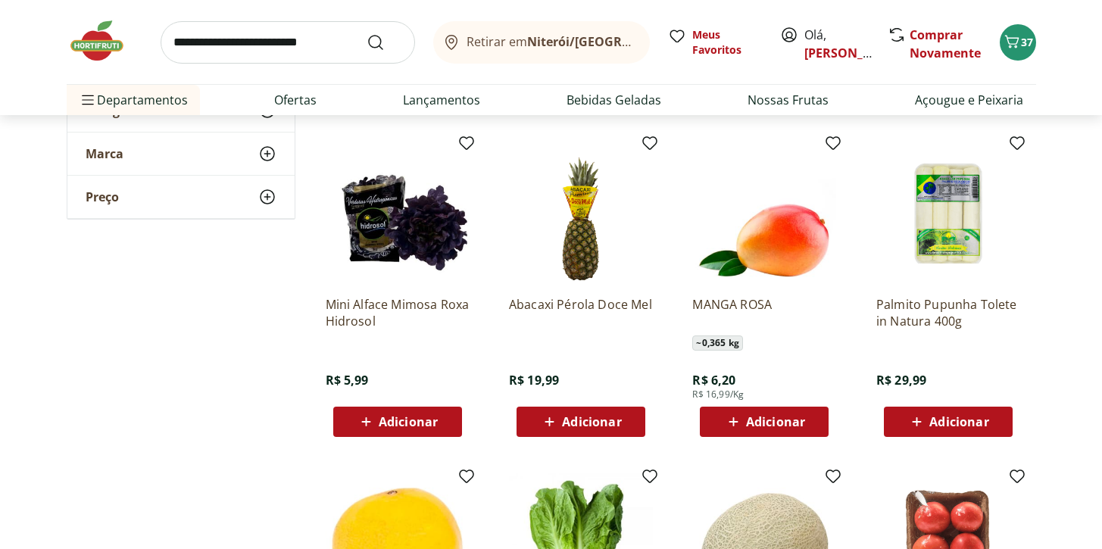
scroll to position [16285, 0]
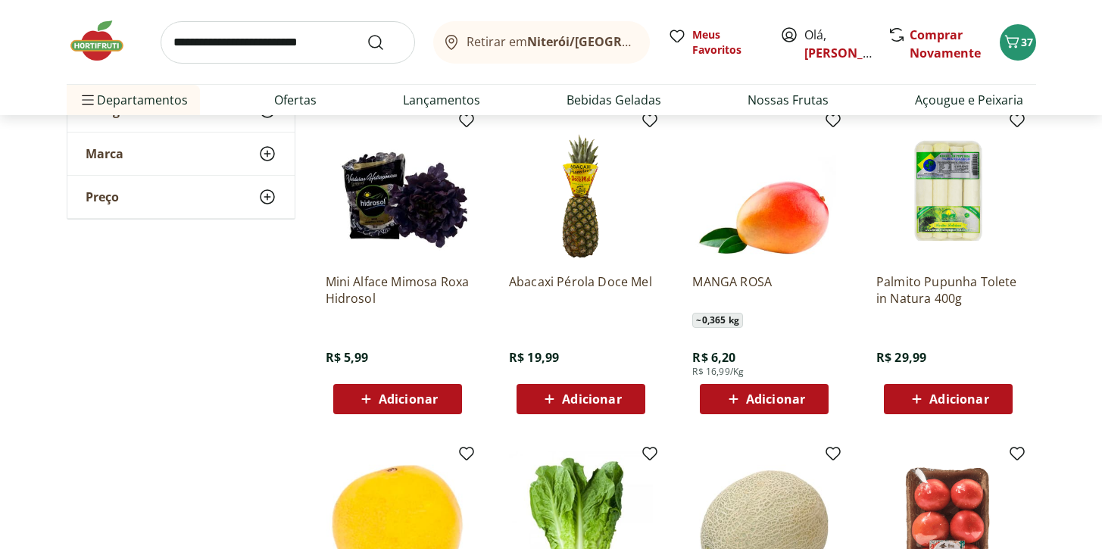
click at [600, 398] on span "Adicionar" at bounding box center [591, 399] width 59 height 12
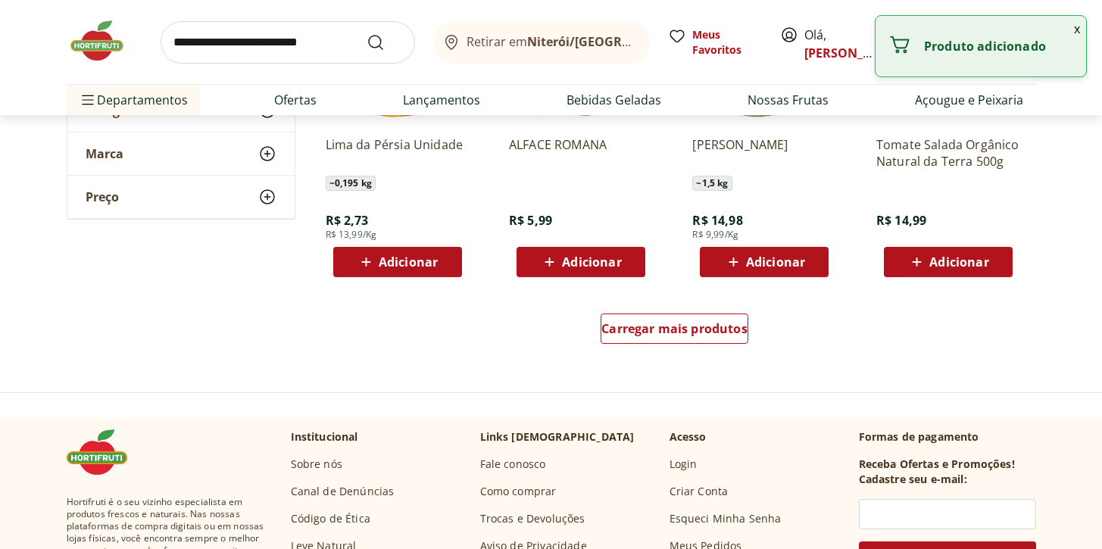
scroll to position [16763, 0]
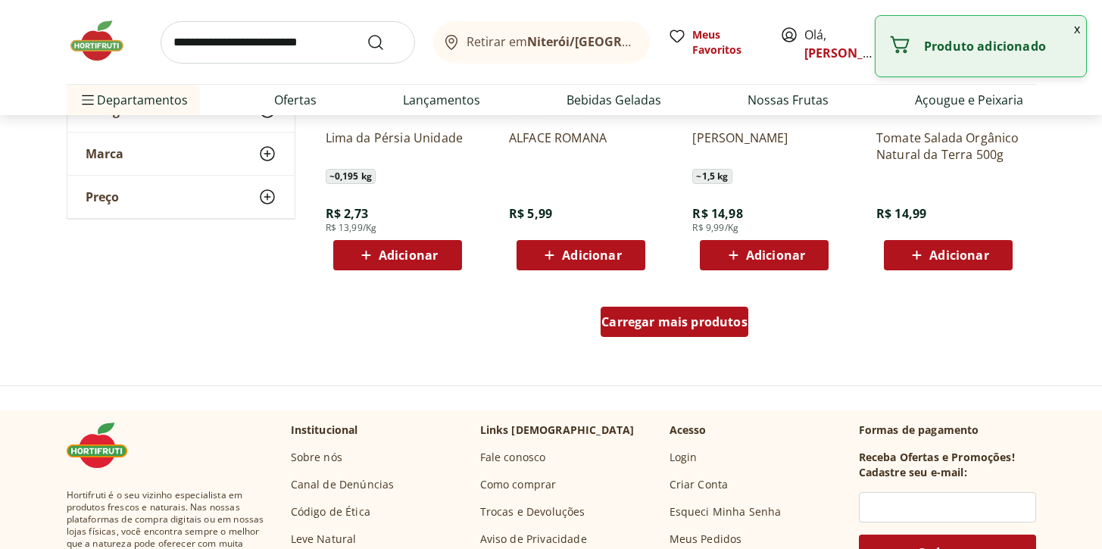
click at [690, 317] on span "Carregar mais produtos" at bounding box center [674, 322] width 146 height 12
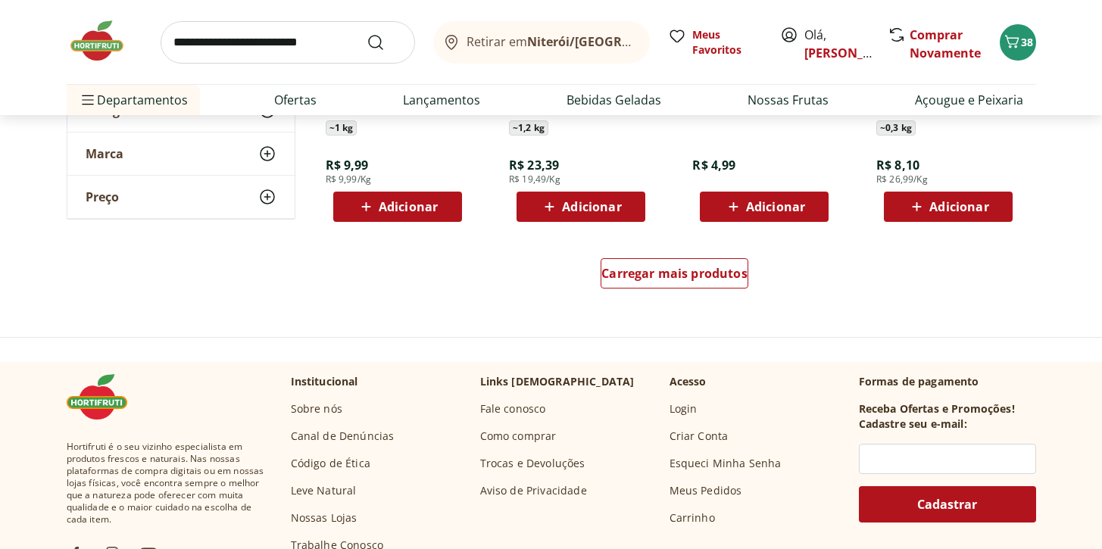
scroll to position [17800, 0]
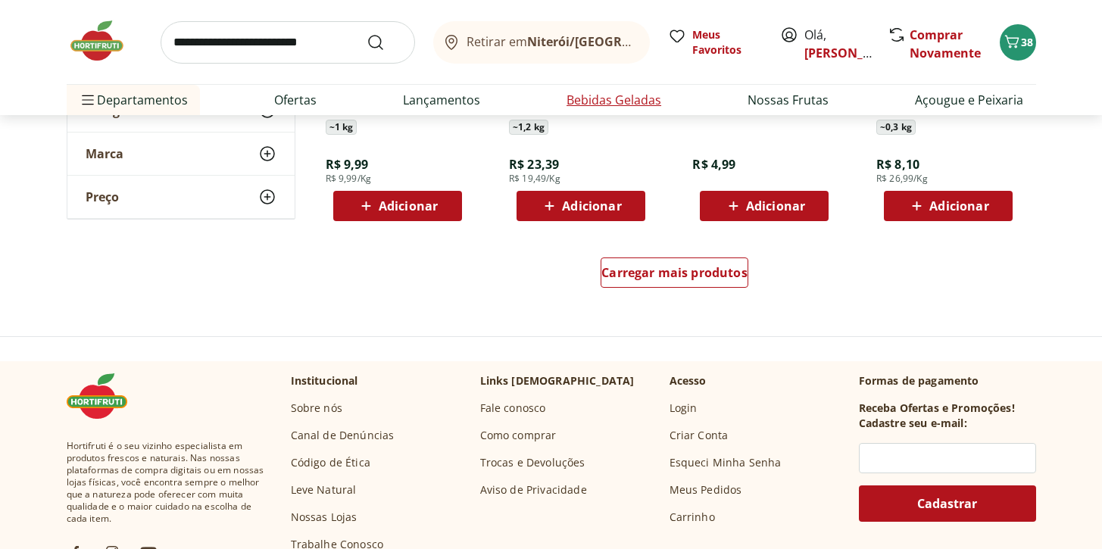
click at [619, 98] on link "Bebidas Geladas" at bounding box center [614, 100] width 95 height 18
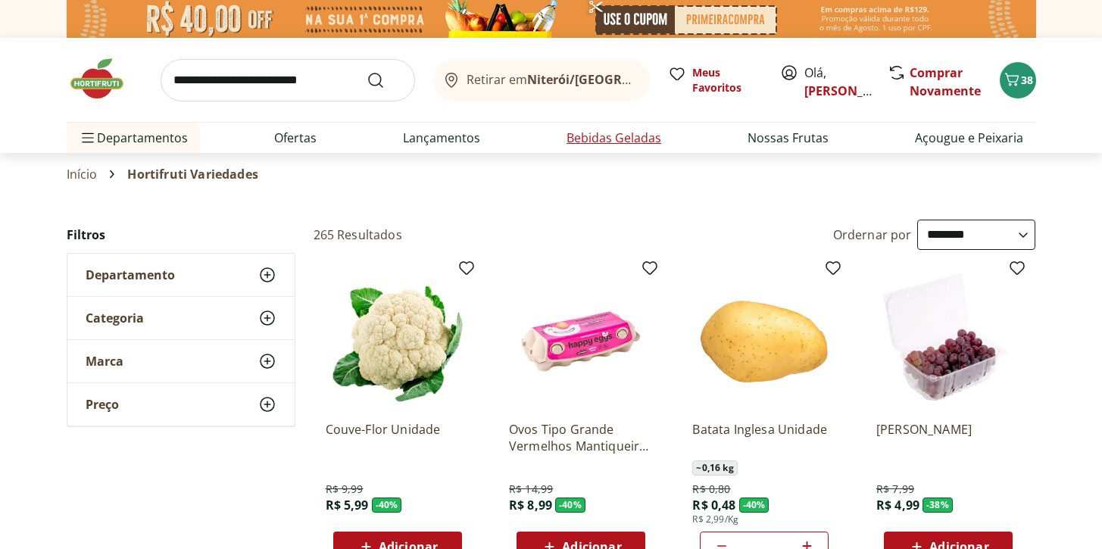
select select "**********"
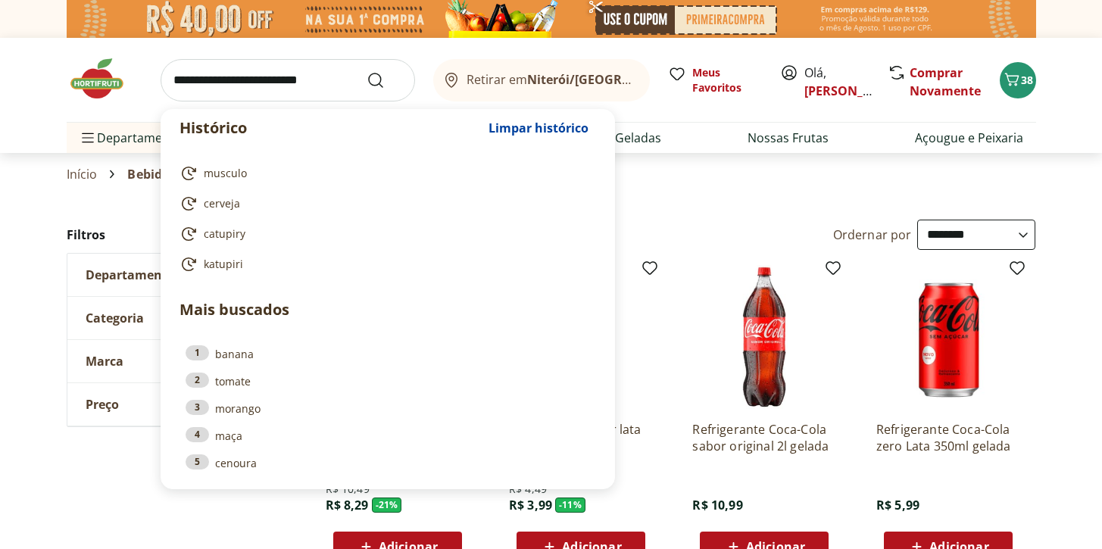
click at [300, 70] on input "search" at bounding box center [288, 80] width 255 height 42
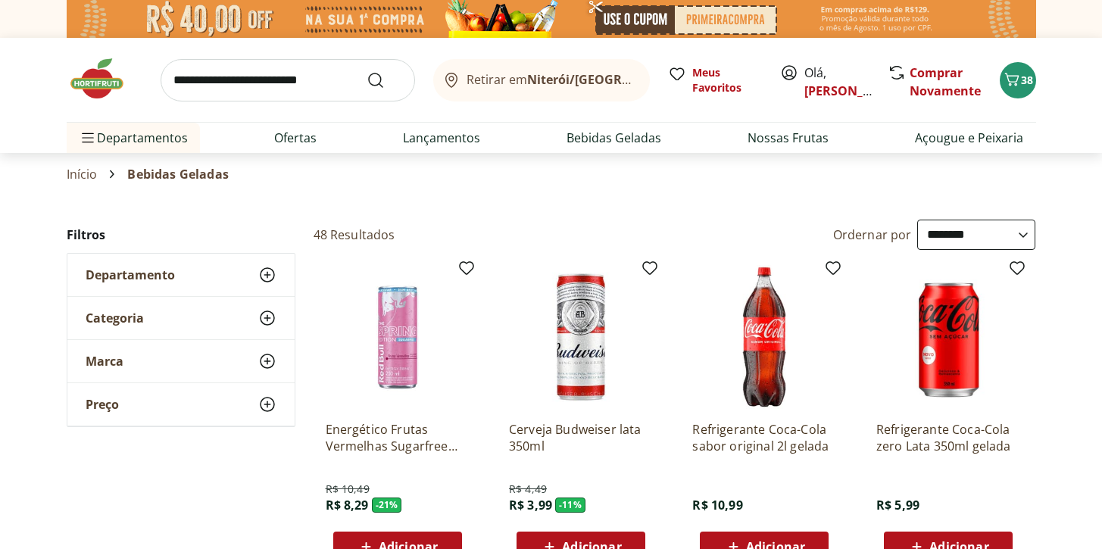
click at [700, 189] on section "Início Bebidas Geladas" at bounding box center [552, 174] width 970 height 42
click at [440, 139] on link "Lançamentos" at bounding box center [441, 138] width 77 height 18
select select "**********"
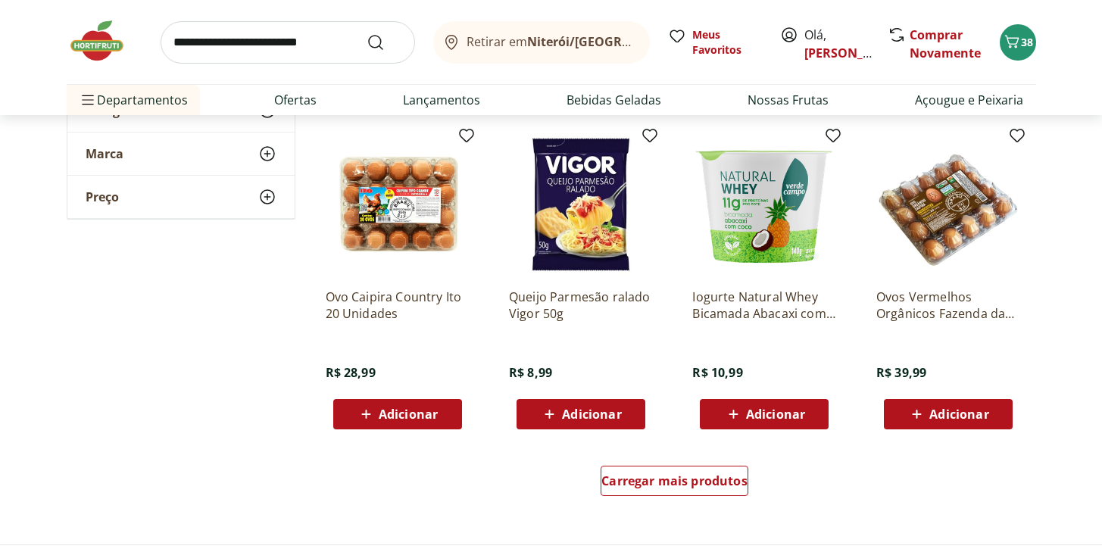
scroll to position [841, 0]
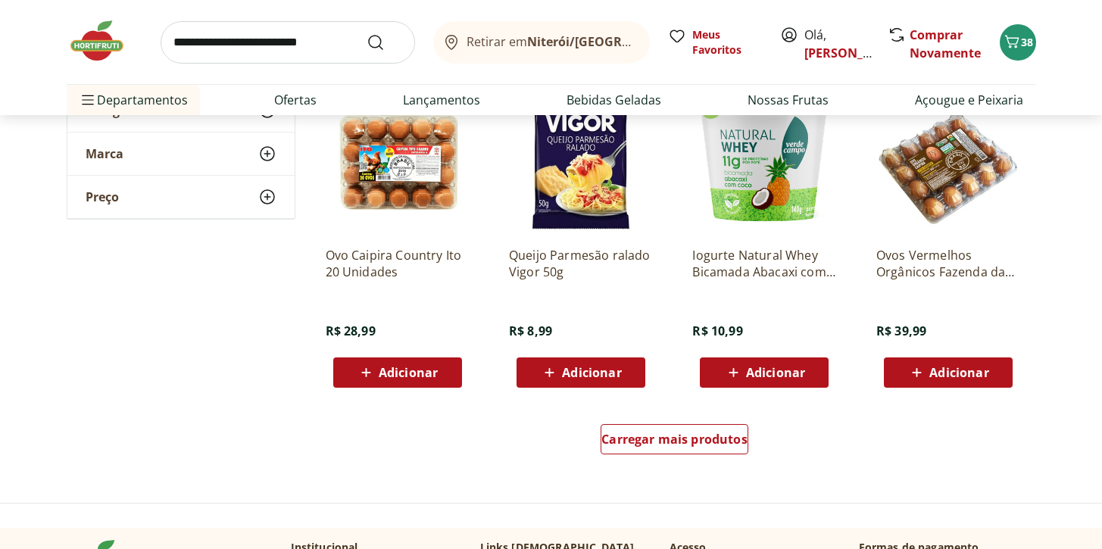
click at [608, 386] on div "Adicionar" at bounding box center [581, 372] width 105 height 27
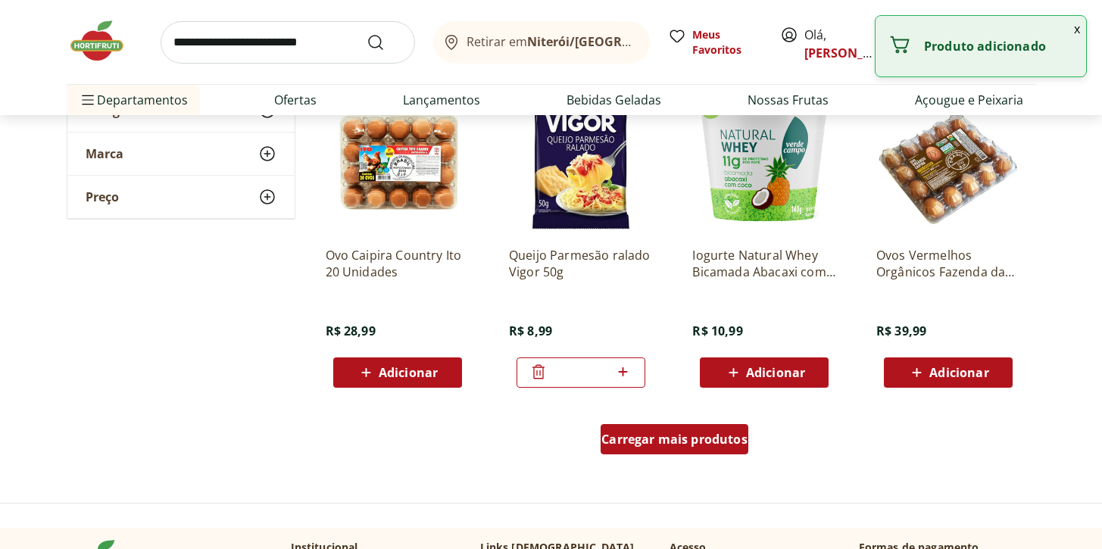
click at [680, 437] on span "Carregar mais produtos" at bounding box center [674, 439] width 146 height 12
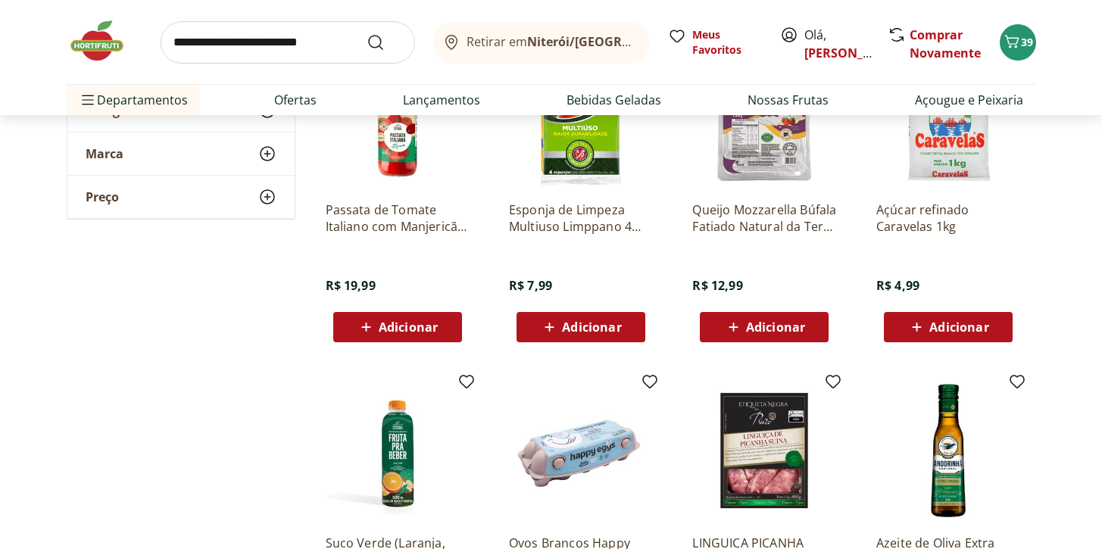
scroll to position [1563, 0]
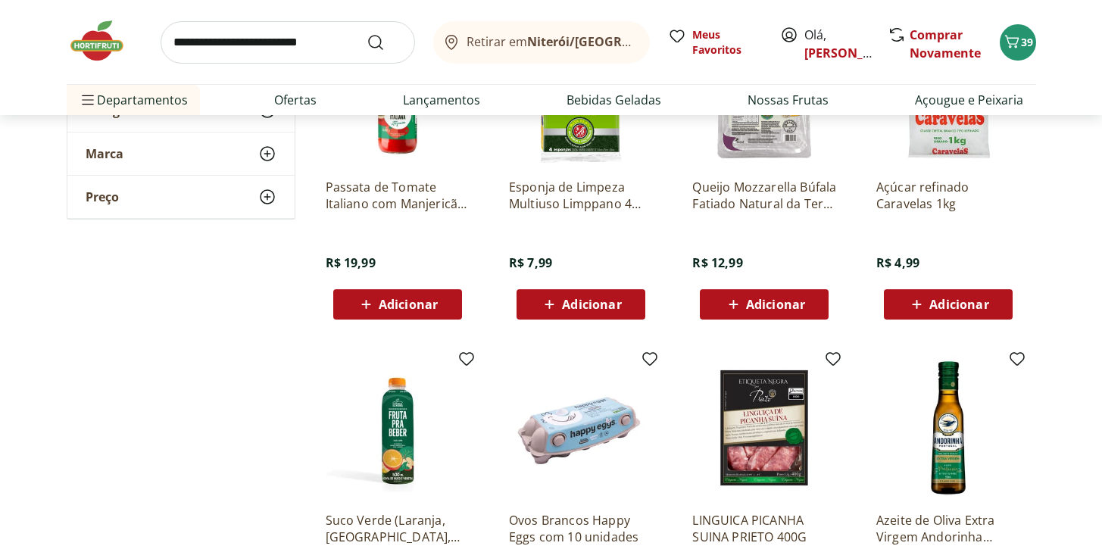
click at [410, 314] on div "Adicionar" at bounding box center [397, 304] width 105 height 27
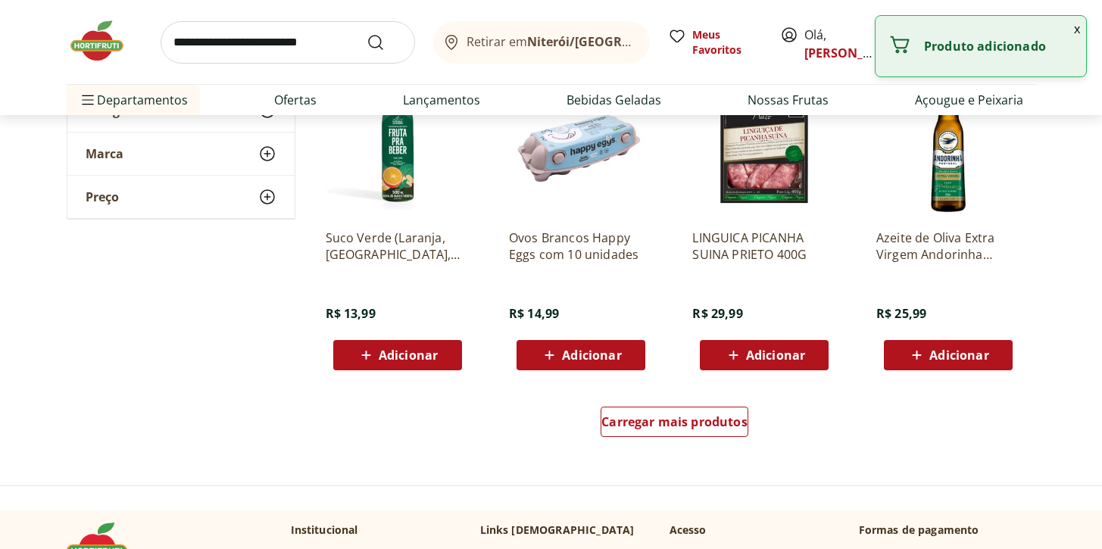
scroll to position [1854, 0]
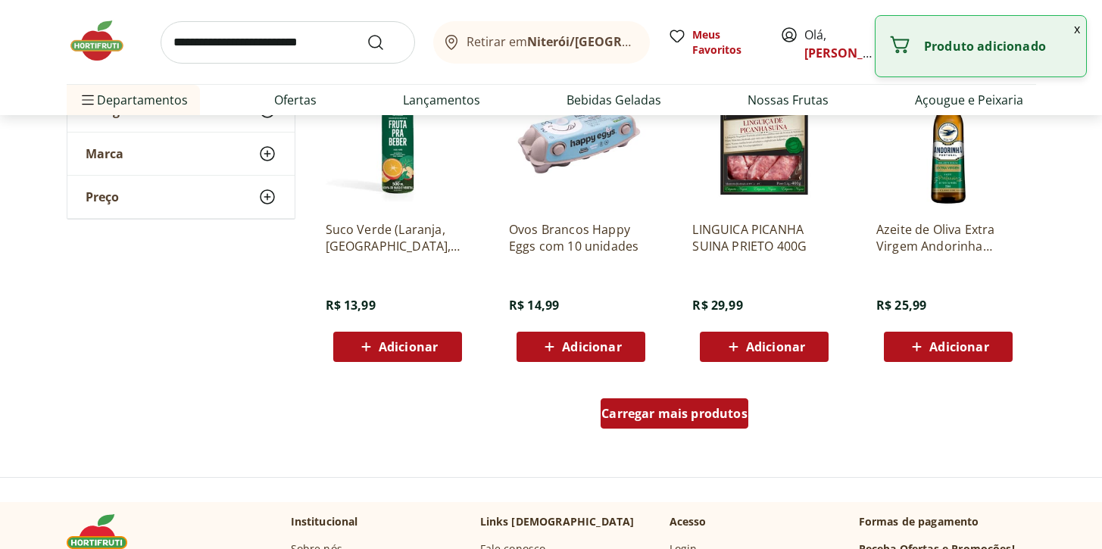
click at [730, 414] on span "Carregar mais produtos" at bounding box center [674, 414] width 146 height 12
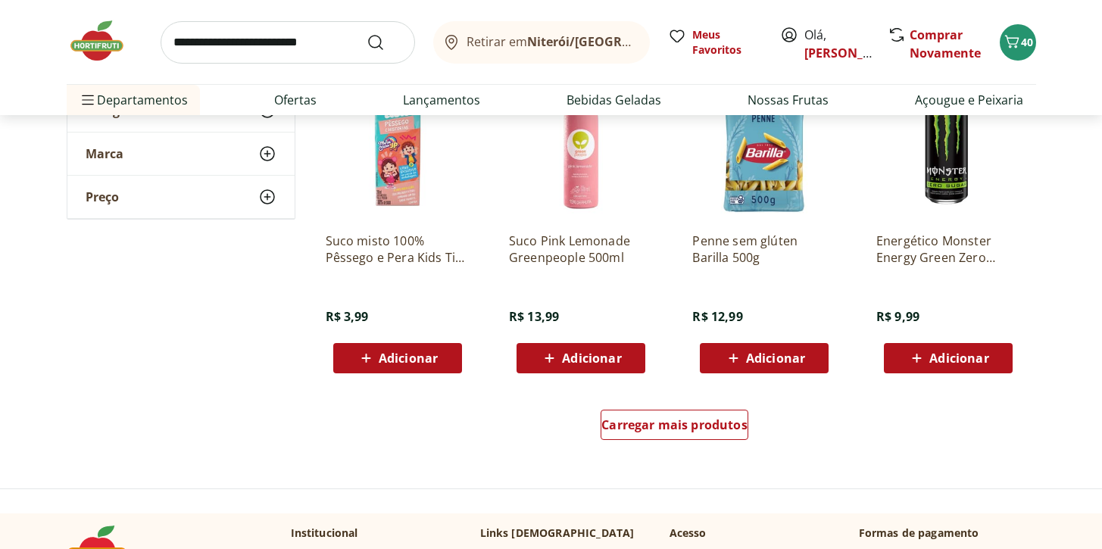
scroll to position [2832, 0]
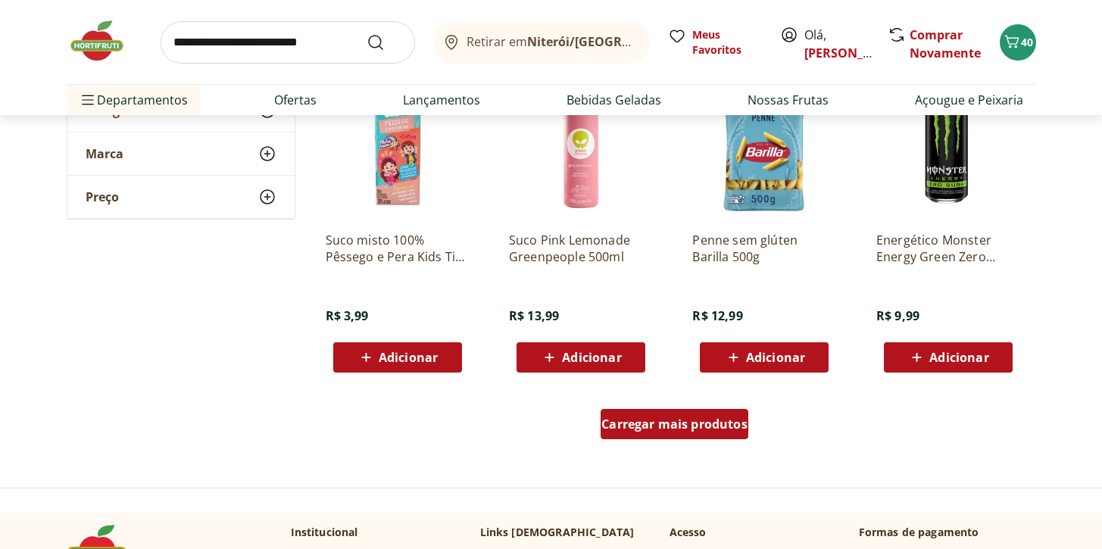
click at [645, 440] on link "Carregar mais produtos" at bounding box center [675, 427] width 148 height 36
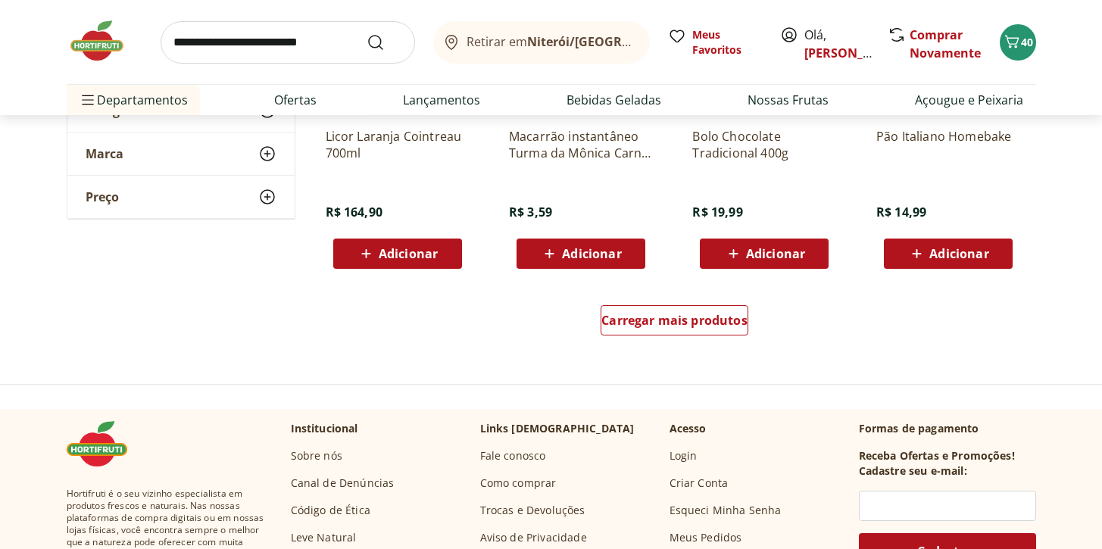
scroll to position [3924, 0]
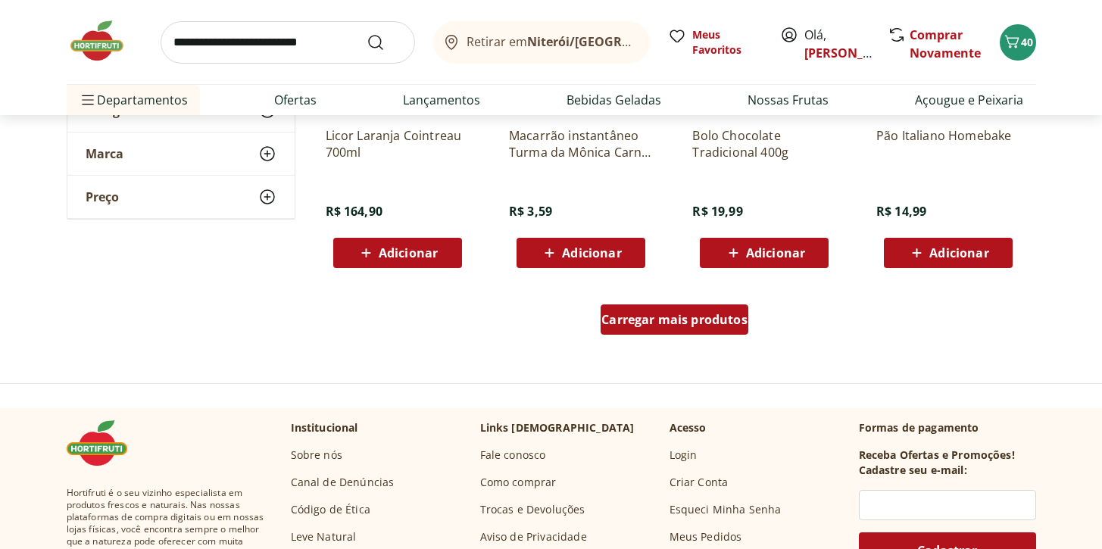
click at [651, 320] on span "Carregar mais produtos" at bounding box center [674, 320] width 146 height 12
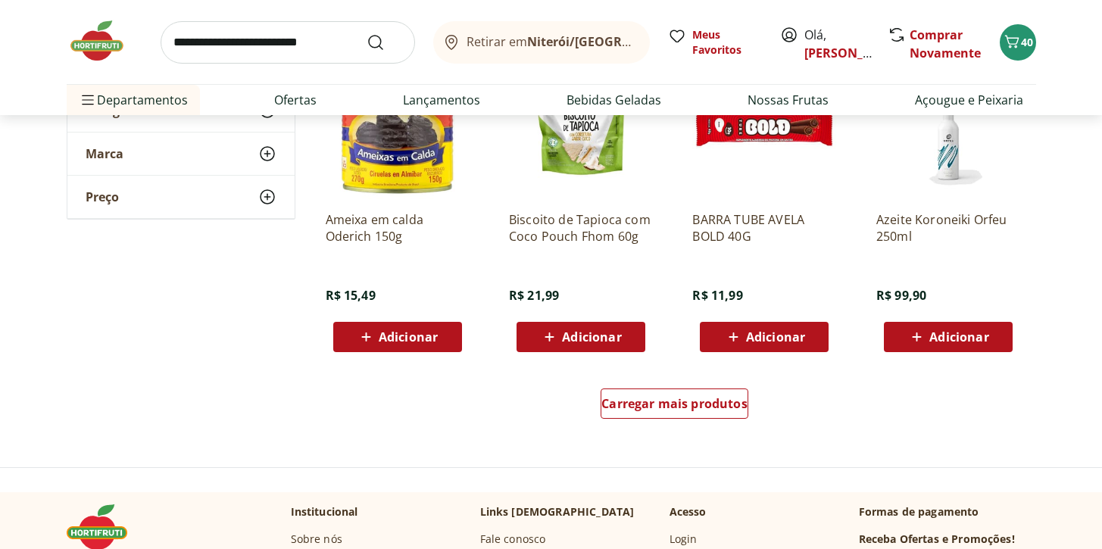
scroll to position [4829, 0]
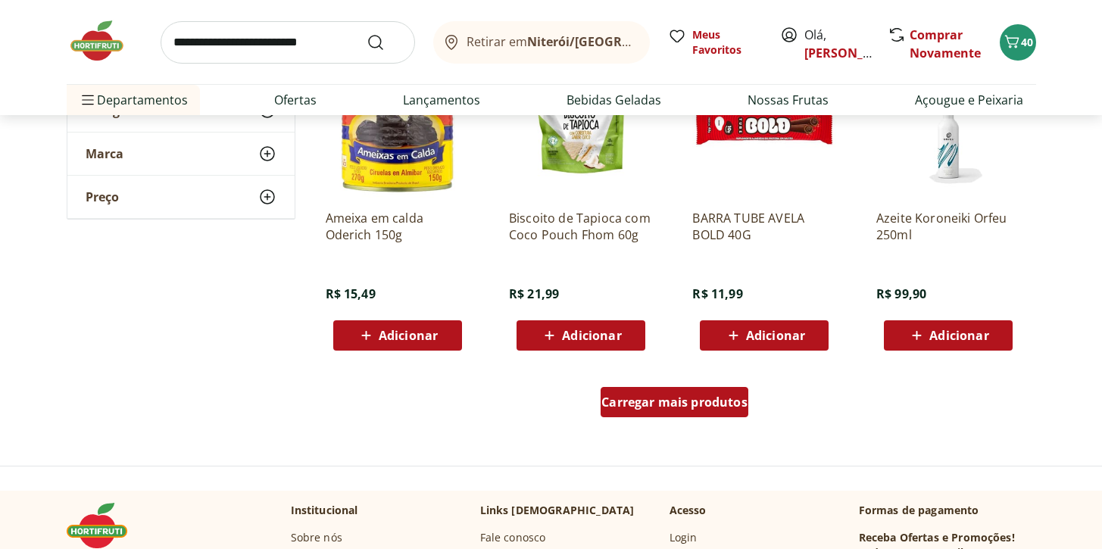
click at [664, 408] on span "Carregar mais produtos" at bounding box center [674, 402] width 146 height 12
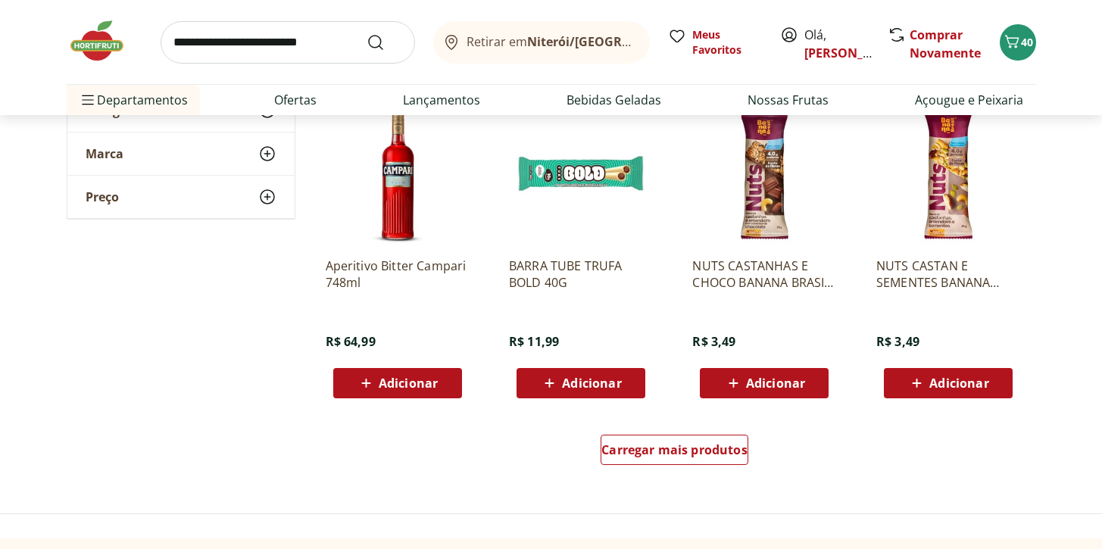
scroll to position [5777, 0]
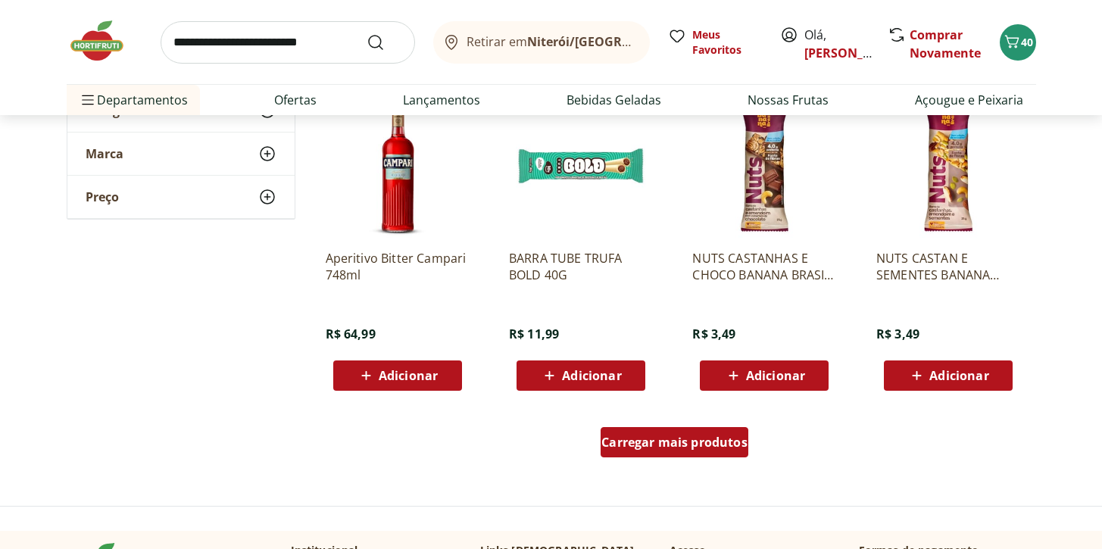
click at [621, 446] on span "Carregar mais produtos" at bounding box center [674, 442] width 146 height 12
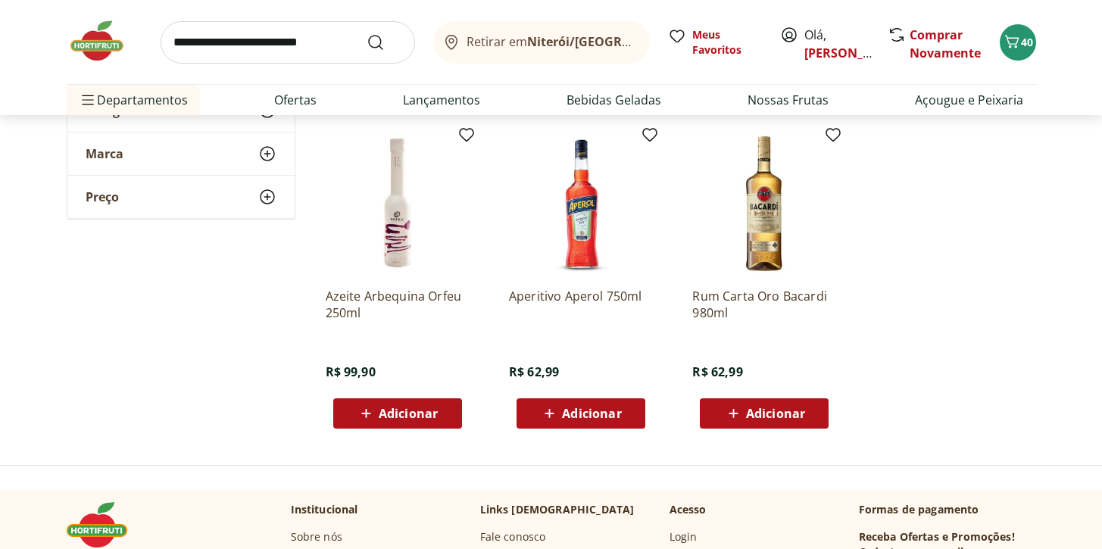
scroll to position [6413, 0]
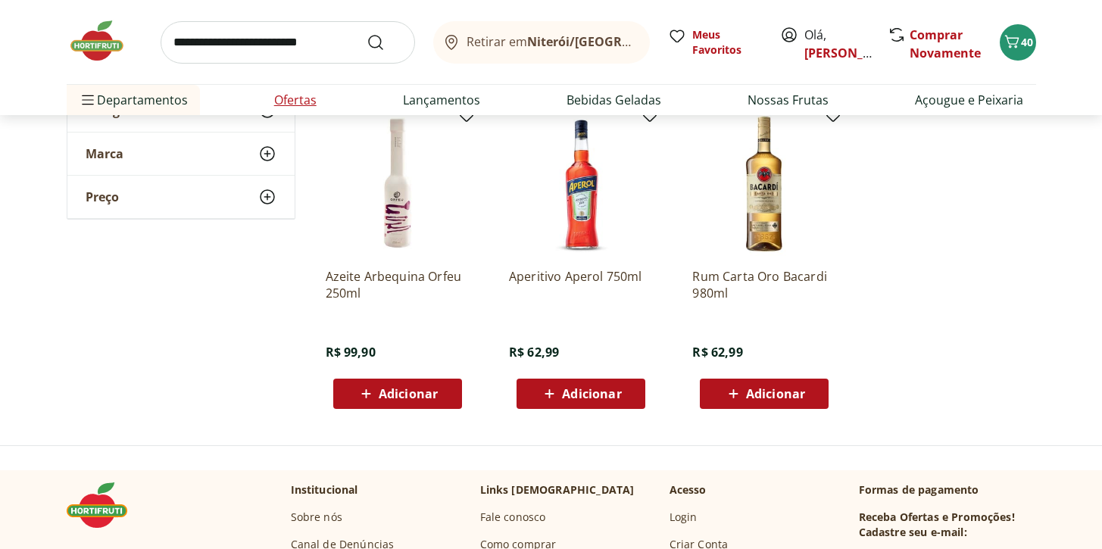
click at [299, 95] on link "Ofertas" at bounding box center [295, 100] width 42 height 18
select select "**********"
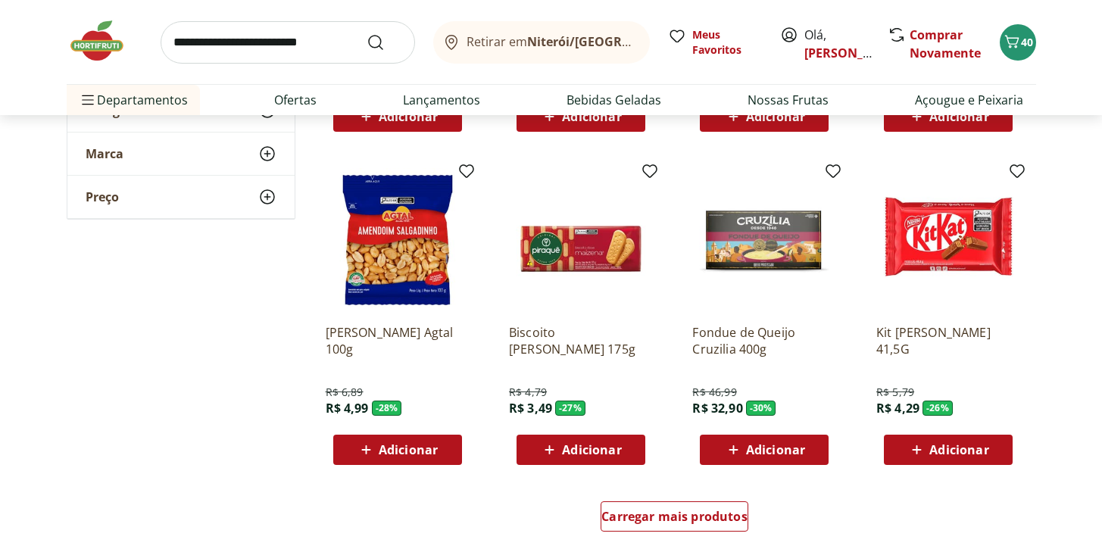
scroll to position [794, 0]
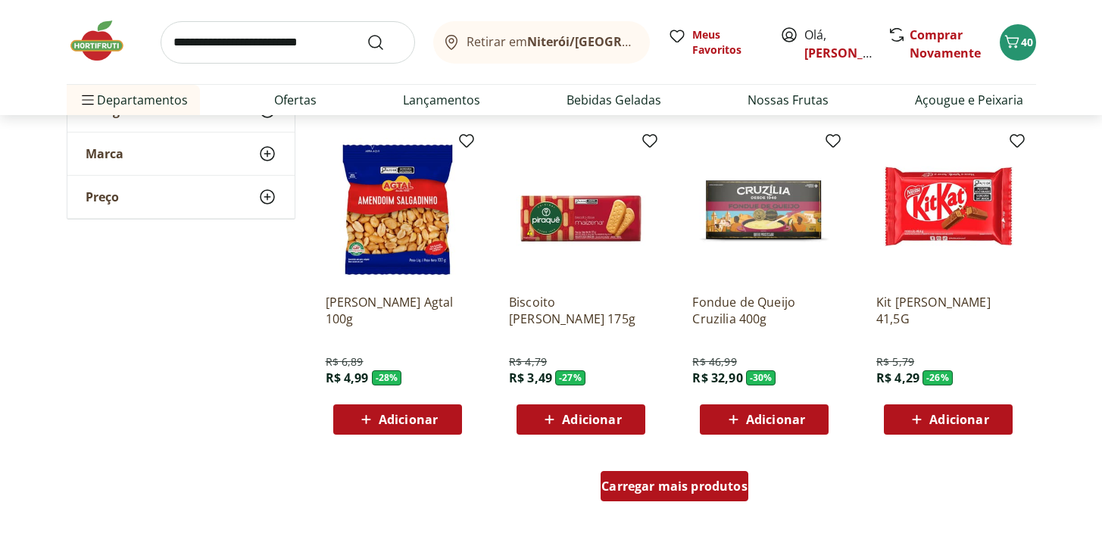
click at [683, 498] on div "Carregar mais produtos" at bounding box center [675, 486] width 148 height 30
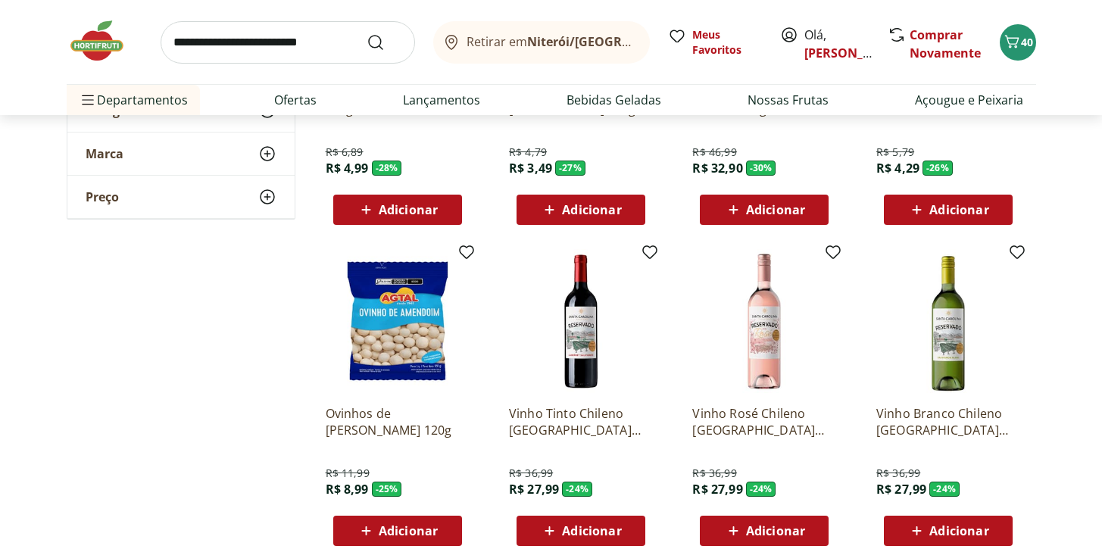
scroll to position [1037, 0]
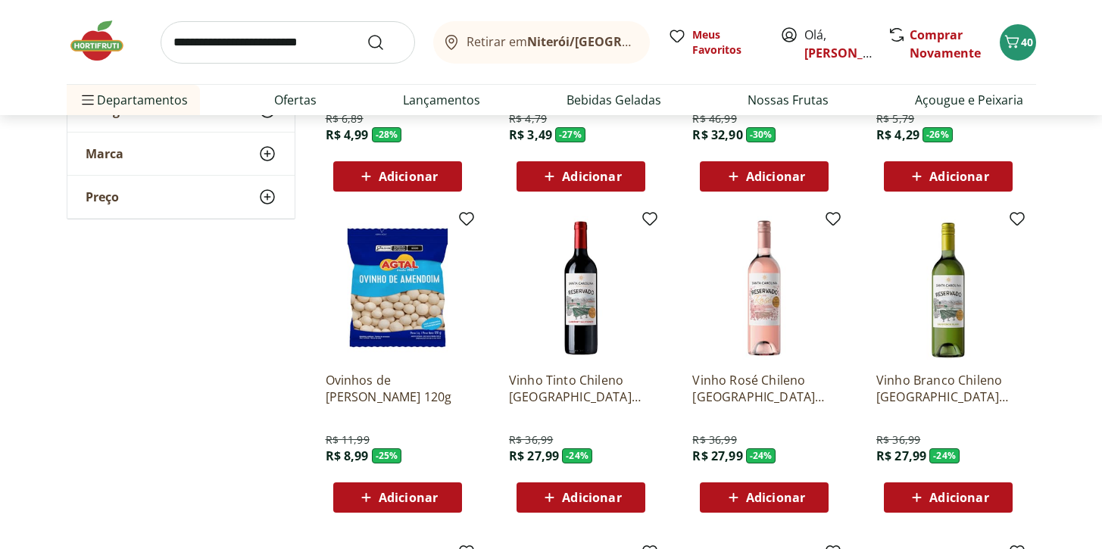
click at [786, 503] on span "Adicionar" at bounding box center [775, 498] width 59 height 12
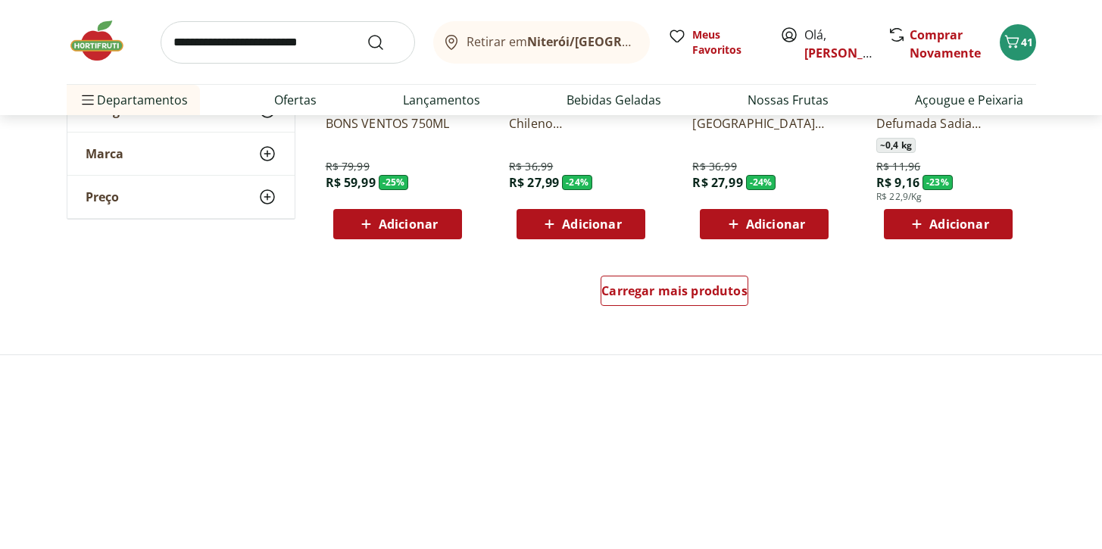
scroll to position [2027, 0]
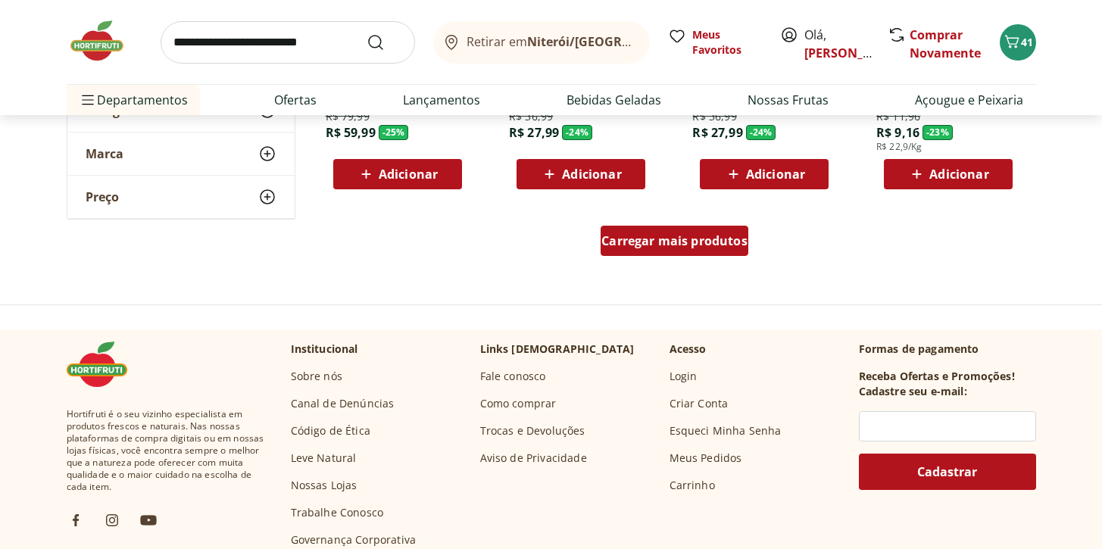
click at [696, 249] on div "Carregar mais produtos" at bounding box center [675, 241] width 148 height 30
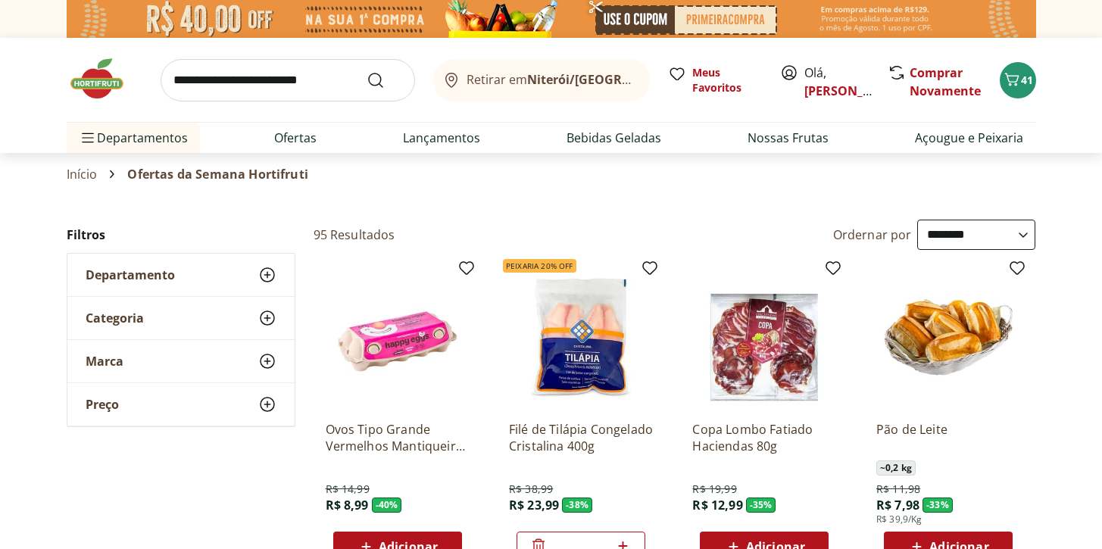
select select "**********"
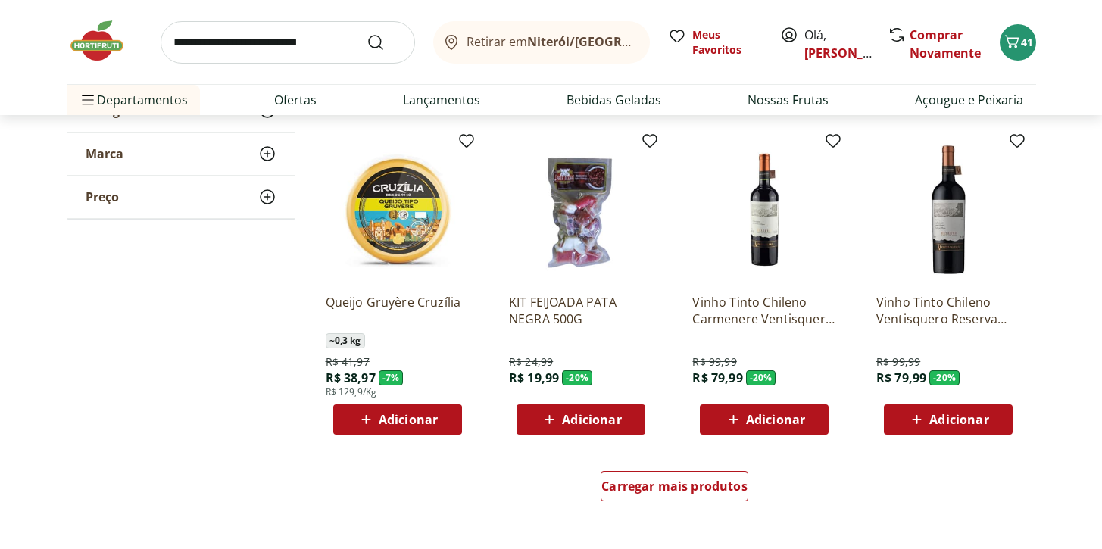
scroll to position [3009, 0]
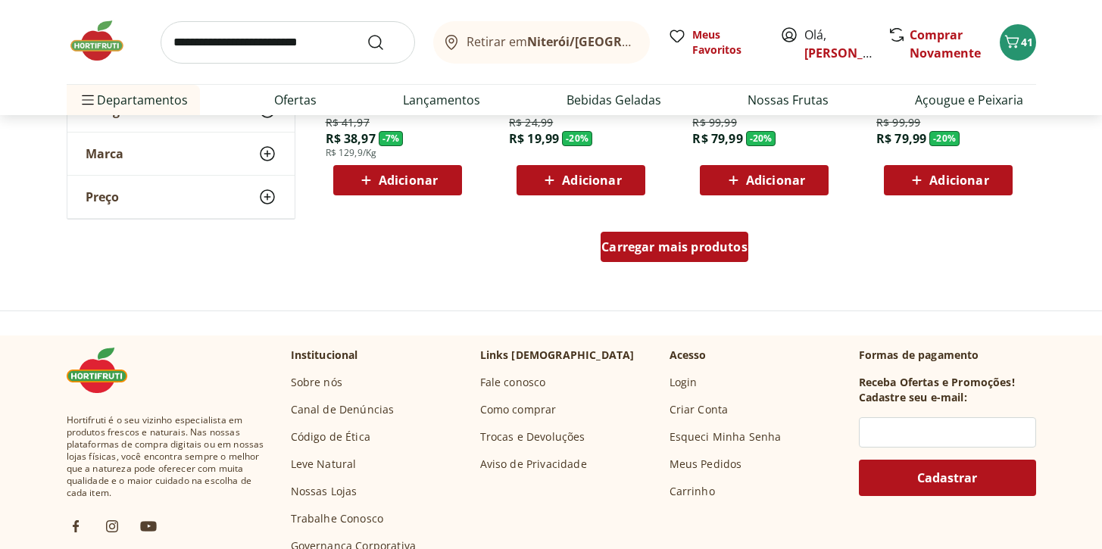
click at [700, 246] on span "Carregar mais produtos" at bounding box center [674, 247] width 146 height 12
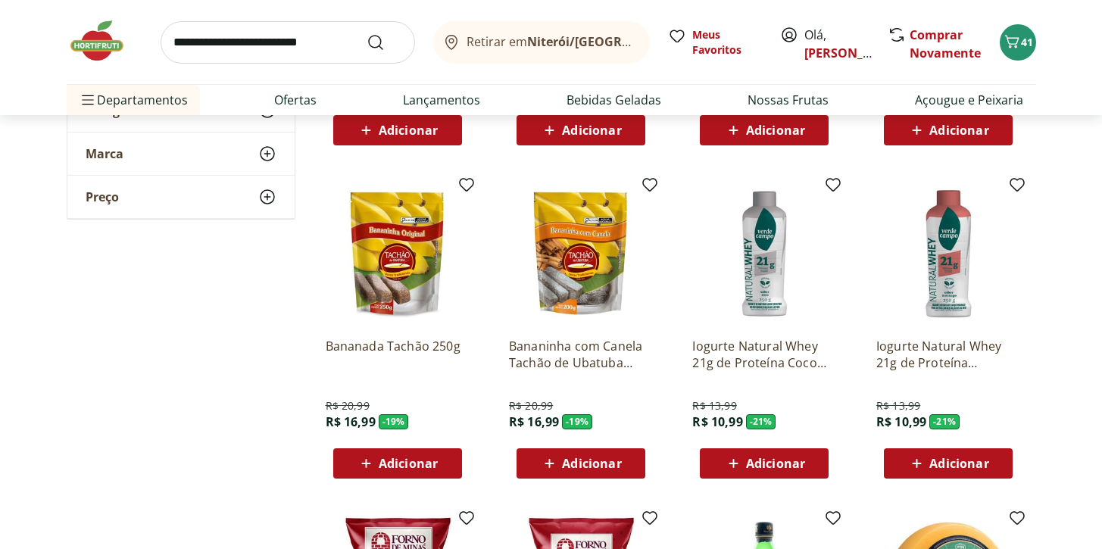
scroll to position [3379, 0]
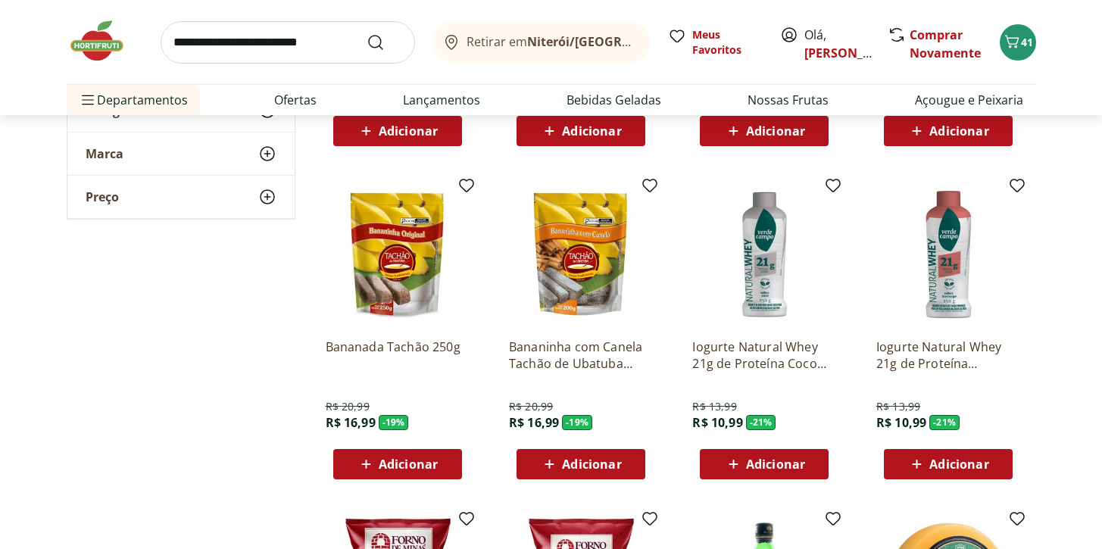
click at [448, 443] on div "Bananada Tachão 250g R$ 20,99 R$ 16,99 - 19 % Adicionar" at bounding box center [398, 402] width 144 height 153
click at [437, 461] on span "Adicionar" at bounding box center [408, 464] width 59 height 12
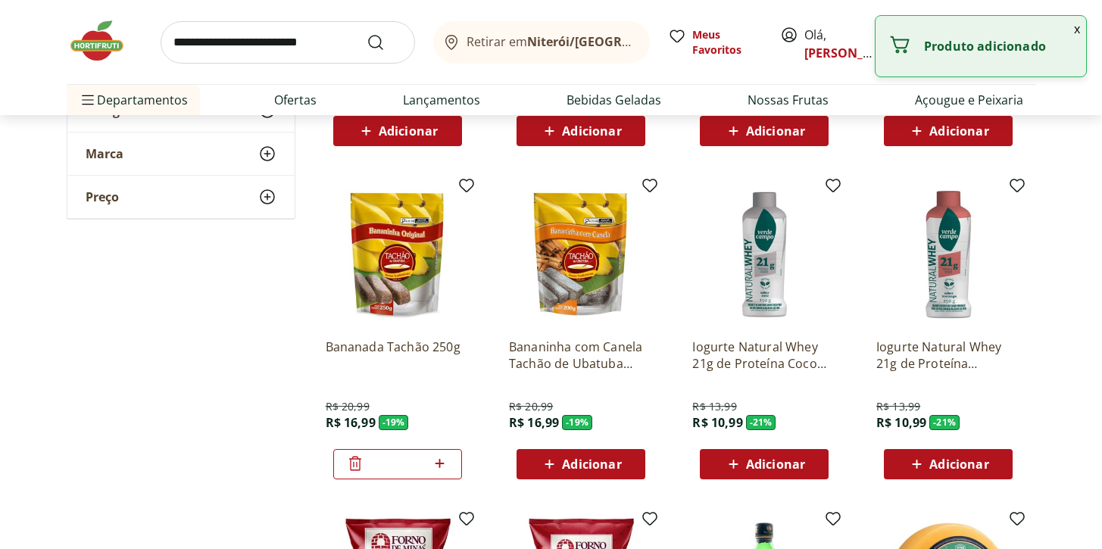
click at [443, 461] on icon at bounding box center [439, 463] width 19 height 18
type input "*"
click at [799, 470] on span "Adicionar" at bounding box center [775, 464] width 59 height 12
click at [810, 465] on icon at bounding box center [807, 463] width 19 height 18
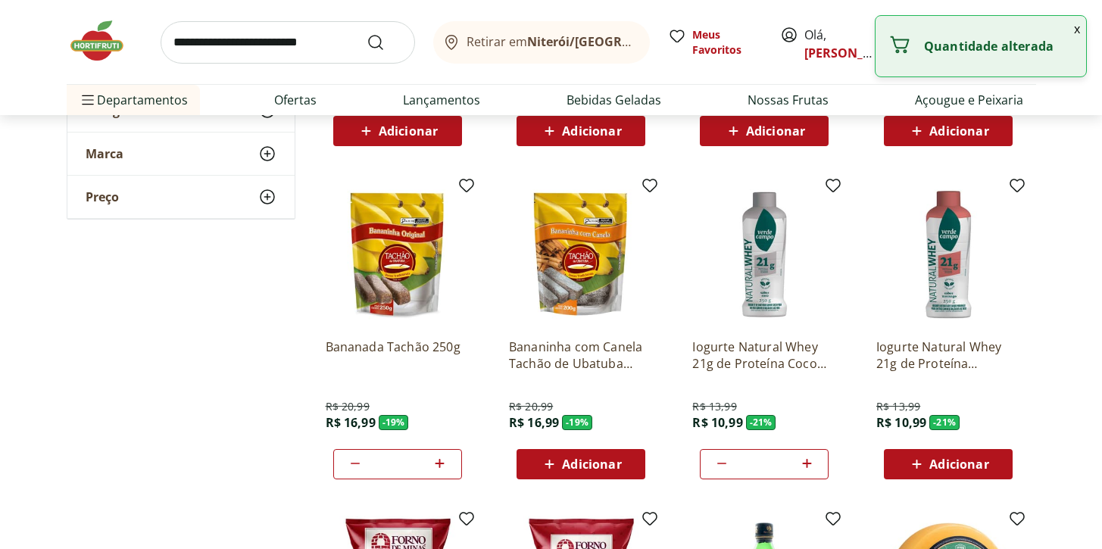
click at [810, 465] on icon at bounding box center [807, 463] width 19 height 18
type input "*"
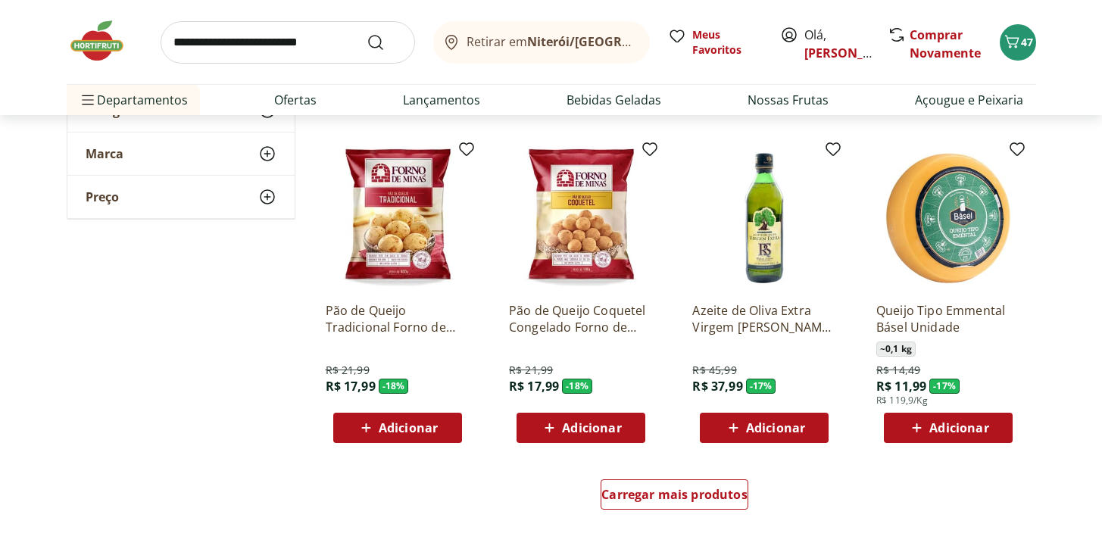
scroll to position [3750, 0]
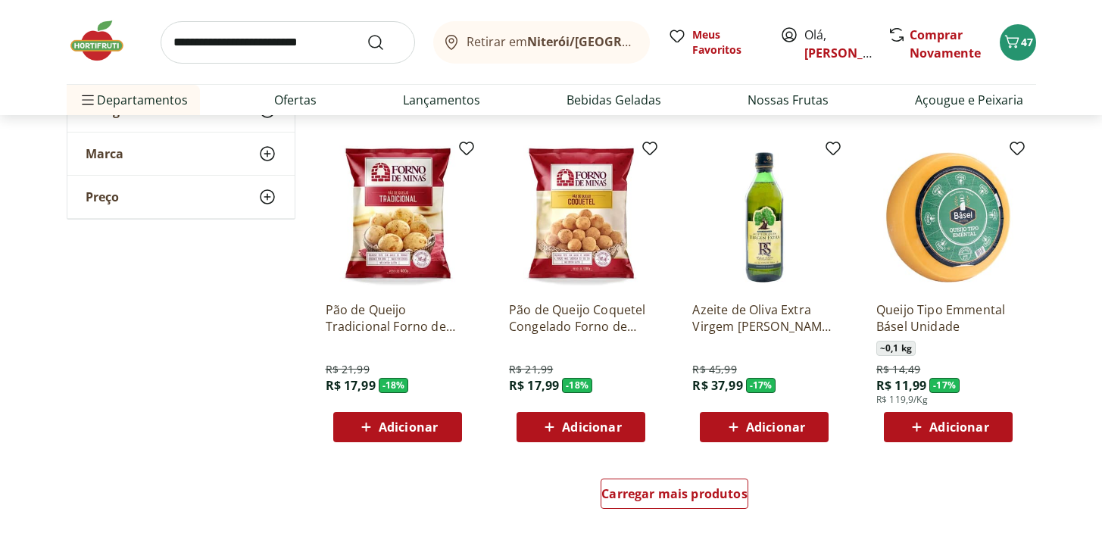
click at [584, 422] on span "Adicionar" at bounding box center [591, 427] width 59 height 12
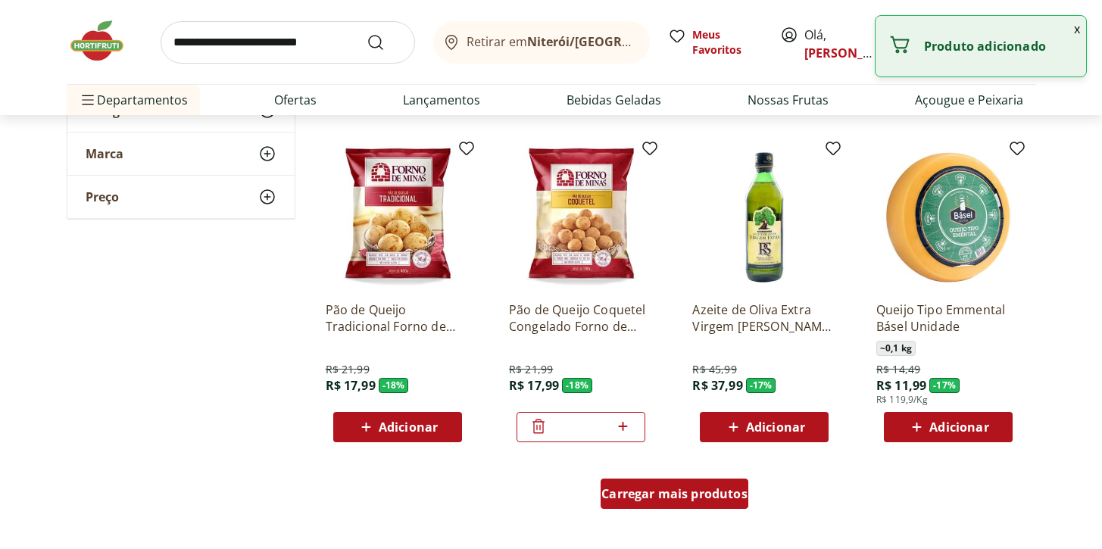
click at [681, 492] on span "Carregar mais produtos" at bounding box center [674, 494] width 146 height 12
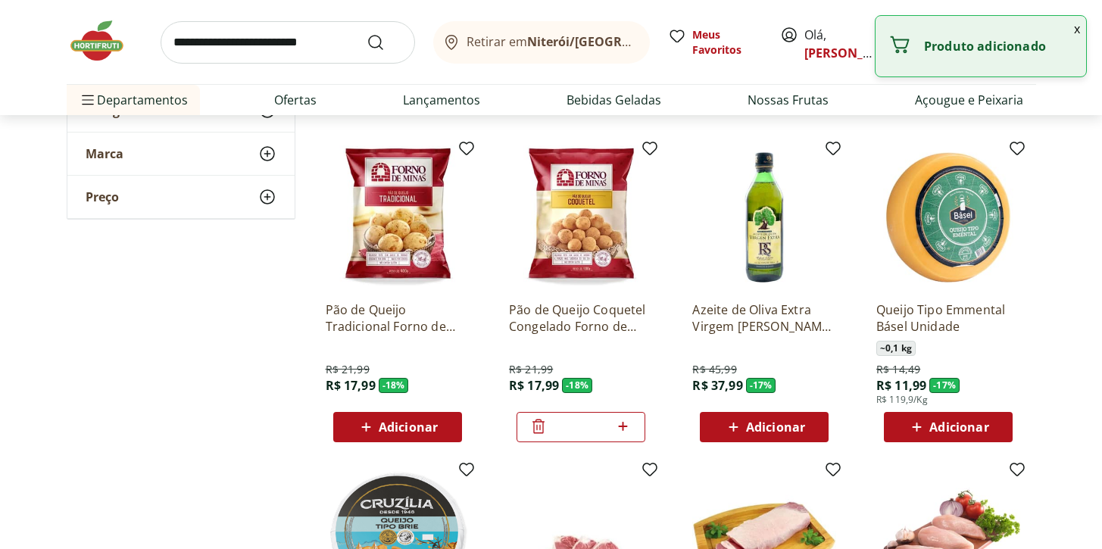
click at [532, 424] on icon at bounding box center [538, 426] width 18 height 18
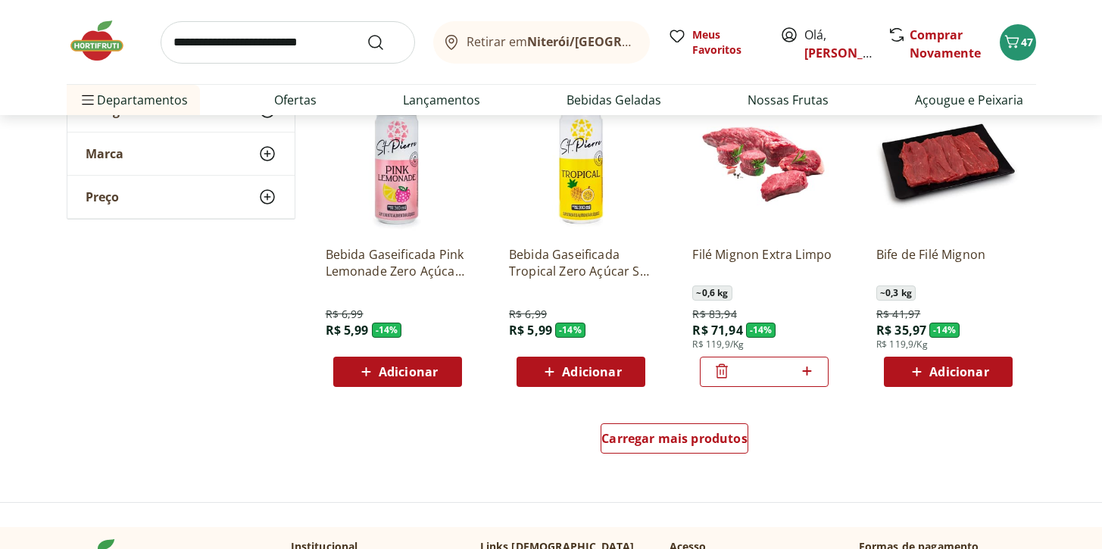
scroll to position [4793, 0]
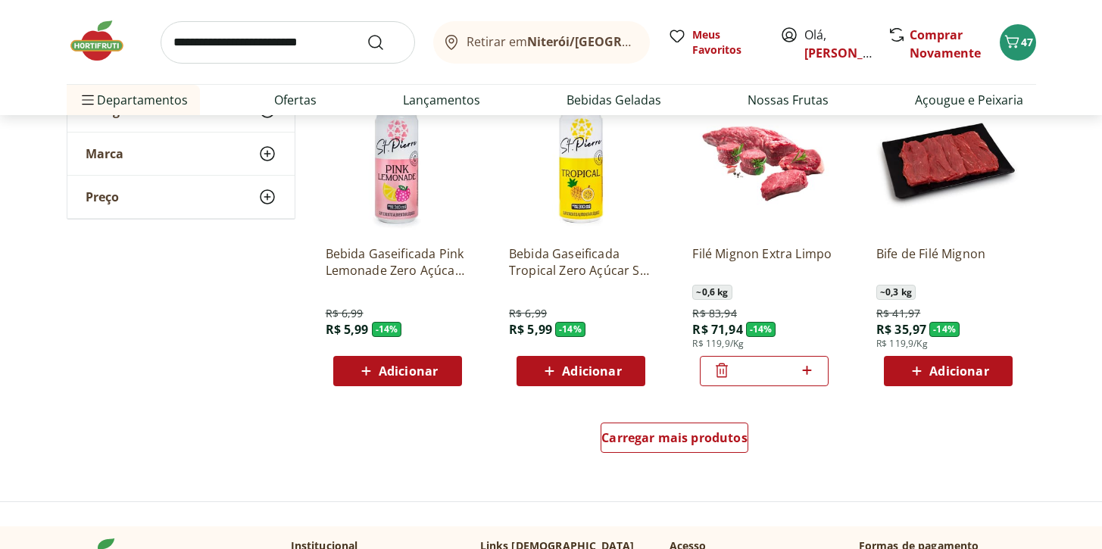
click at [679, 419] on div "Carregar mais produtos" at bounding box center [675, 441] width 735 height 73
click at [679, 448] on div "Carregar mais produtos" at bounding box center [675, 438] width 148 height 30
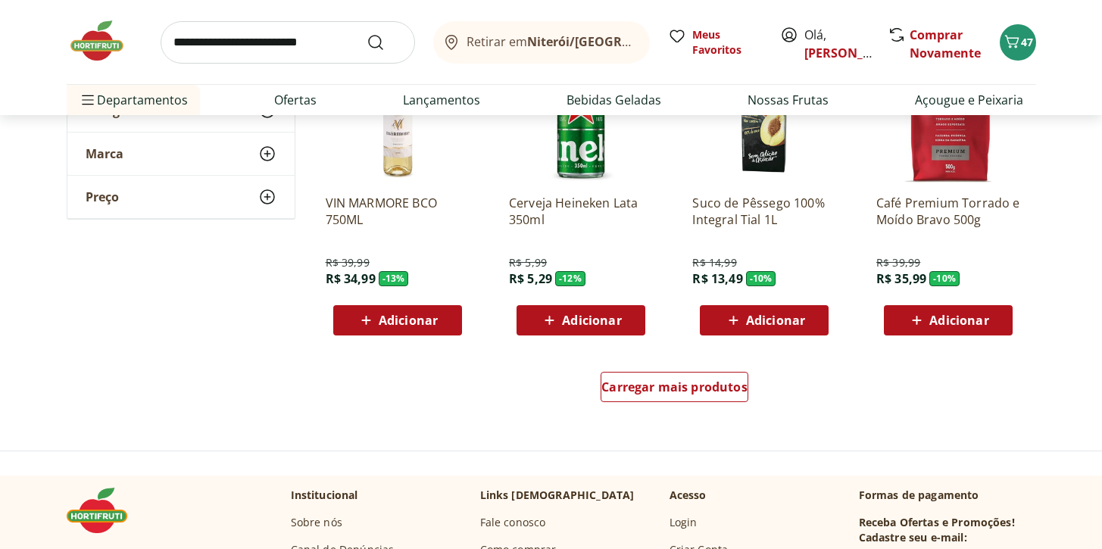
scroll to position [5856, 0]
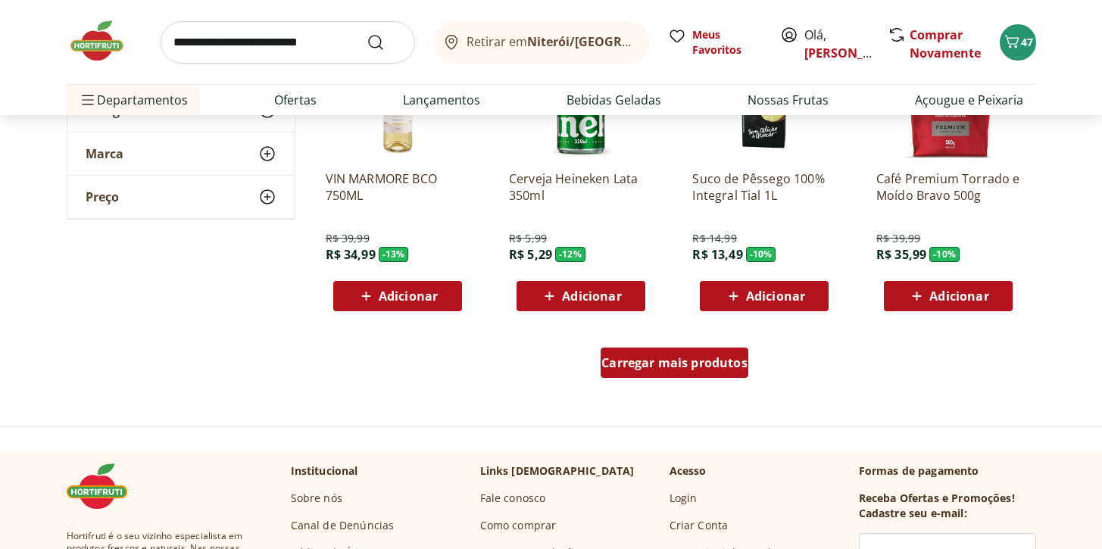
click at [641, 378] on link "Carregar mais produtos" at bounding box center [675, 366] width 148 height 36
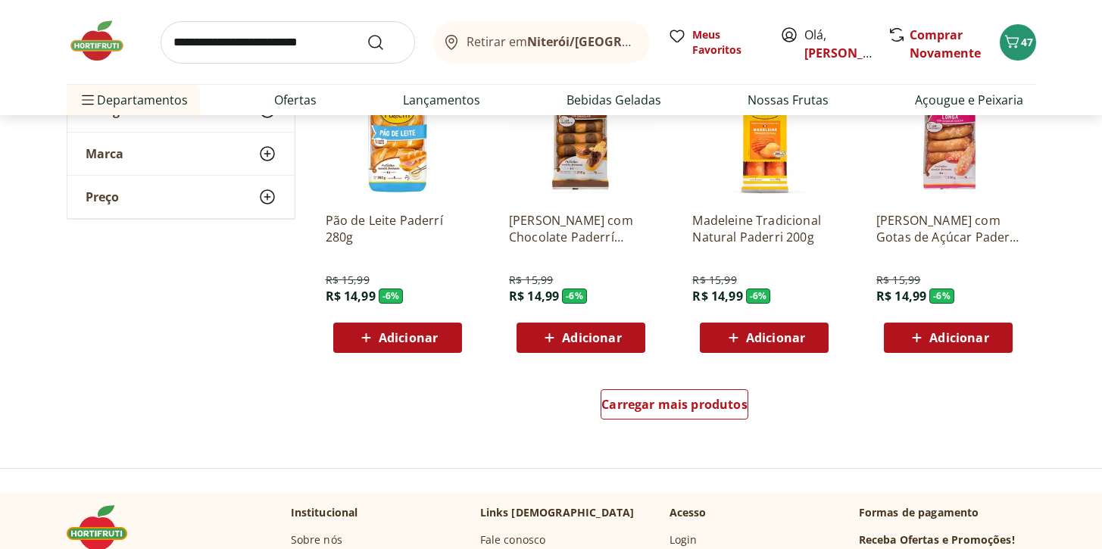
scroll to position [6814, 0]
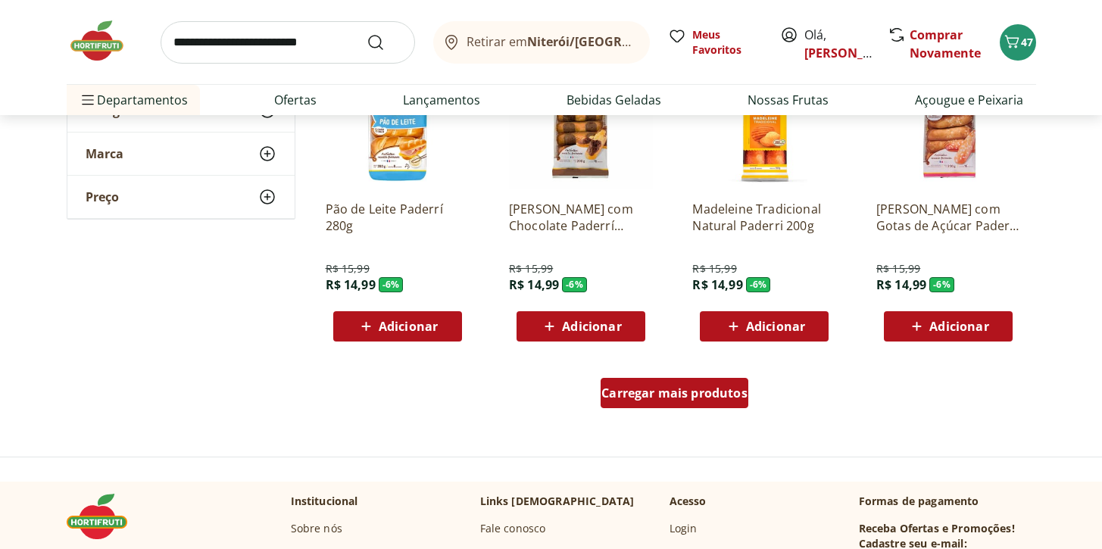
click at [702, 397] on span "Carregar mais produtos" at bounding box center [674, 393] width 146 height 12
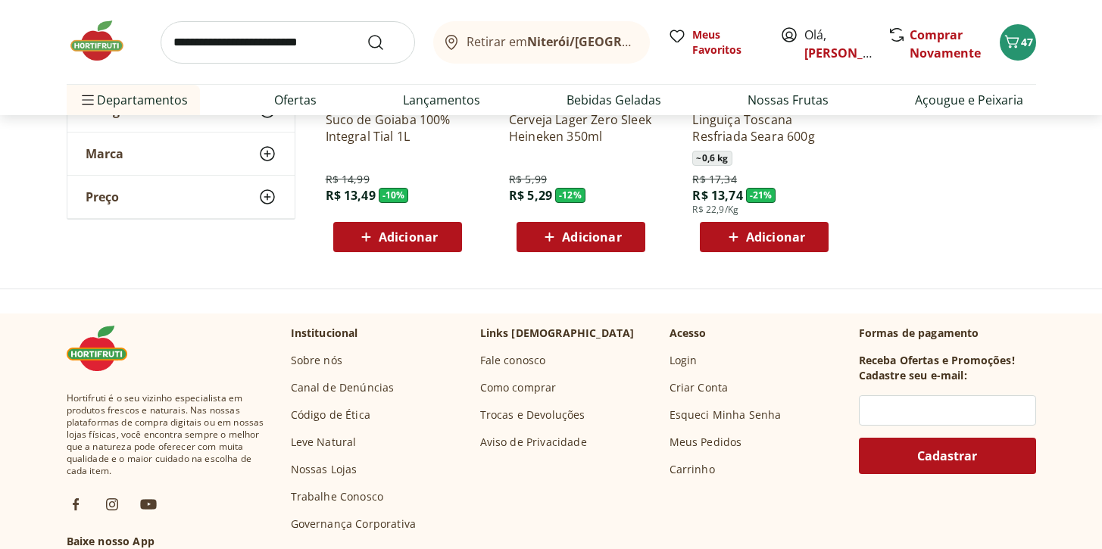
scroll to position [7892, 0]
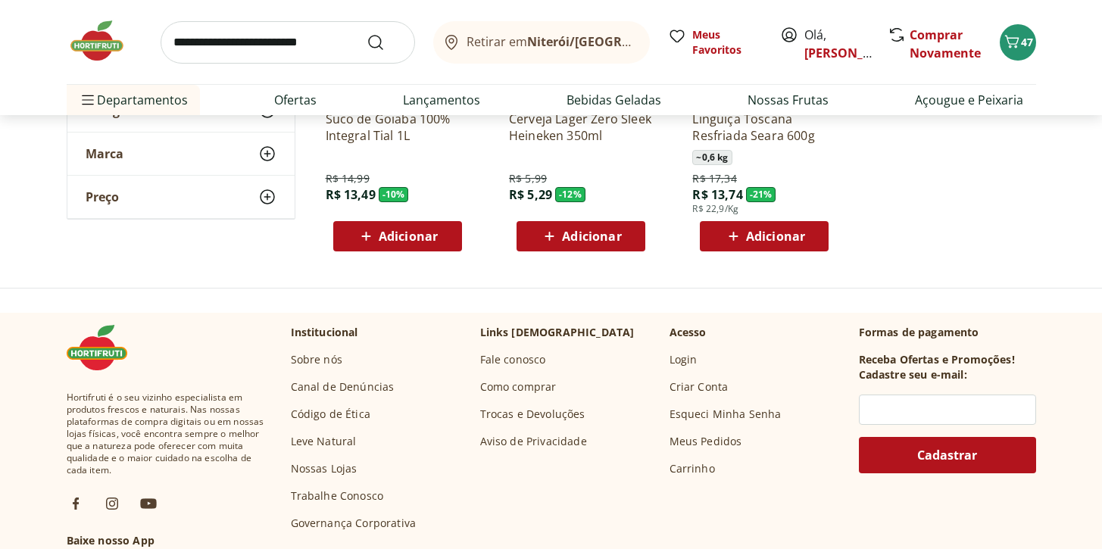
click at [288, 51] on input "search" at bounding box center [288, 42] width 255 height 42
type input "*******"
click at [367, 33] on button "Submit Search" at bounding box center [385, 42] width 36 height 18
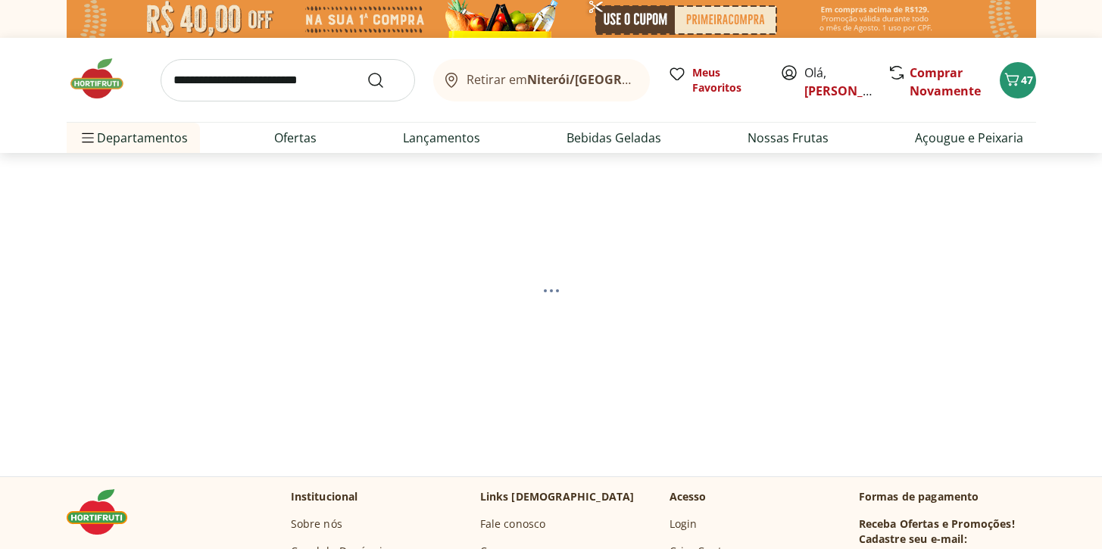
select select "**********"
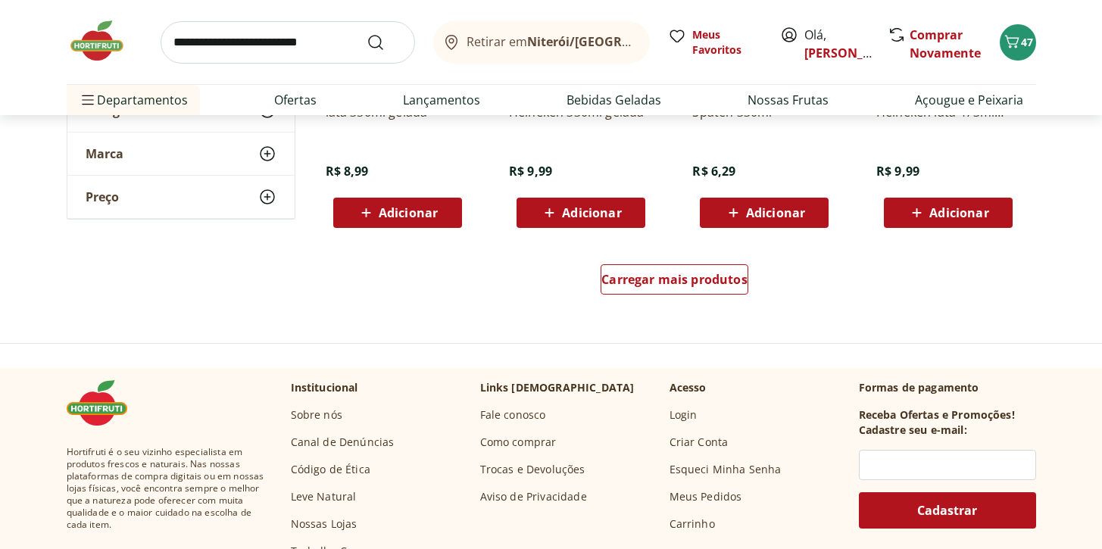
scroll to position [1060, 0]
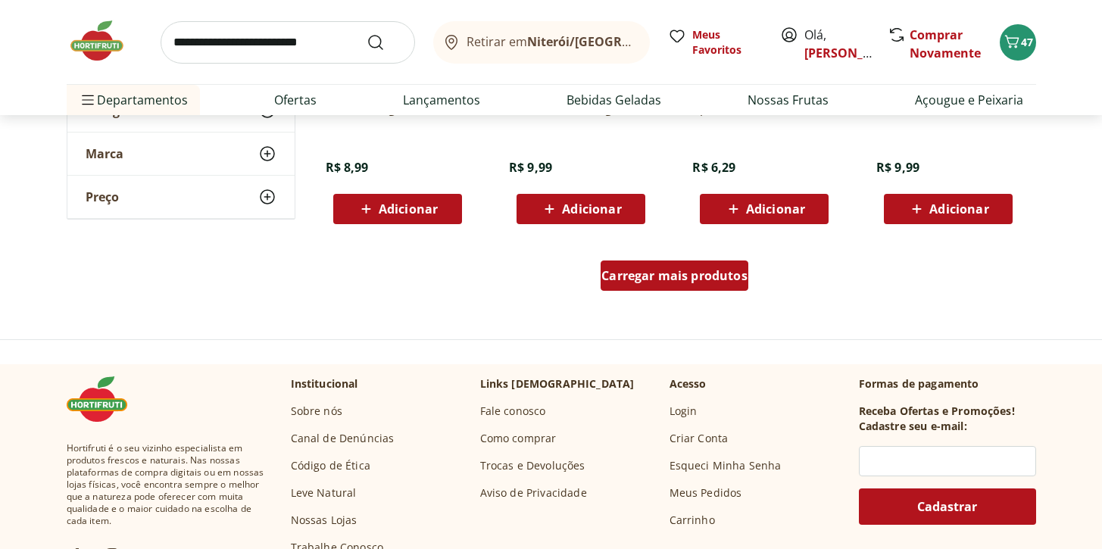
click at [715, 283] on div "Carregar mais produtos" at bounding box center [675, 276] width 148 height 30
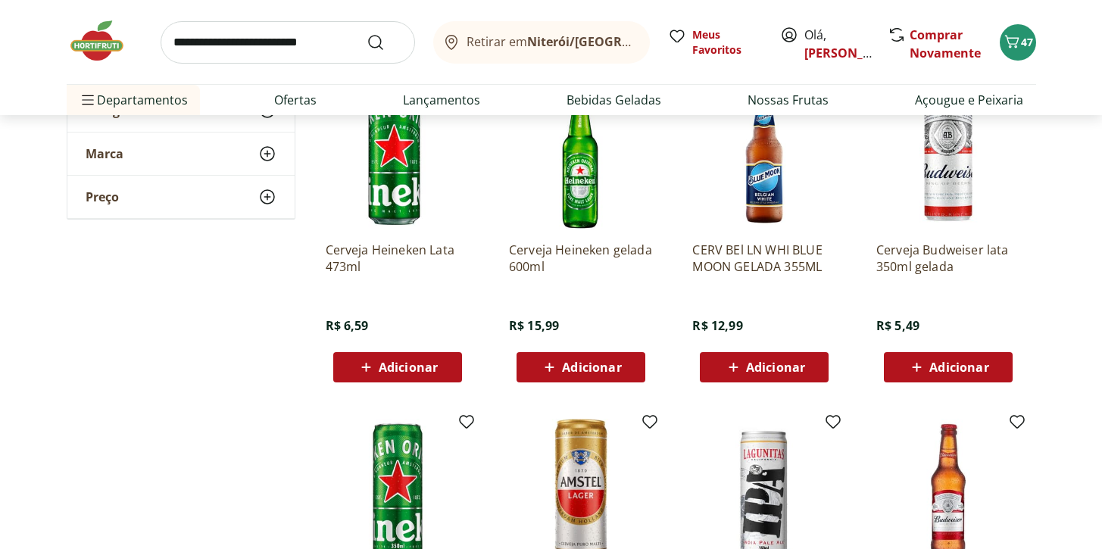
scroll to position [1554, 0]
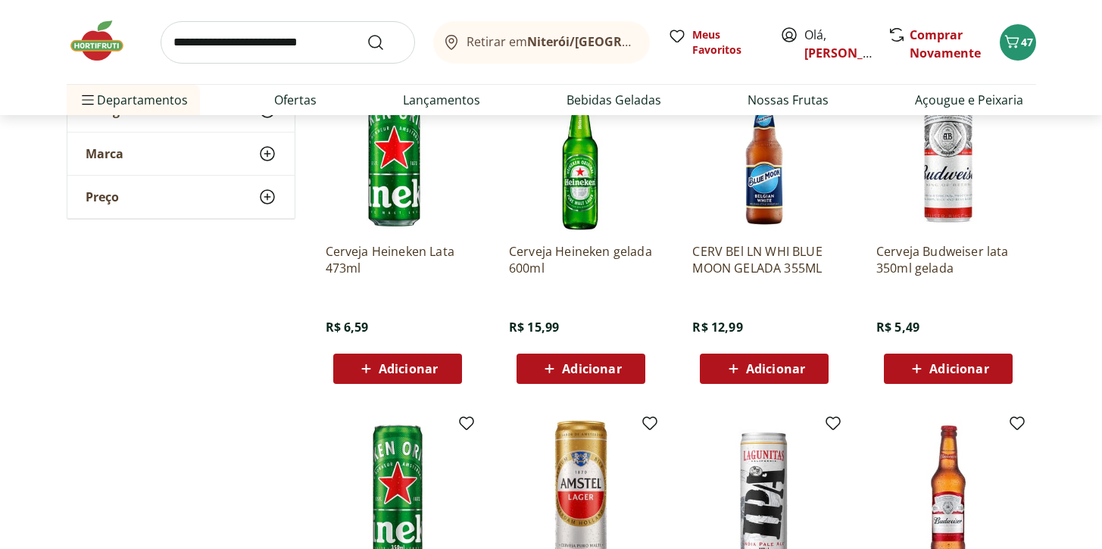
click at [801, 366] on span "Adicionar" at bounding box center [775, 369] width 59 height 12
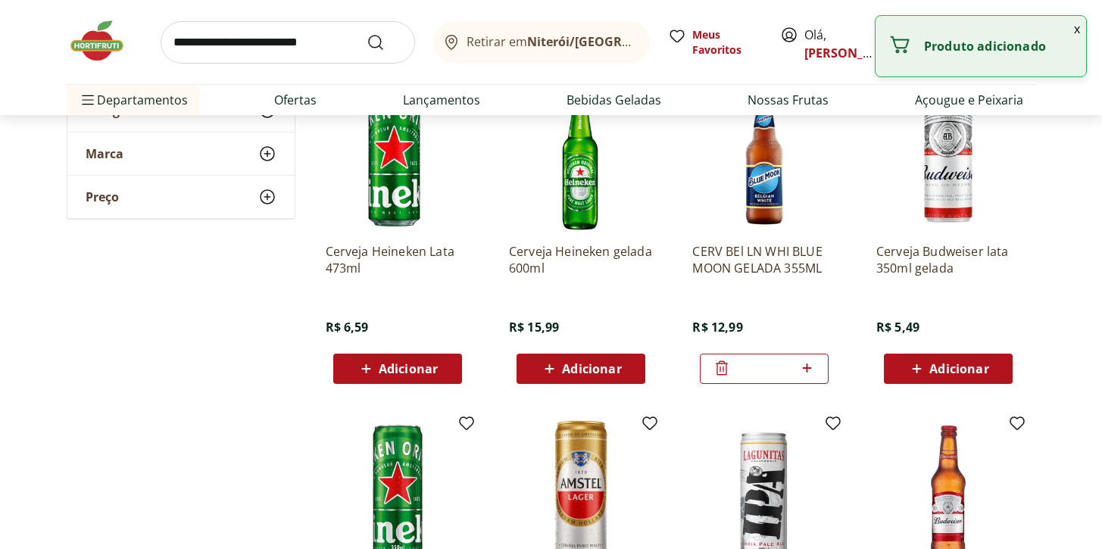
click at [813, 366] on icon at bounding box center [807, 368] width 19 height 18
type input "*"
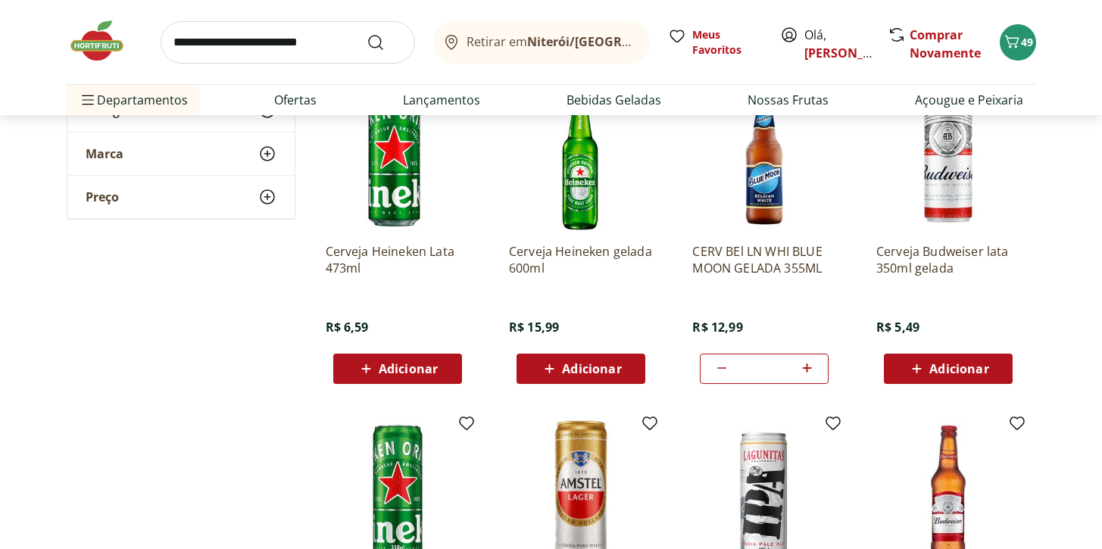
click at [95, 42] on img at bounding box center [105, 40] width 76 height 45
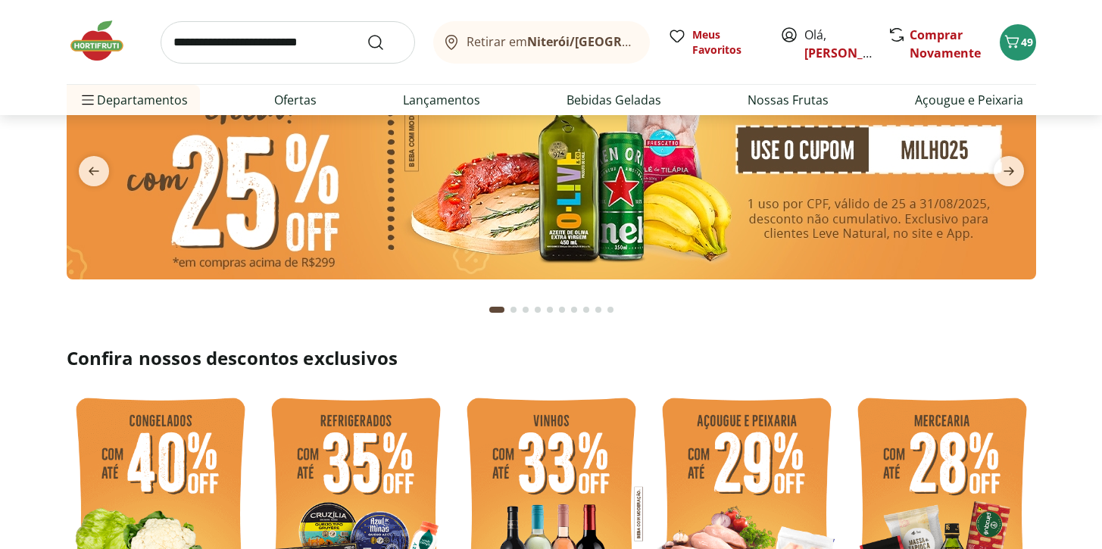
scroll to position [123, 0]
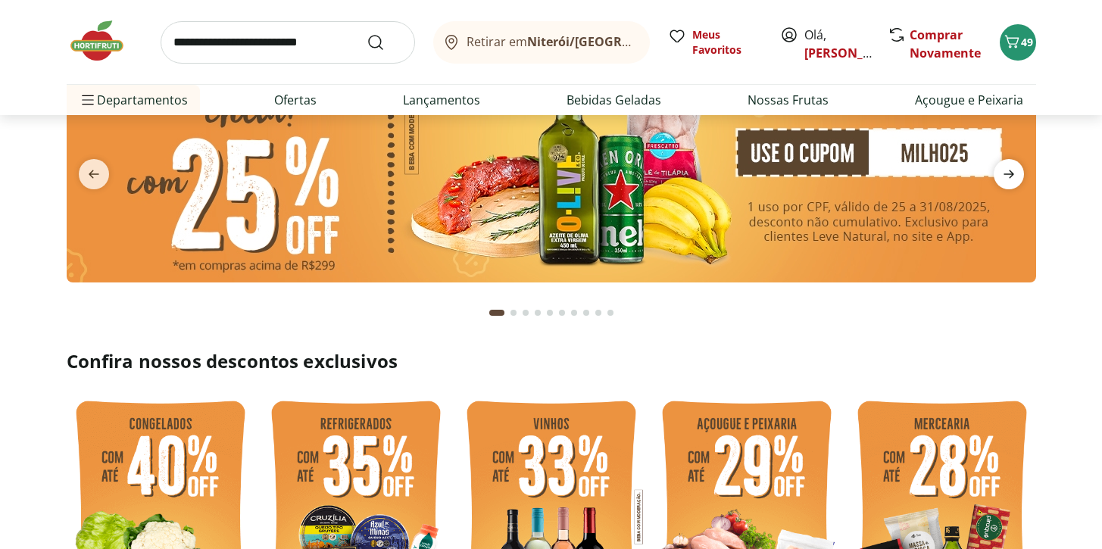
click at [1009, 176] on icon "next" at bounding box center [1009, 174] width 18 height 18
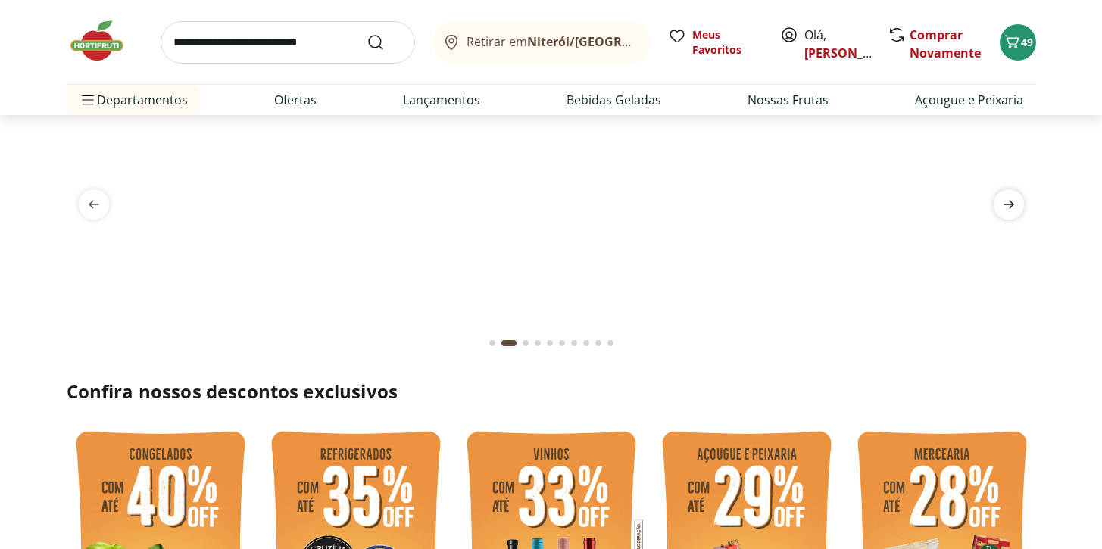
scroll to position [91, 0]
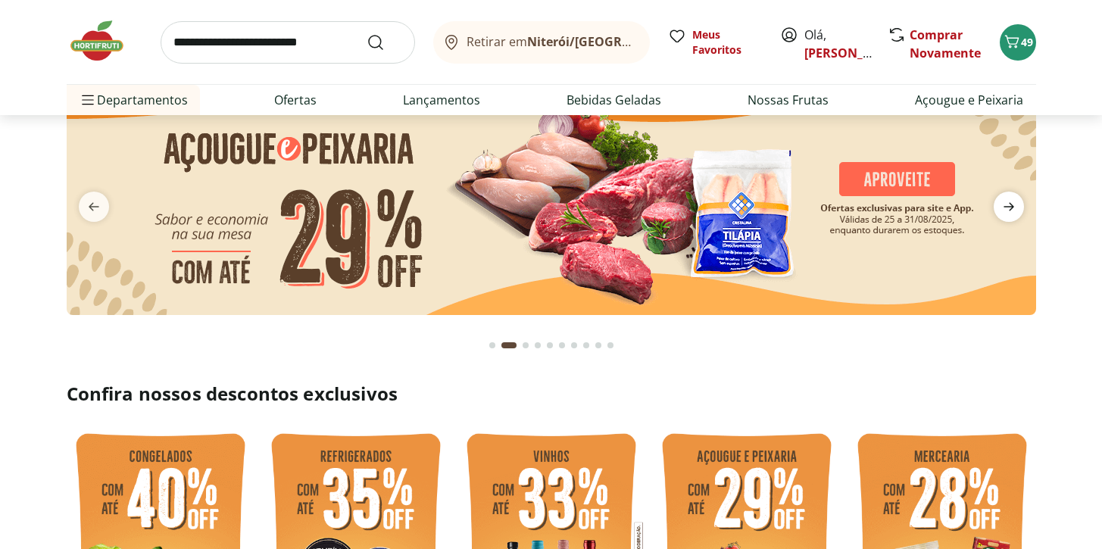
click at [1010, 207] on icon "next" at bounding box center [1009, 207] width 11 height 8
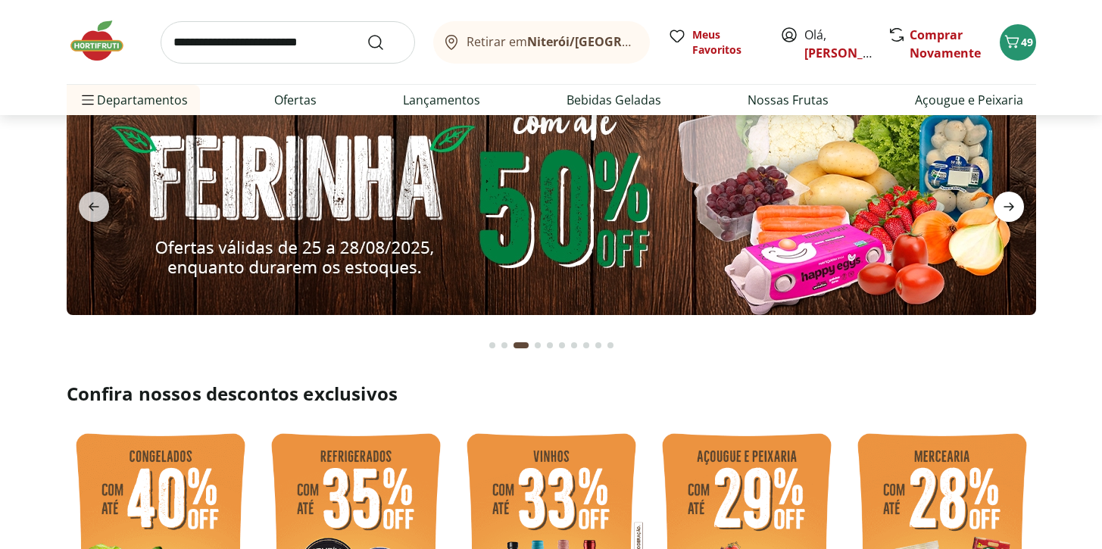
click at [1010, 207] on icon "next" at bounding box center [1009, 207] width 11 height 8
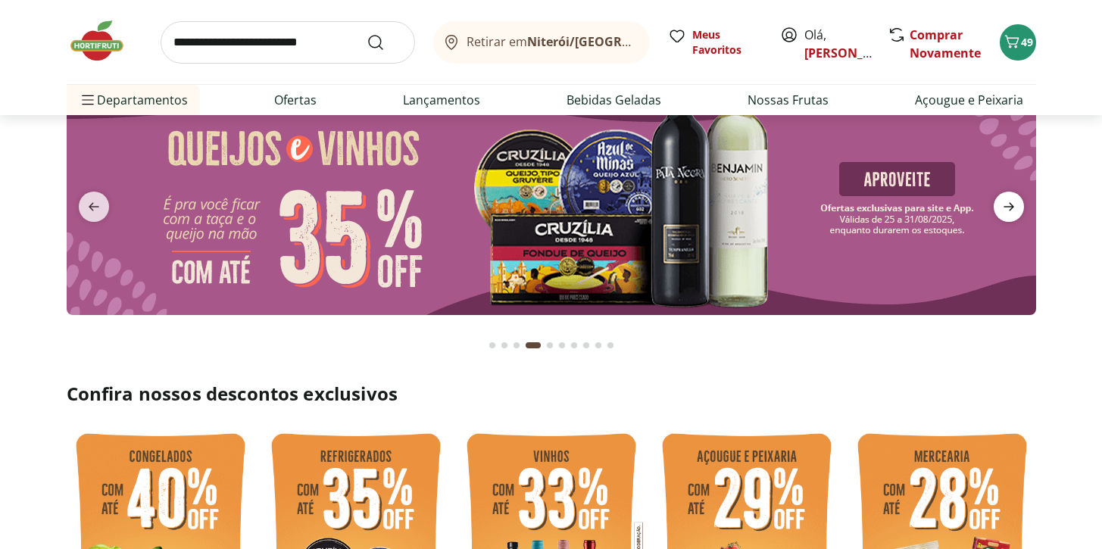
click at [1010, 207] on icon "next" at bounding box center [1009, 207] width 11 height 8
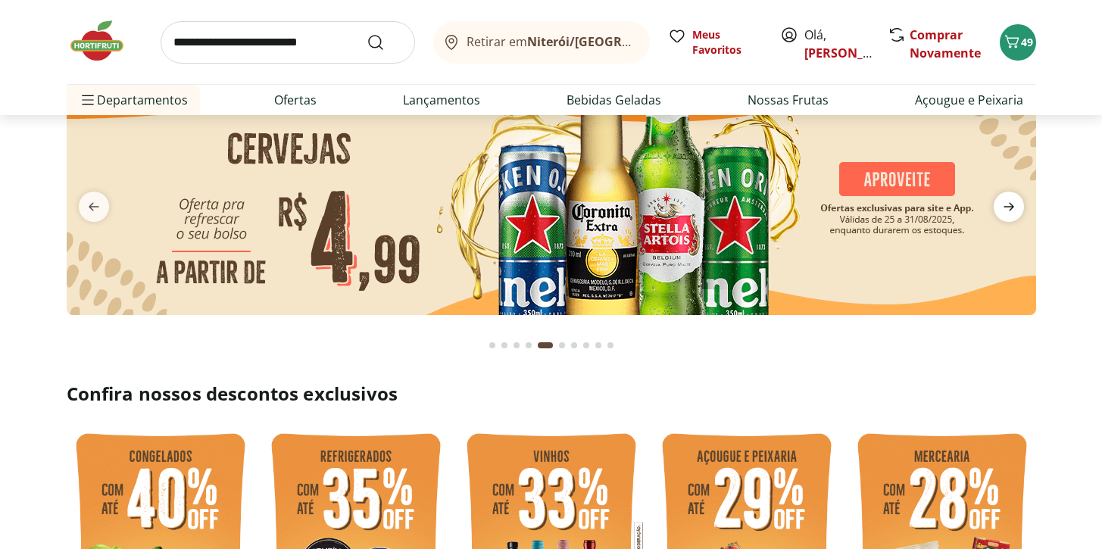
click at [1010, 207] on icon "next" at bounding box center [1009, 207] width 11 height 8
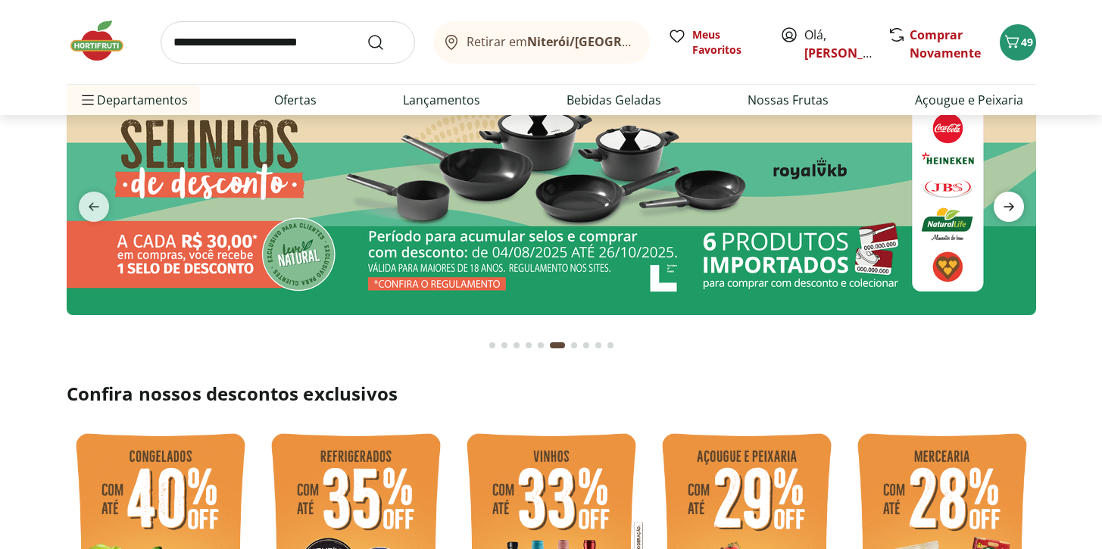
click at [1010, 207] on icon "next" at bounding box center [1009, 207] width 11 height 8
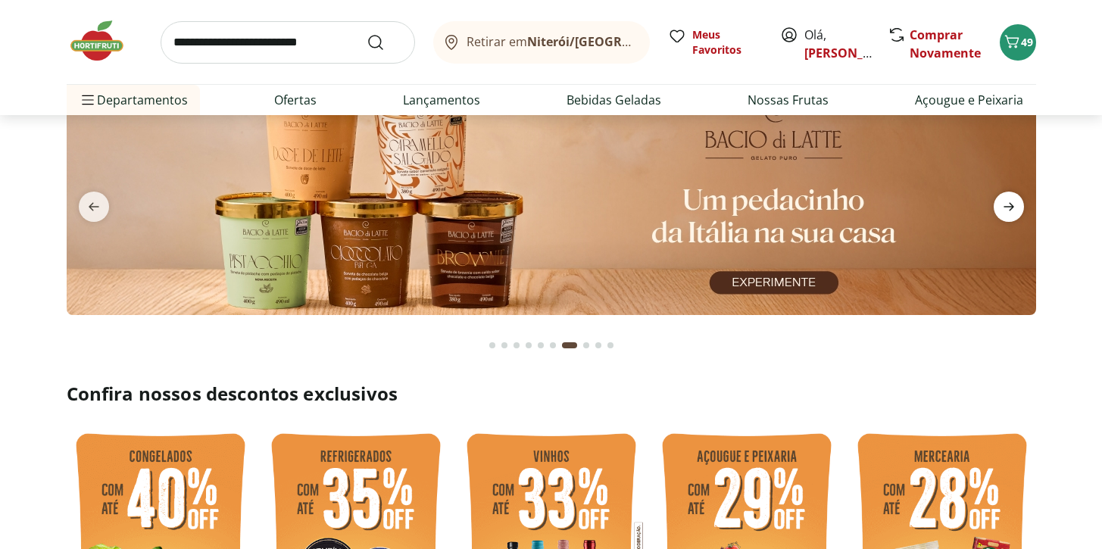
click at [1010, 207] on icon "next" at bounding box center [1009, 207] width 11 height 8
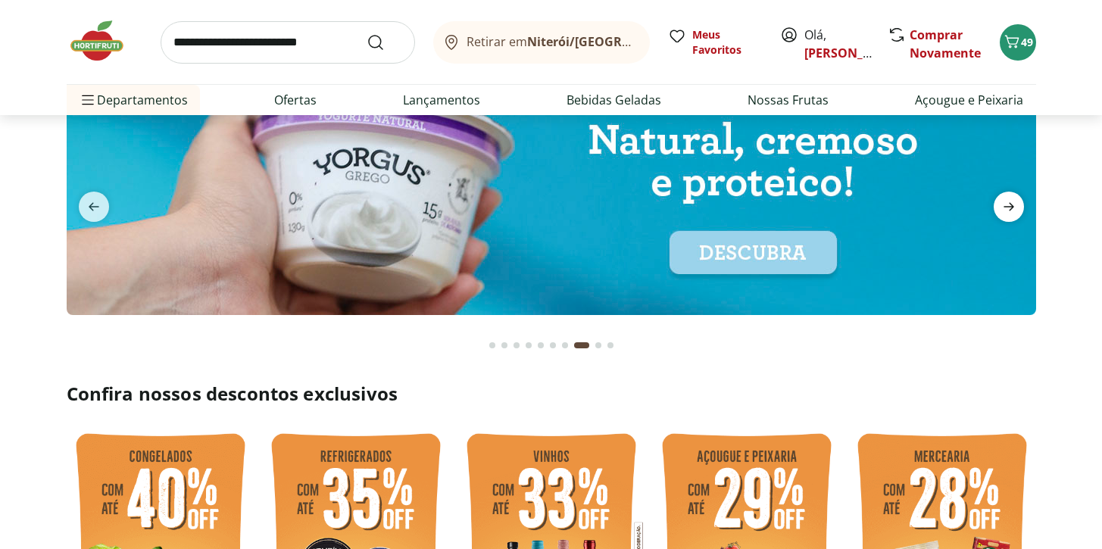
click at [1009, 207] on icon "next" at bounding box center [1009, 207] width 11 height 8
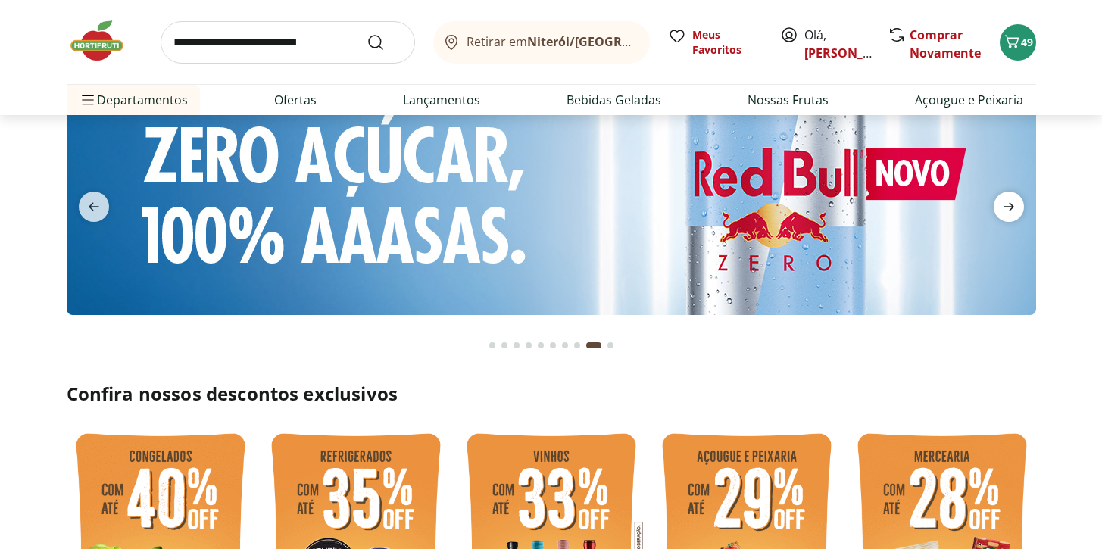
click at [1008, 207] on icon "next" at bounding box center [1009, 207] width 11 height 8
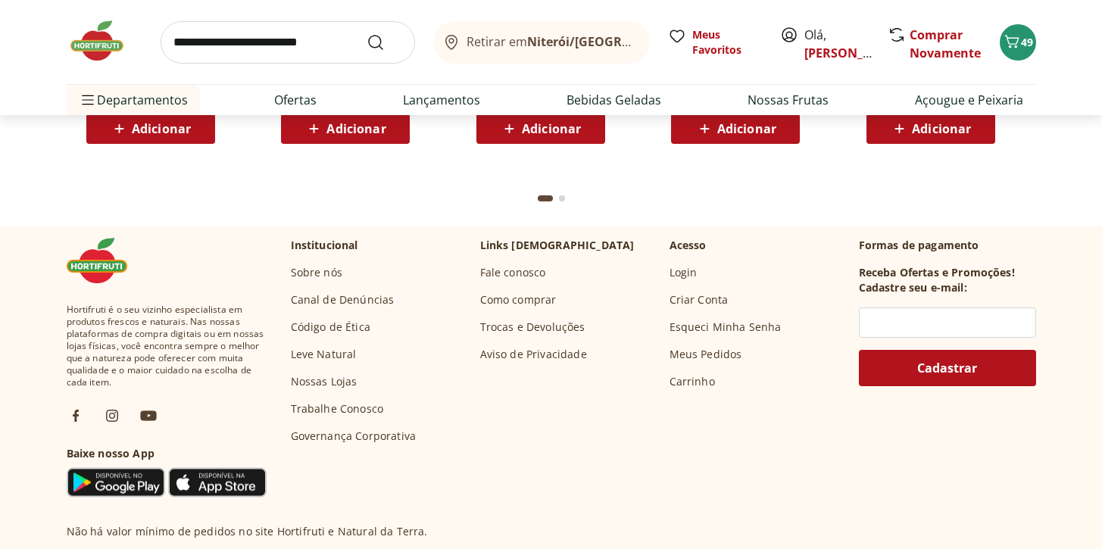
scroll to position [4395, 0]
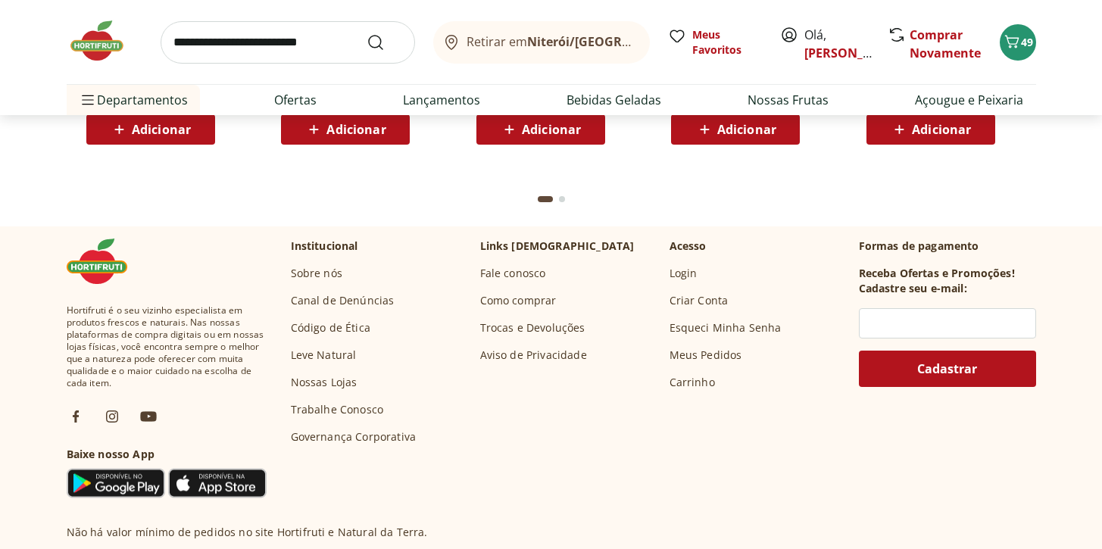
click at [99, 47] on img at bounding box center [105, 40] width 76 height 45
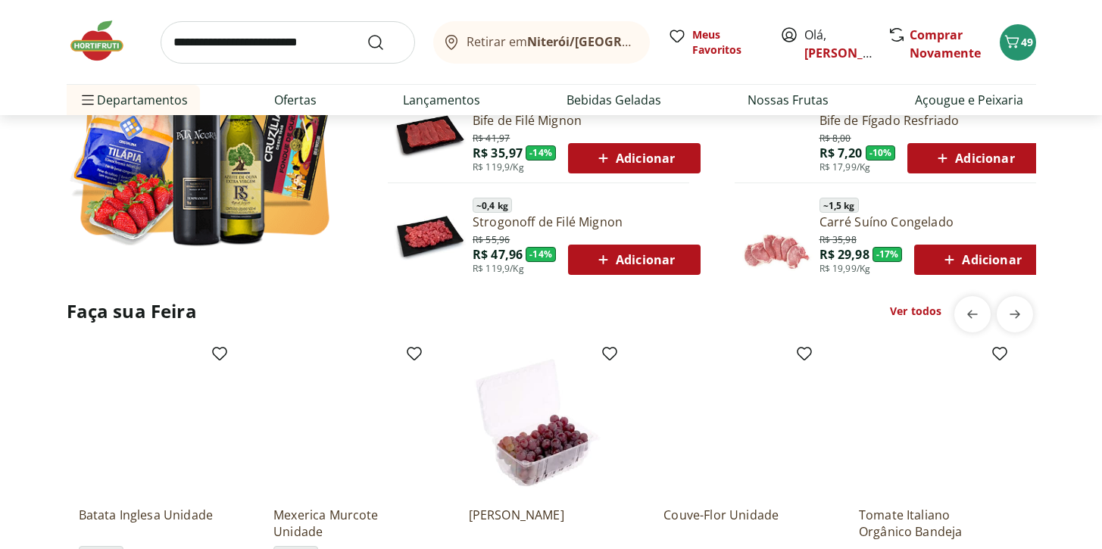
scroll to position [1055, 0]
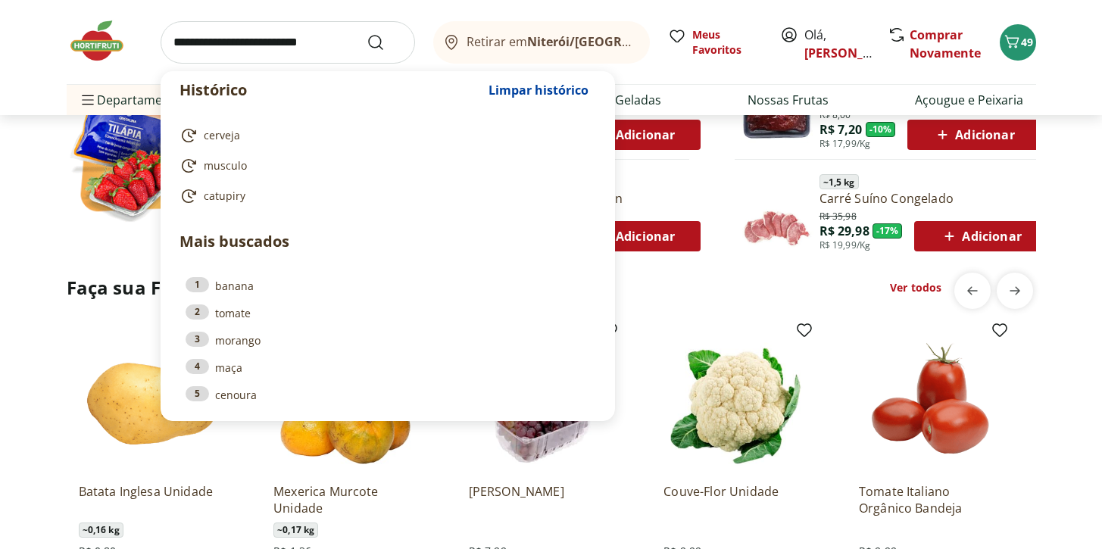
click at [223, 36] on input "search" at bounding box center [288, 42] width 255 height 42
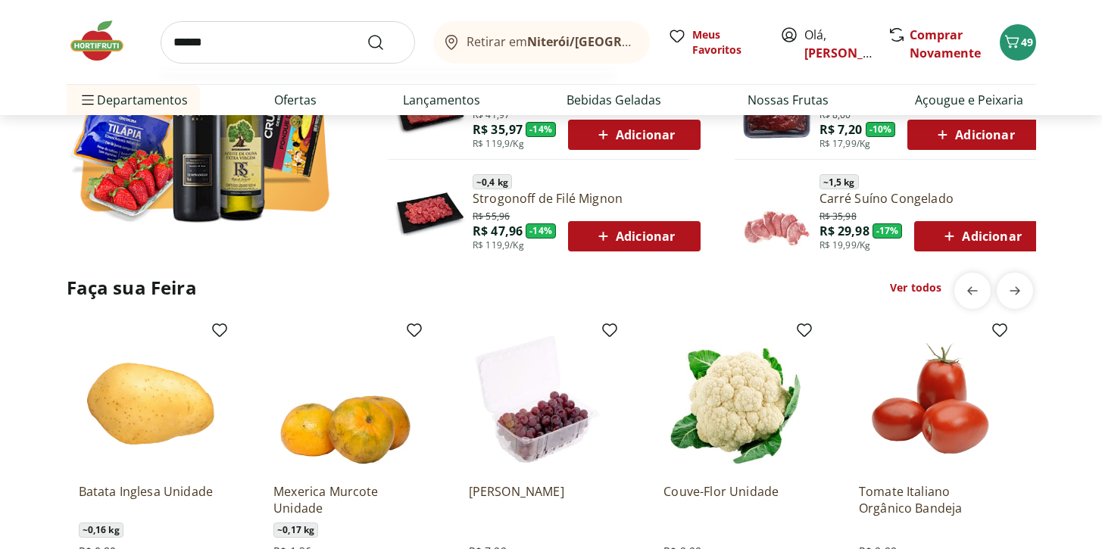
type input "******"
click at [367, 33] on button "Submit Search" at bounding box center [385, 42] width 36 height 18
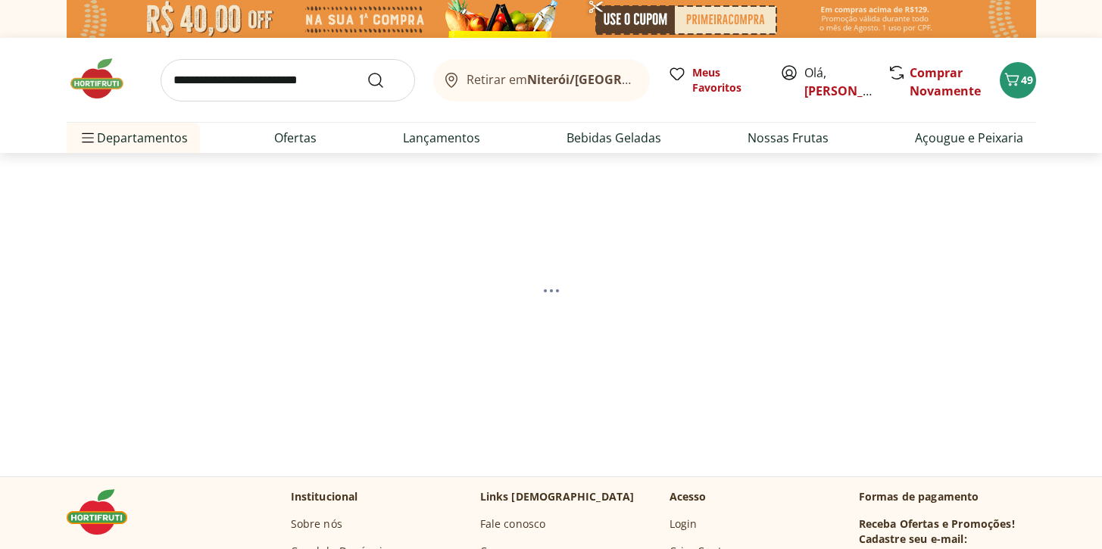
select select "**********"
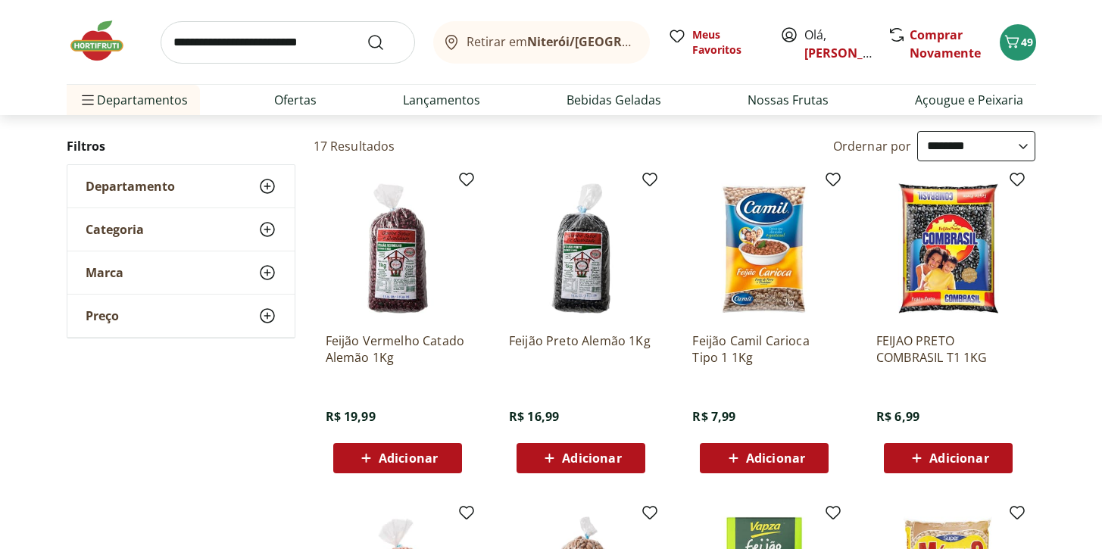
scroll to position [145, 0]
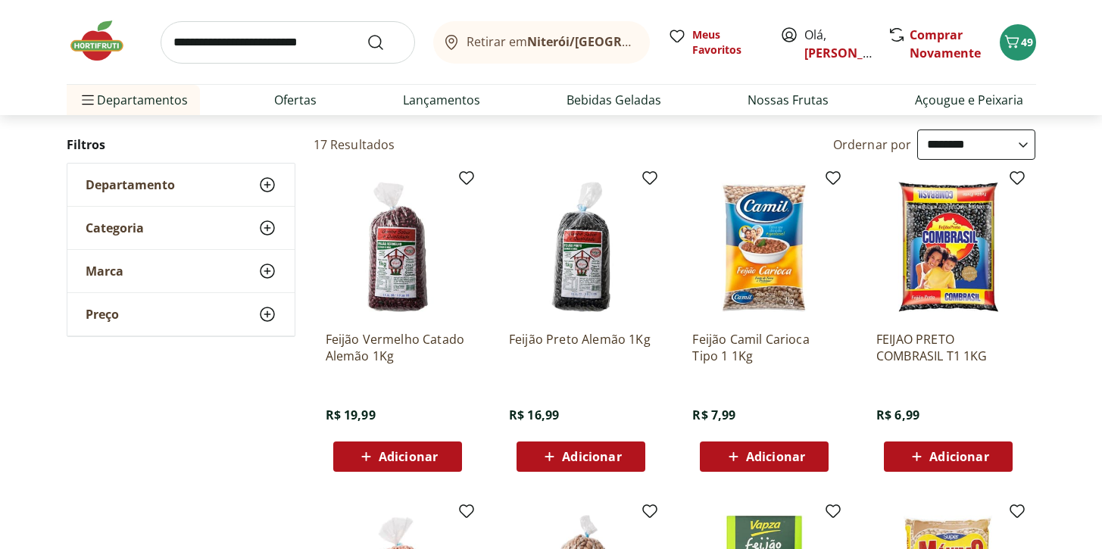
click at [572, 457] on span "Adicionar" at bounding box center [591, 457] width 59 height 12
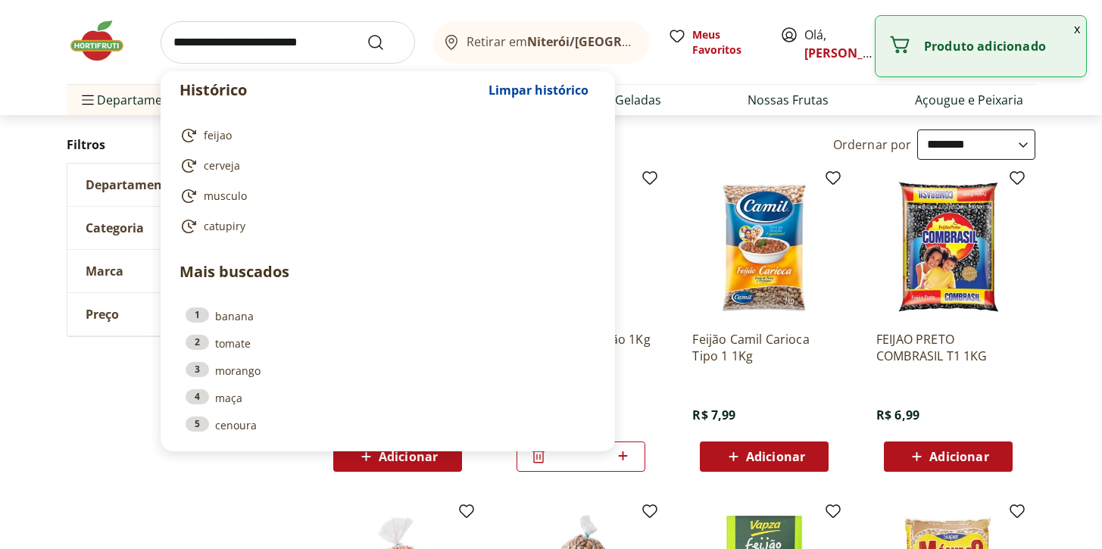
click at [306, 33] on input "search" at bounding box center [288, 42] width 255 height 42
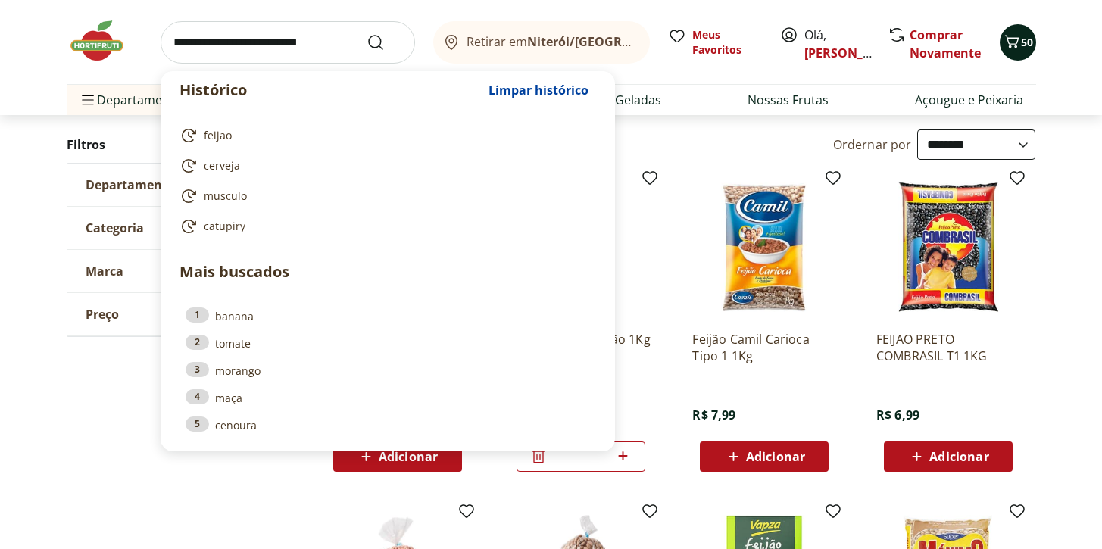
click at [1021, 49] on span "50" at bounding box center [1027, 42] width 12 height 14
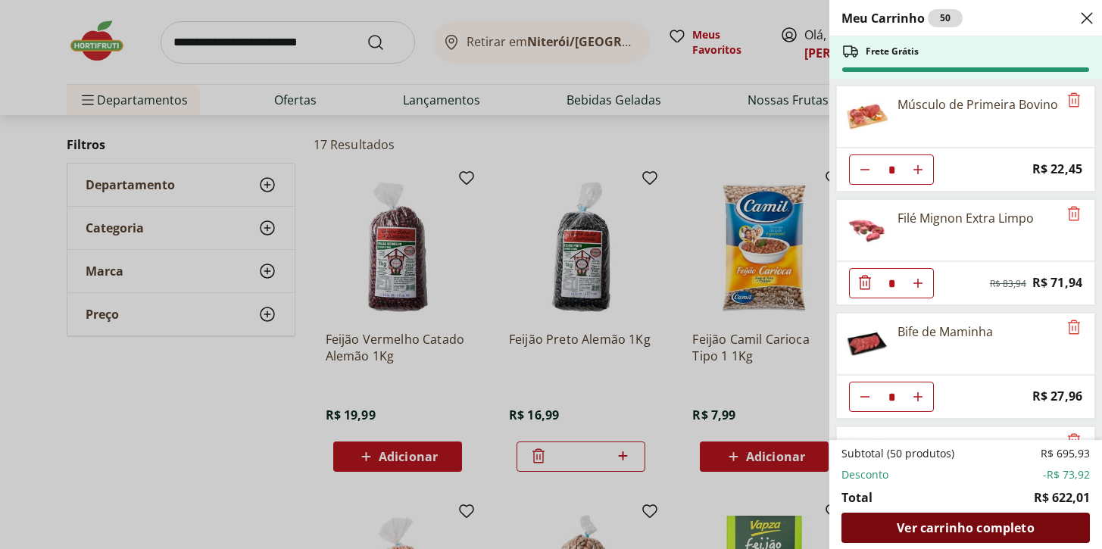
click at [967, 526] on span "Ver carrinho completo" at bounding box center [965, 528] width 137 height 12
